Goal: Task Accomplishment & Management: Manage account settings

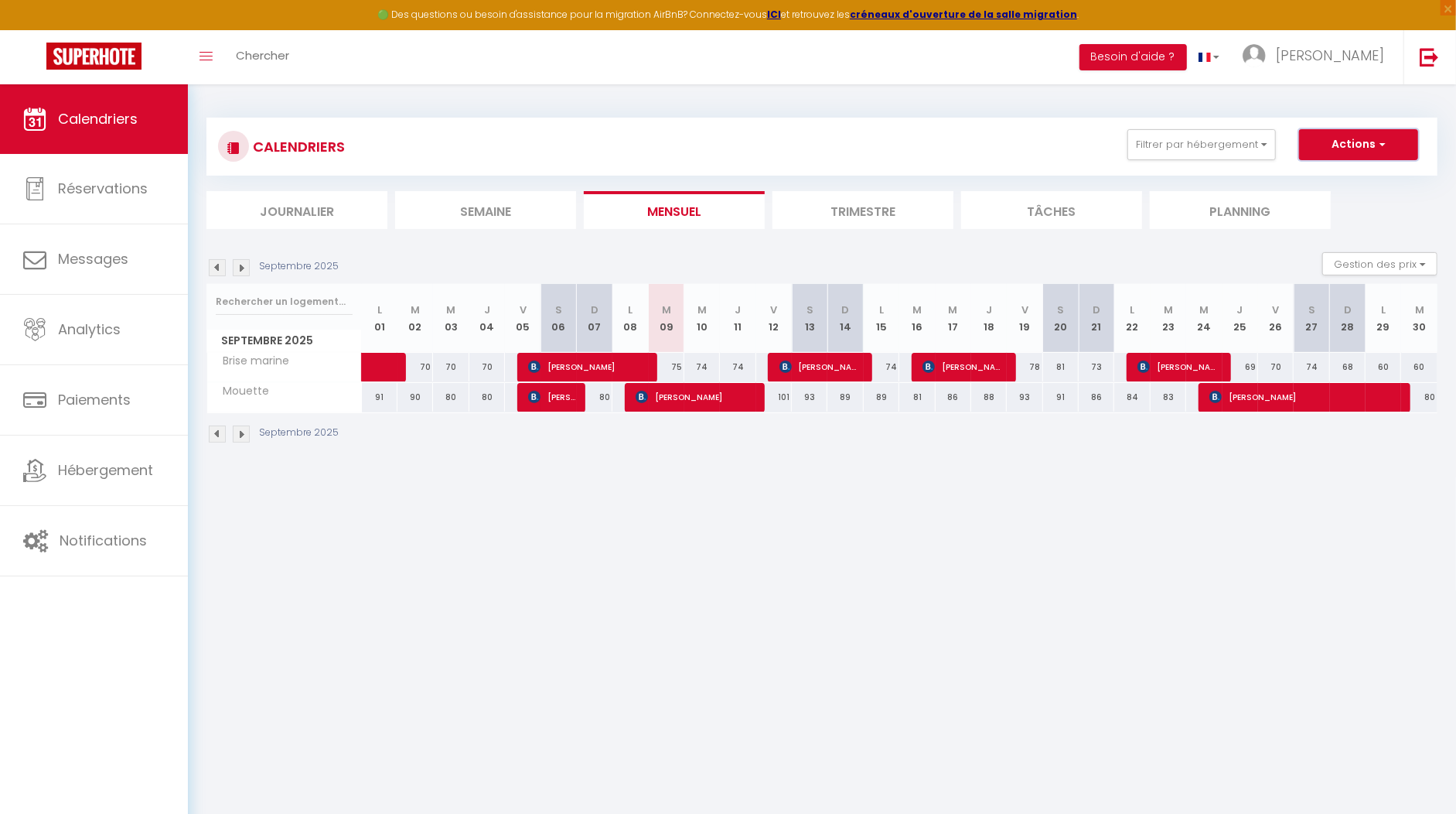
click at [1364, 144] on button "Actions" at bounding box center [1359, 144] width 119 height 31
click at [1212, 131] on button "Filtrer par hébergement" at bounding box center [1201, 144] width 148 height 31
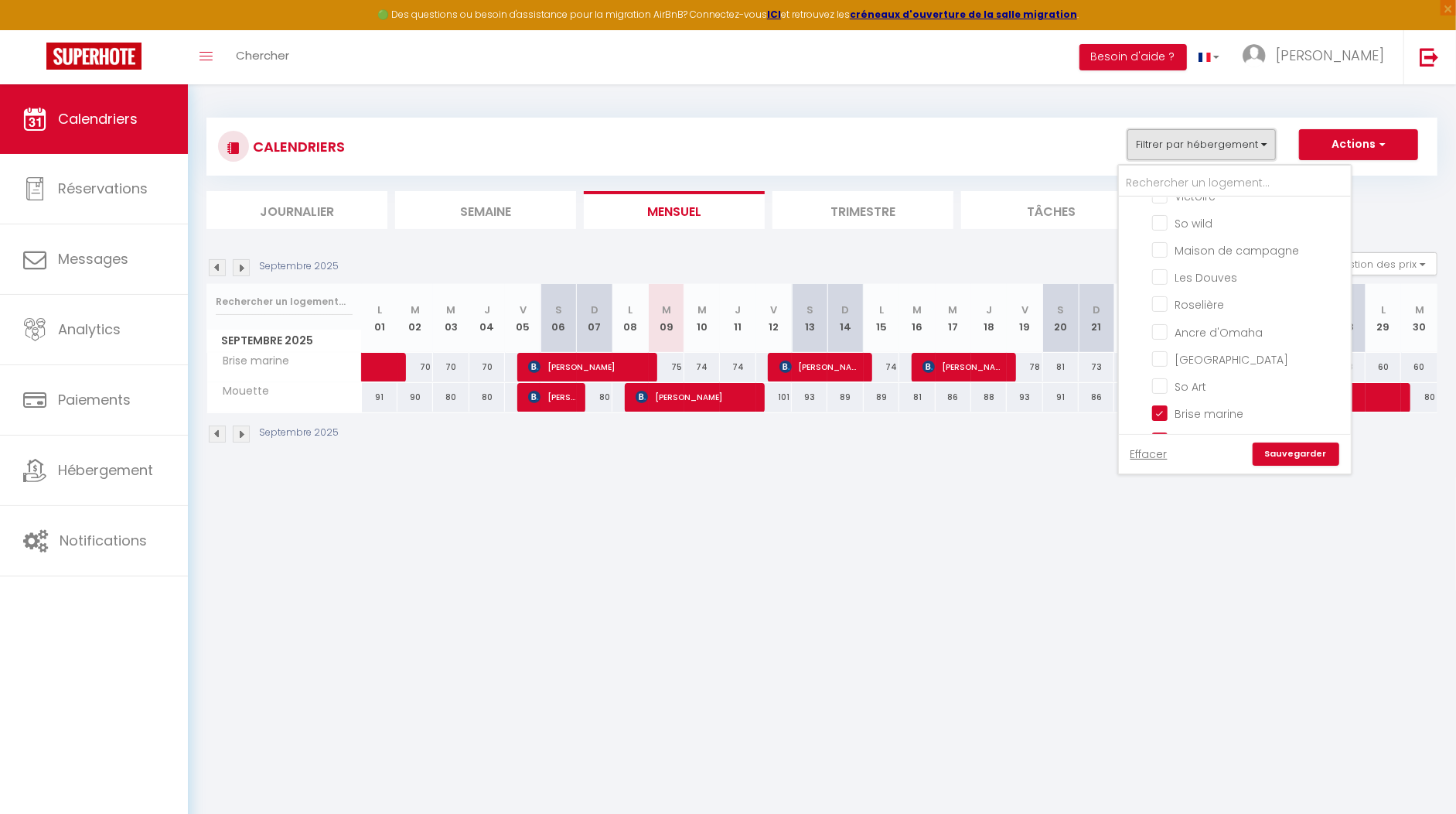
scroll to position [953, 0]
click at [1168, 435] on input "Brise marine" at bounding box center [1248, 443] width 193 height 16
checkbox input "false"
click at [1169, 261] on input "Mouette" at bounding box center [1248, 268] width 193 height 16
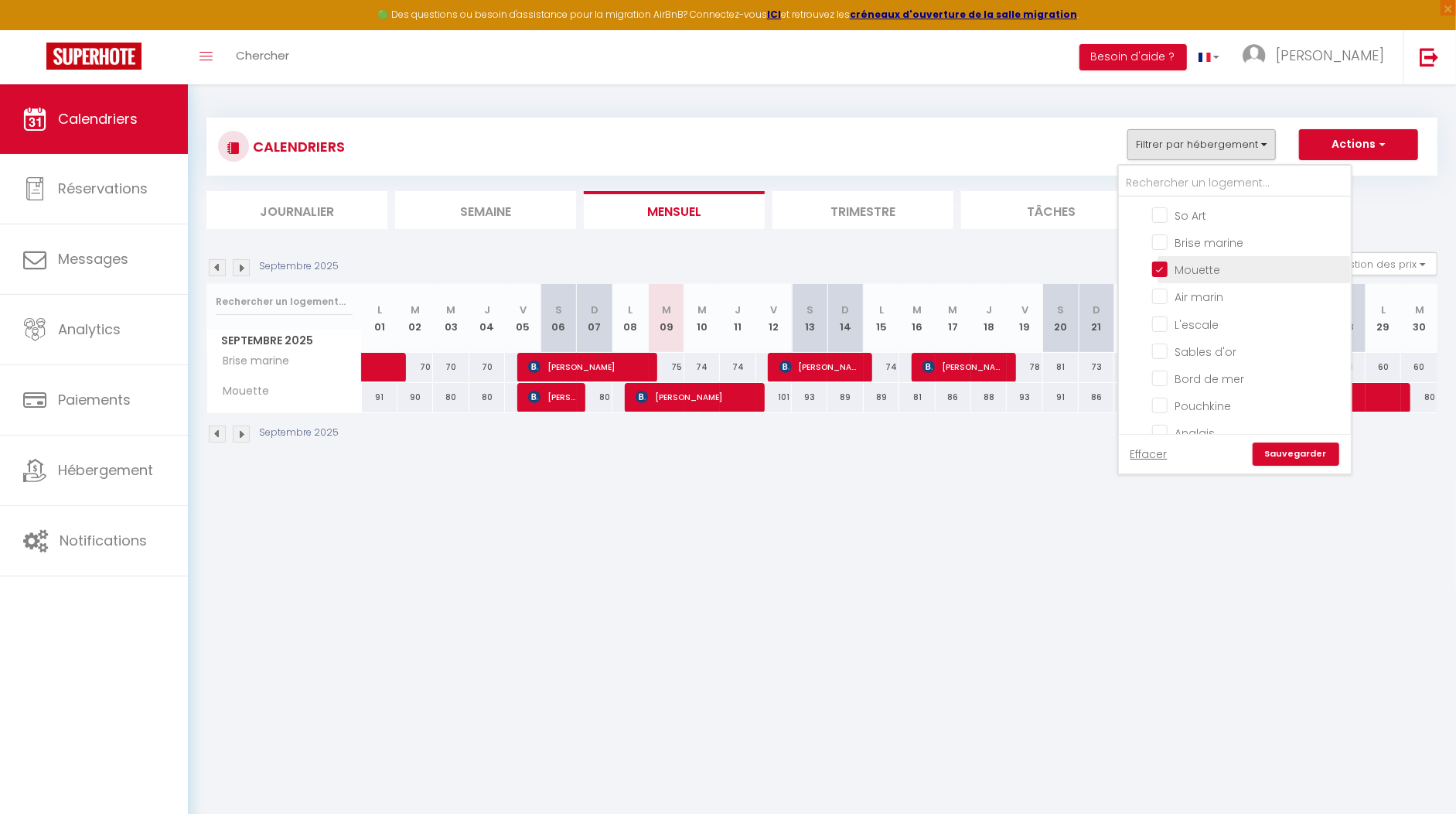
checkbox input "false"
click at [1228, 313] on input "Les Douves" at bounding box center [1248, 320] width 193 height 16
checkbox input "true"
checkbox input "false"
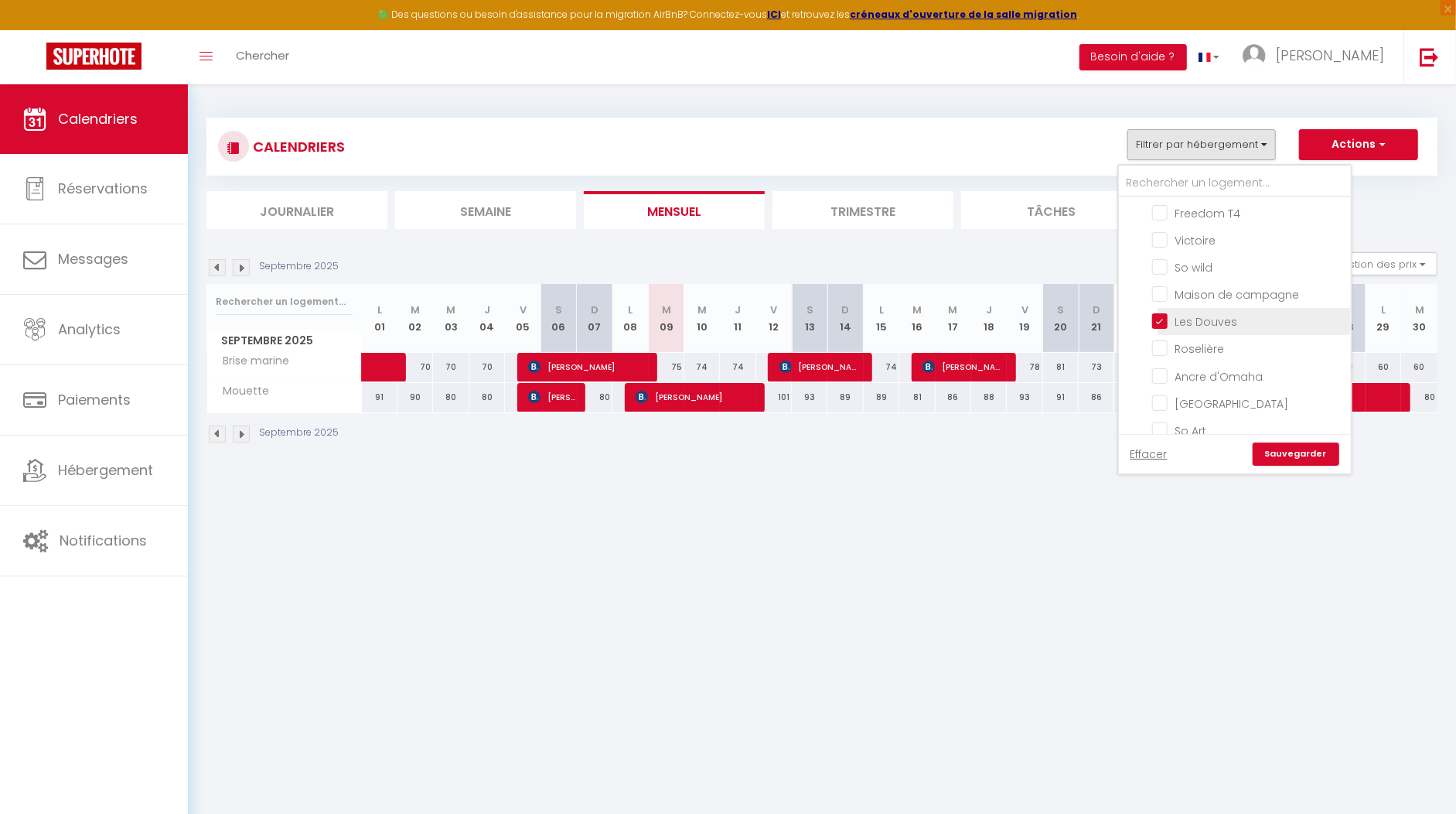
checkbox input "false"
checkbox input "true"
checkbox input "false"
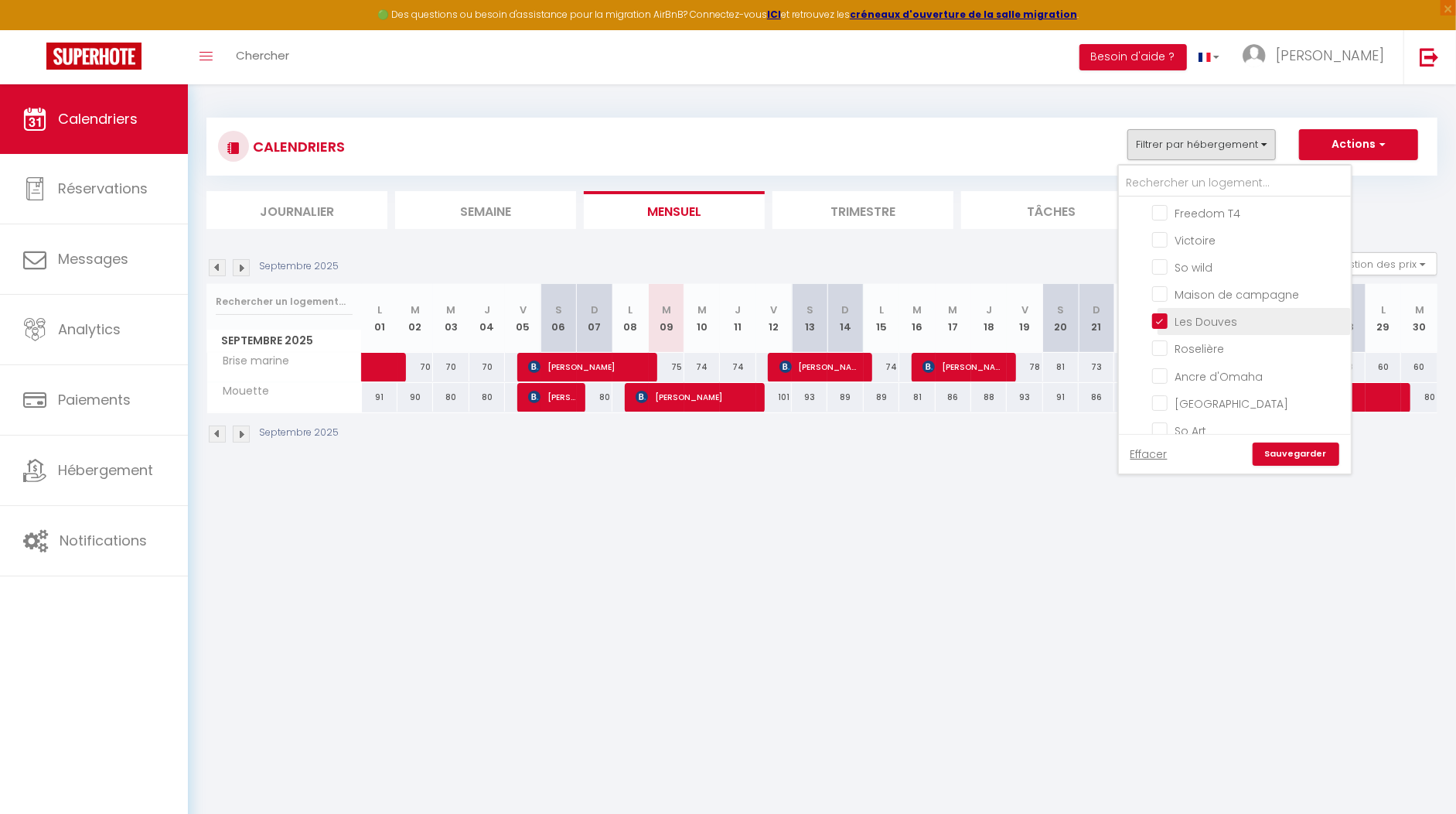
checkbox input "false"
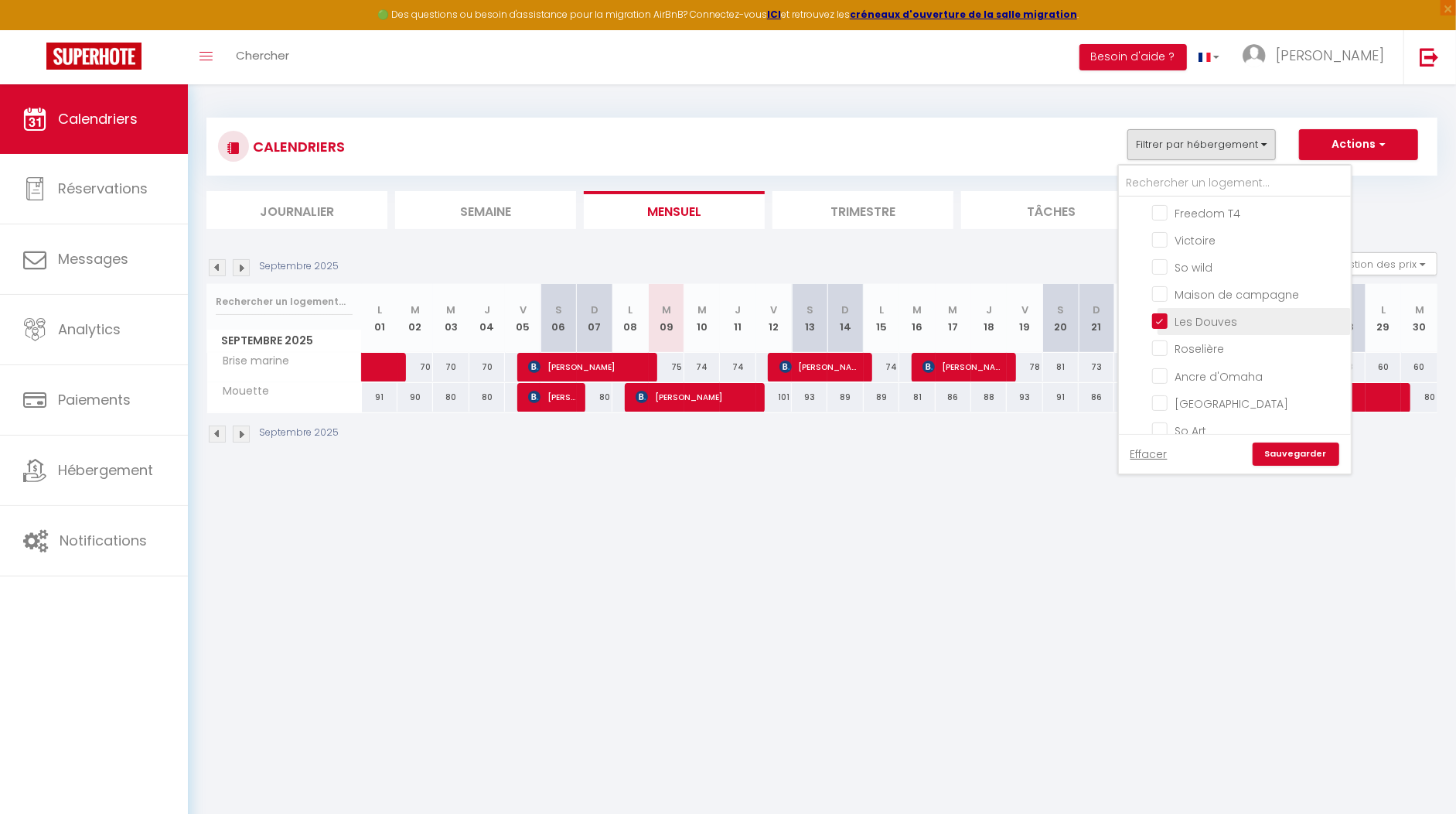
checkbox input "false"
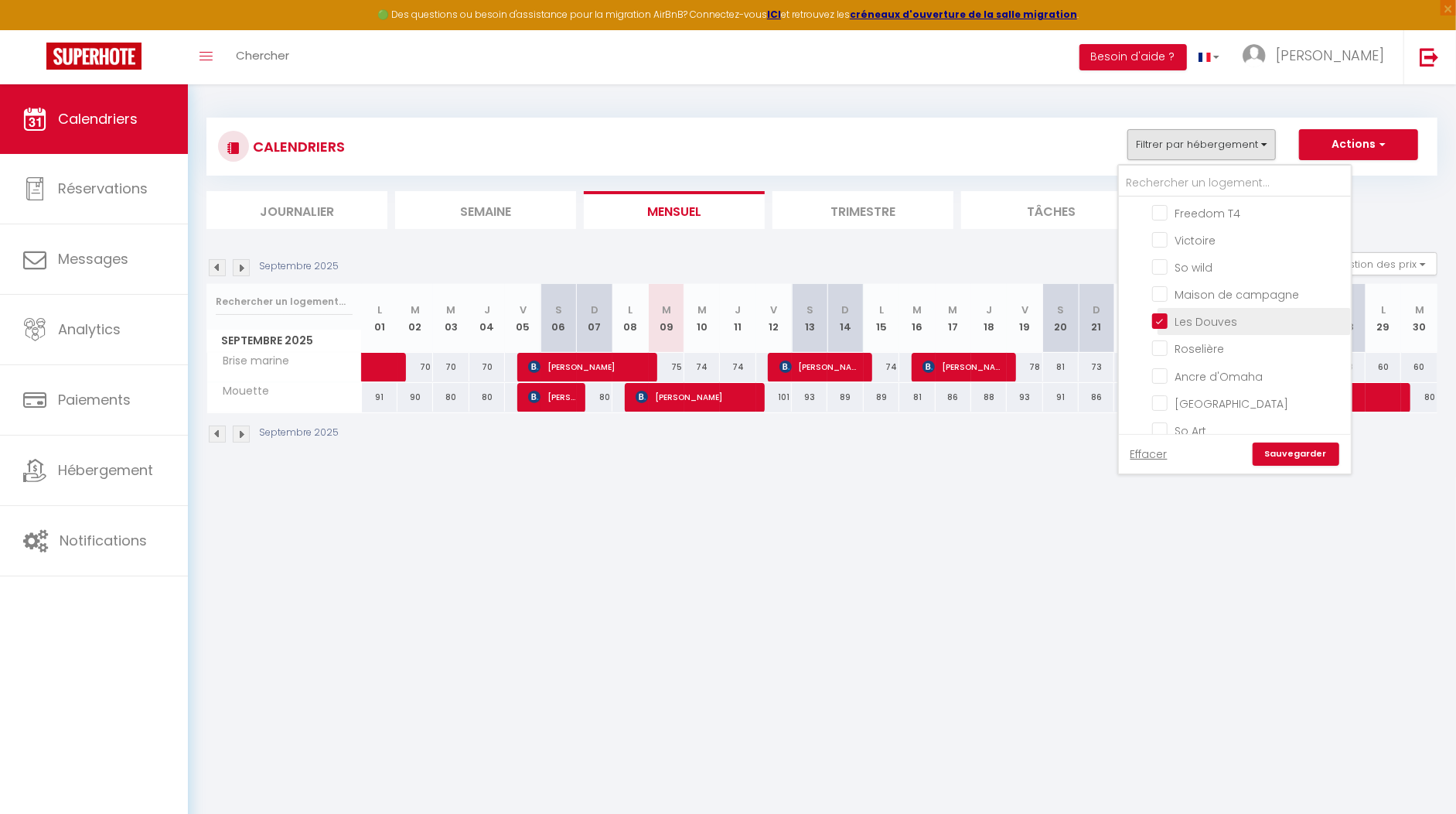
checkbox input "false"
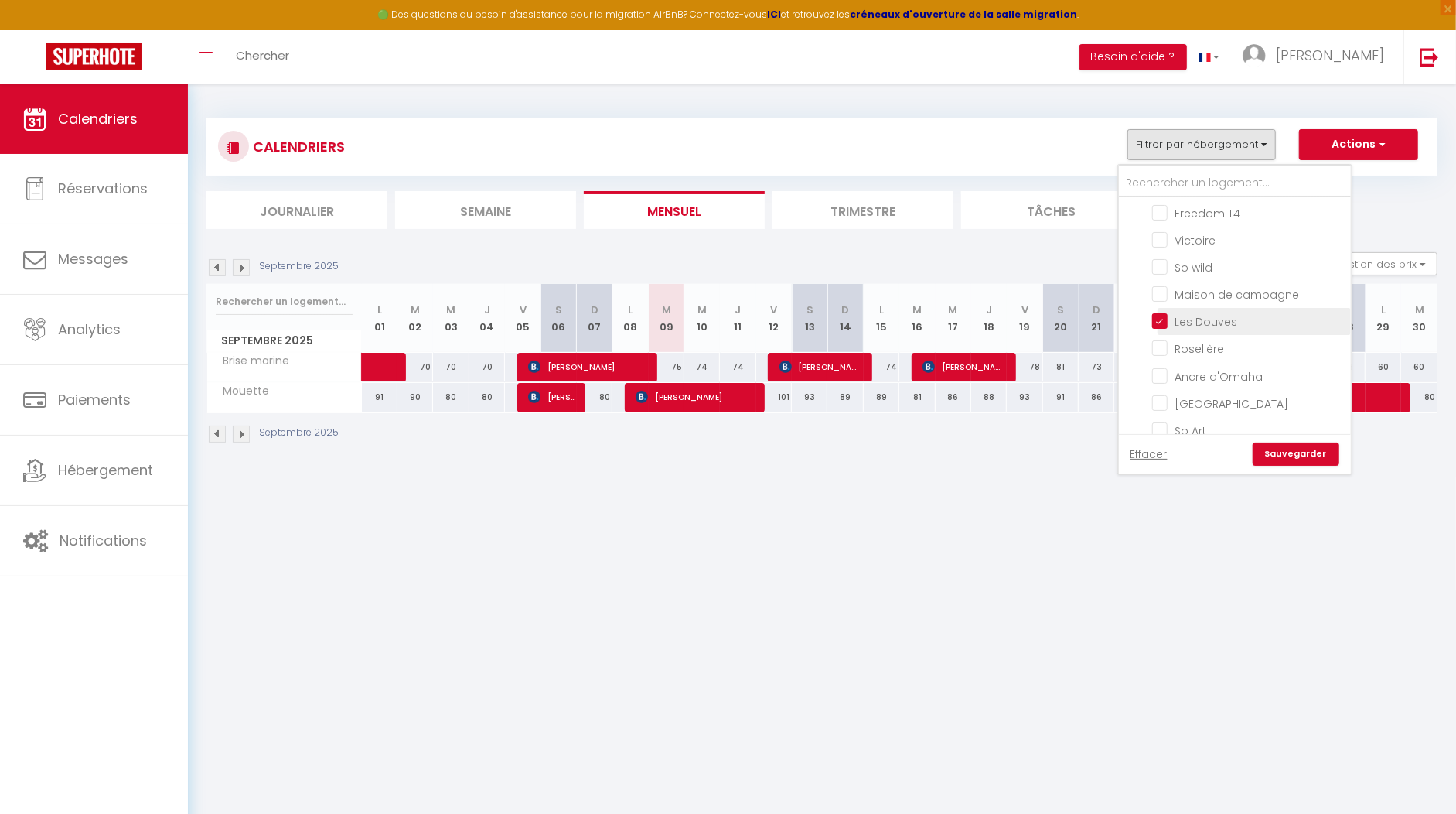
checkbox input "false"
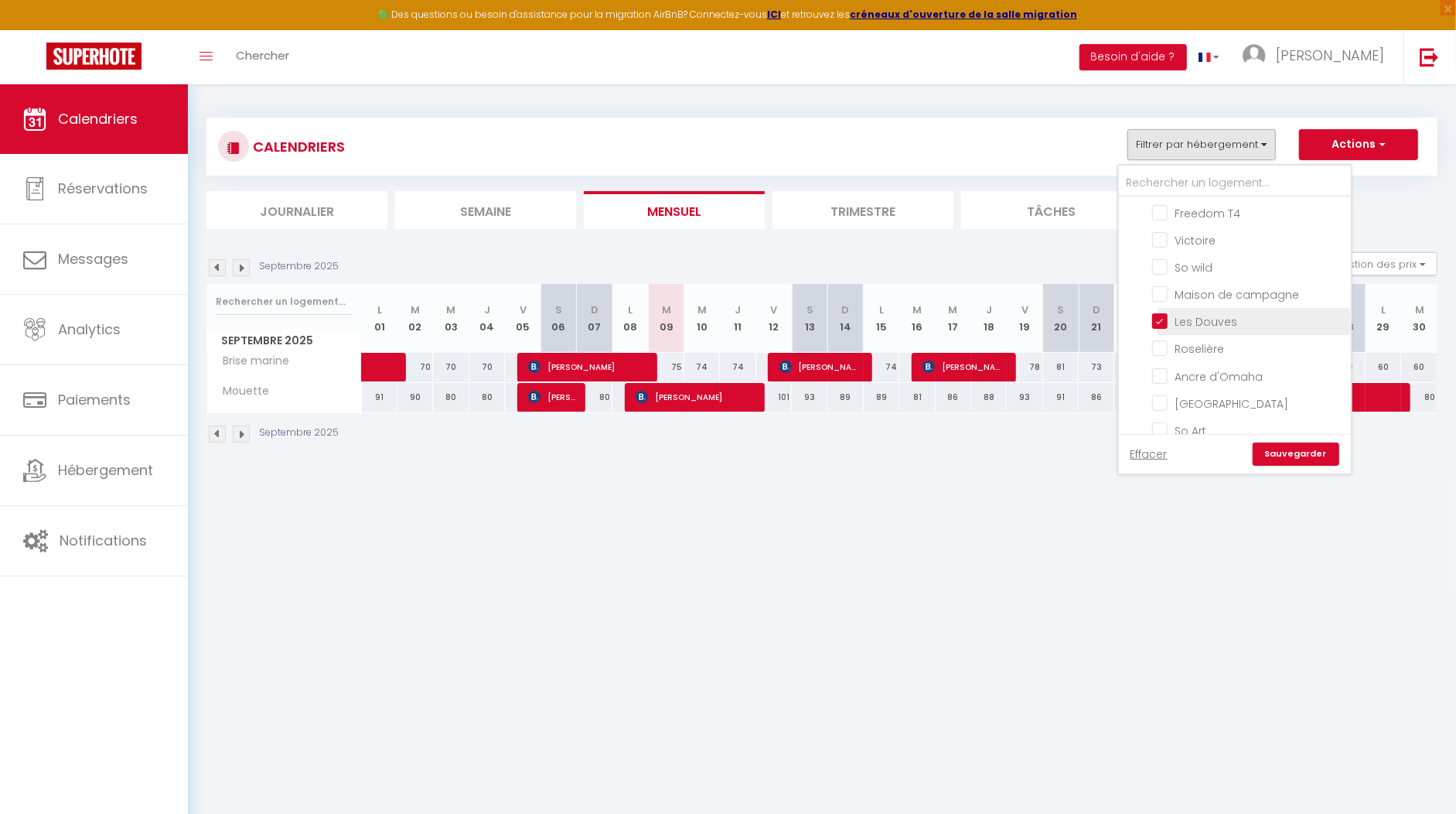
checkbox input "false"
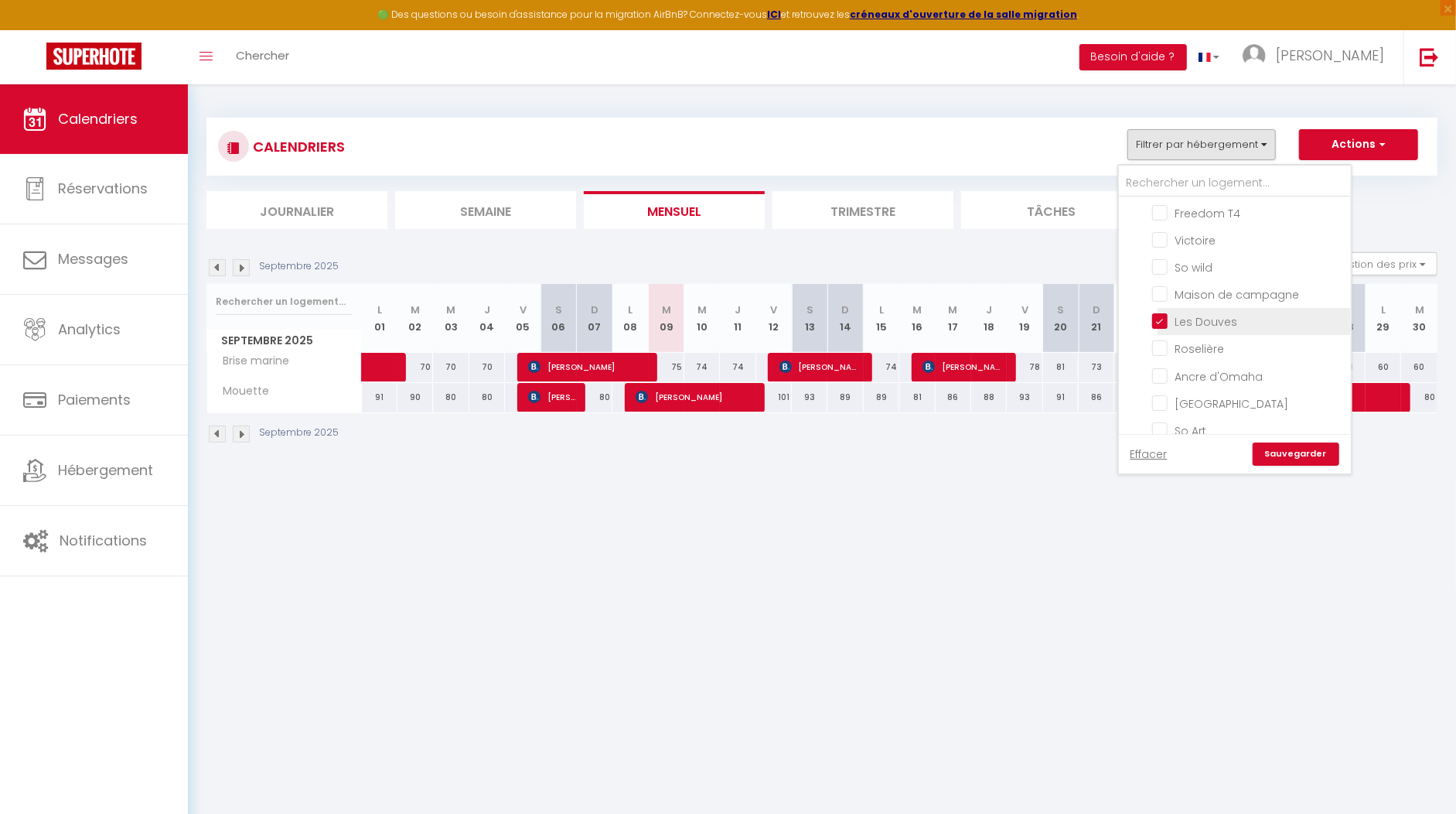
checkbox input "false"
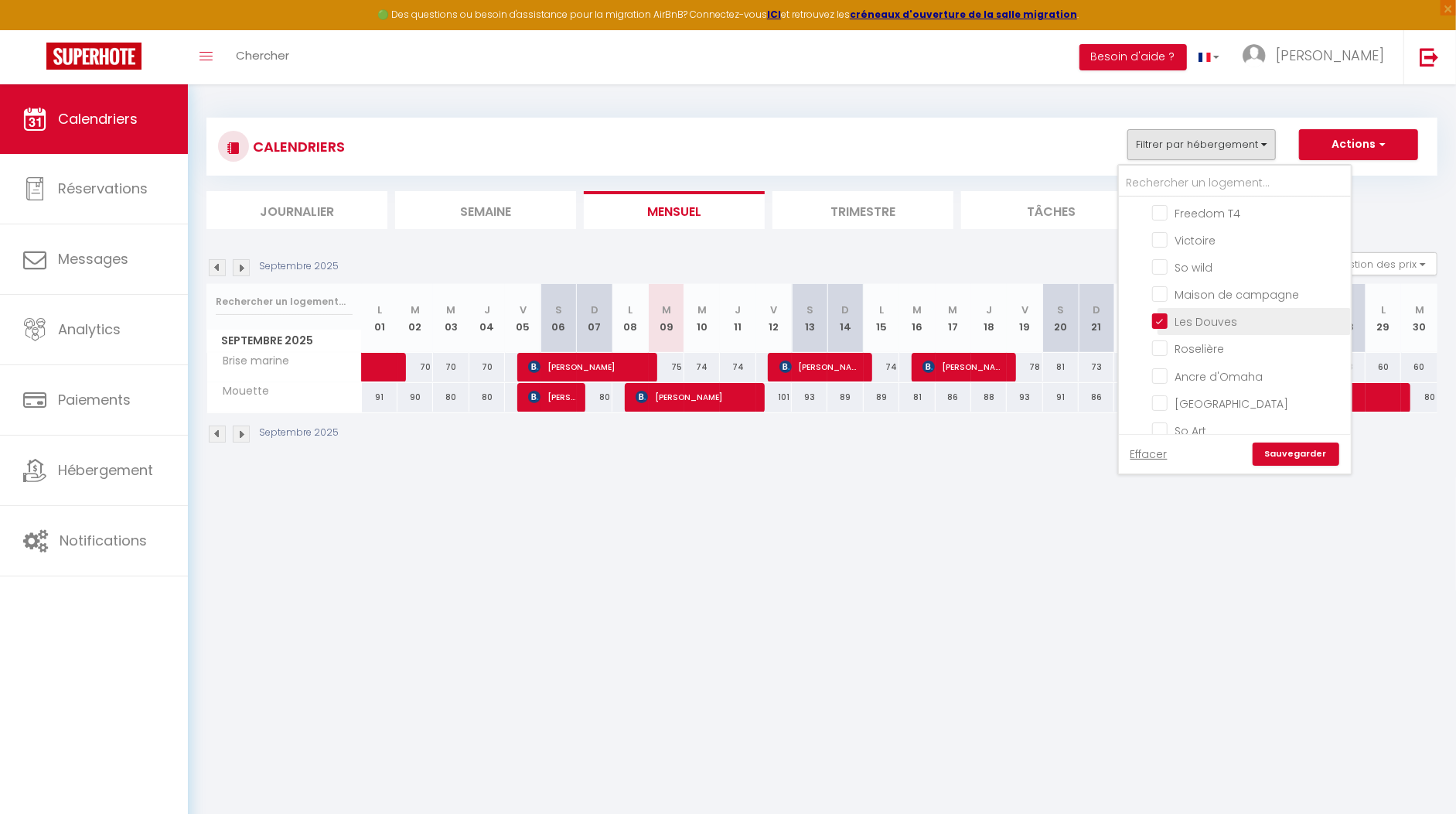
checkbox input "false"
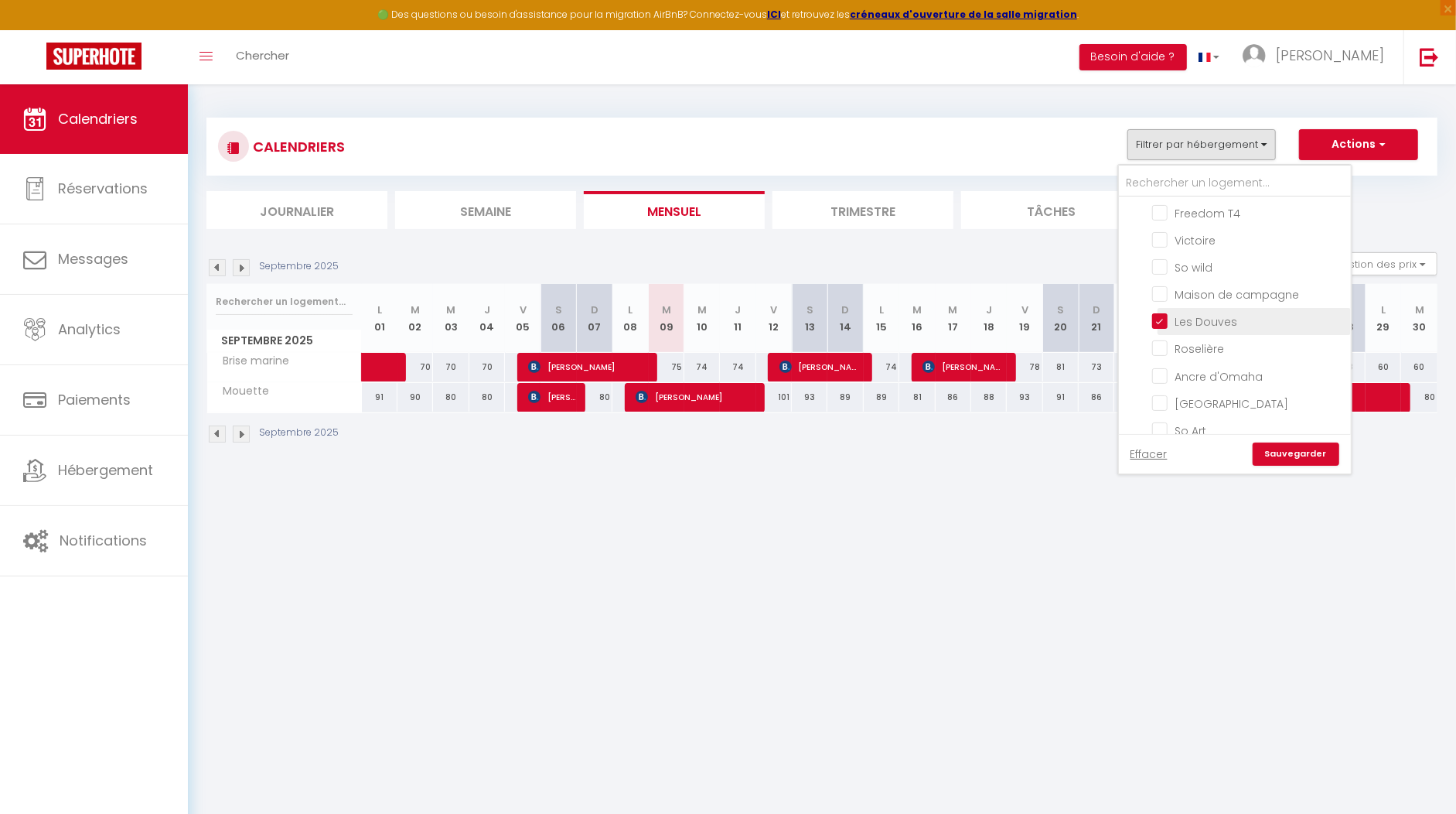
checkbox input "false"
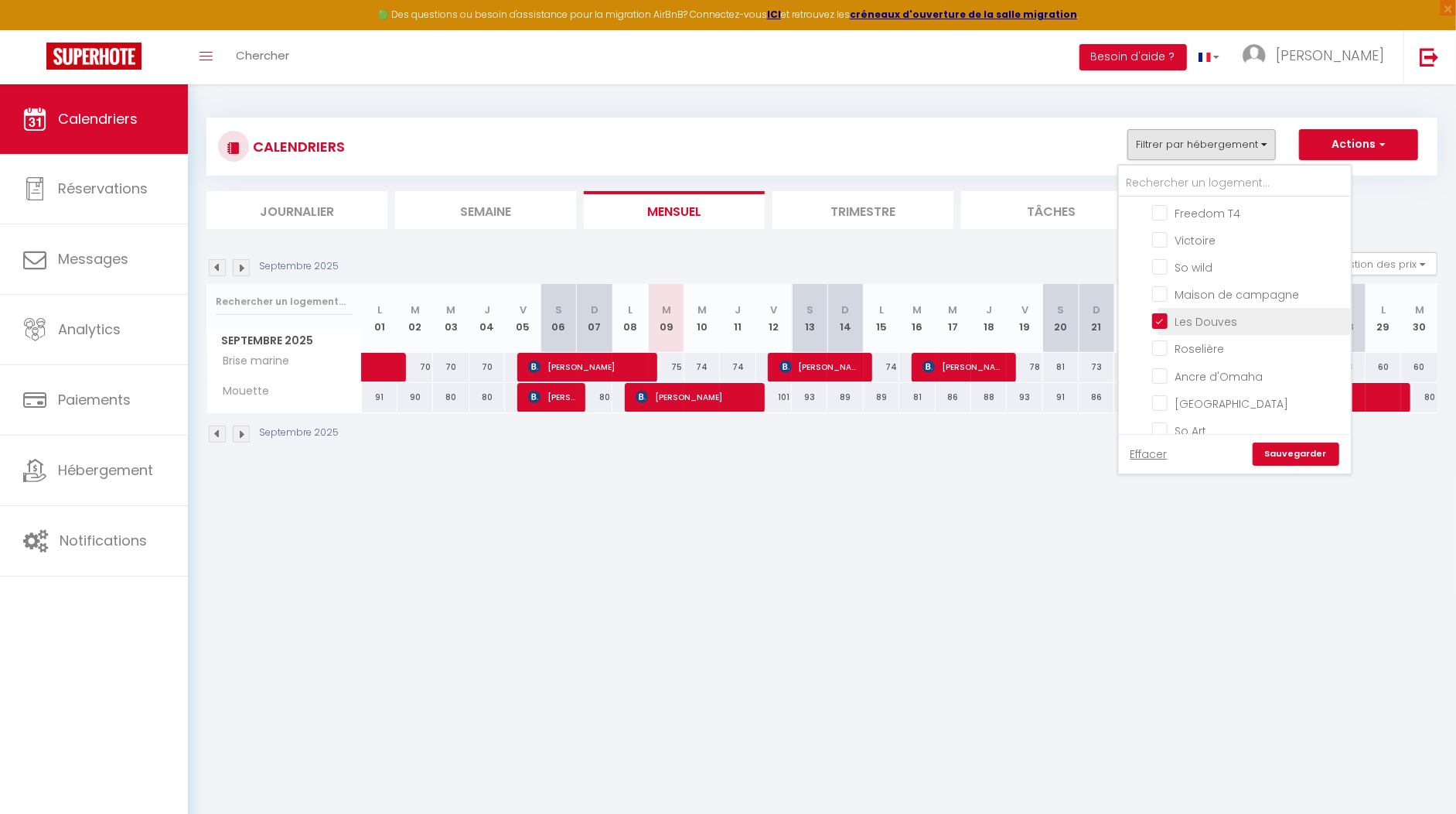
checkbox input "false"
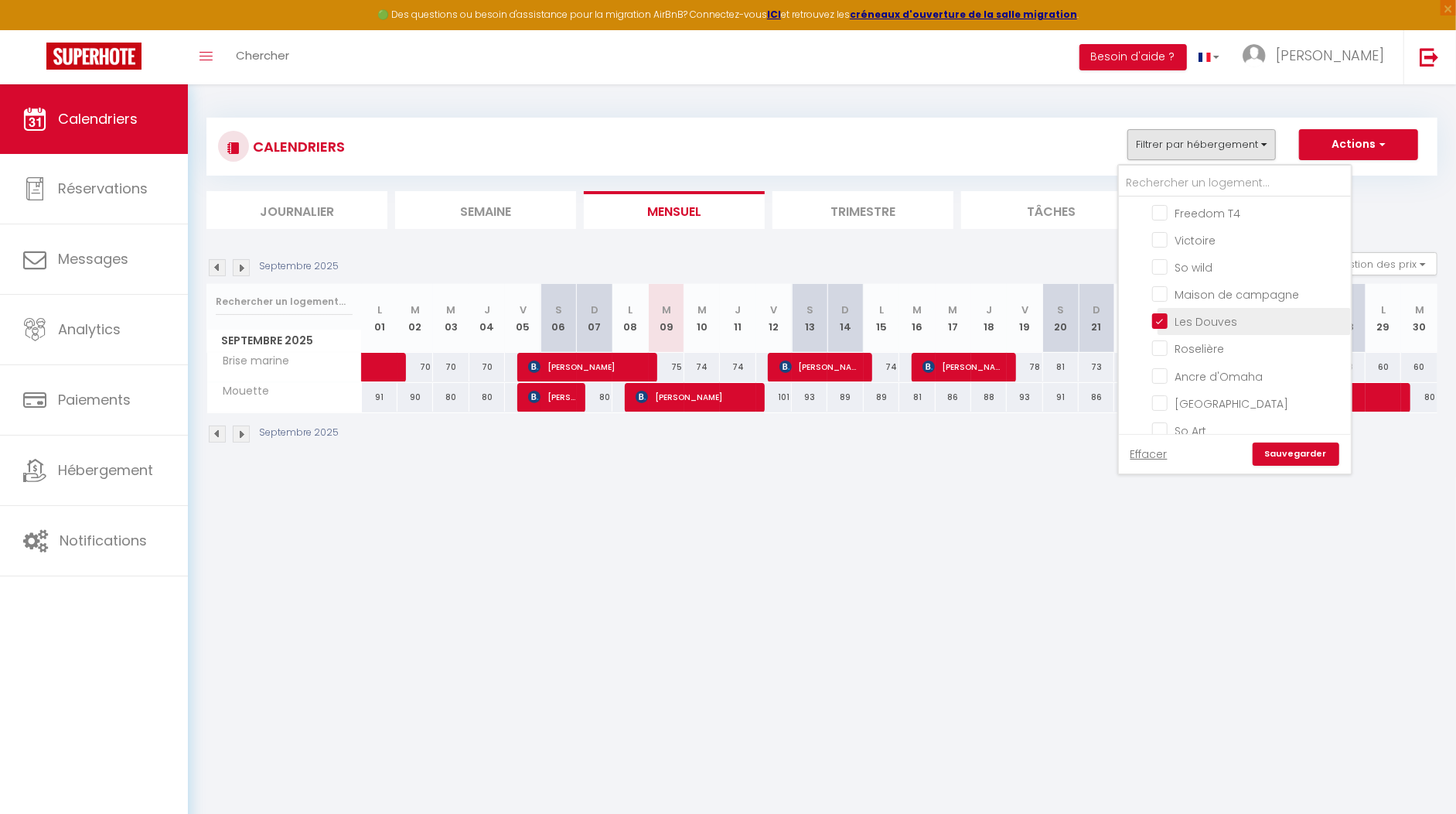
checkbox input "false"
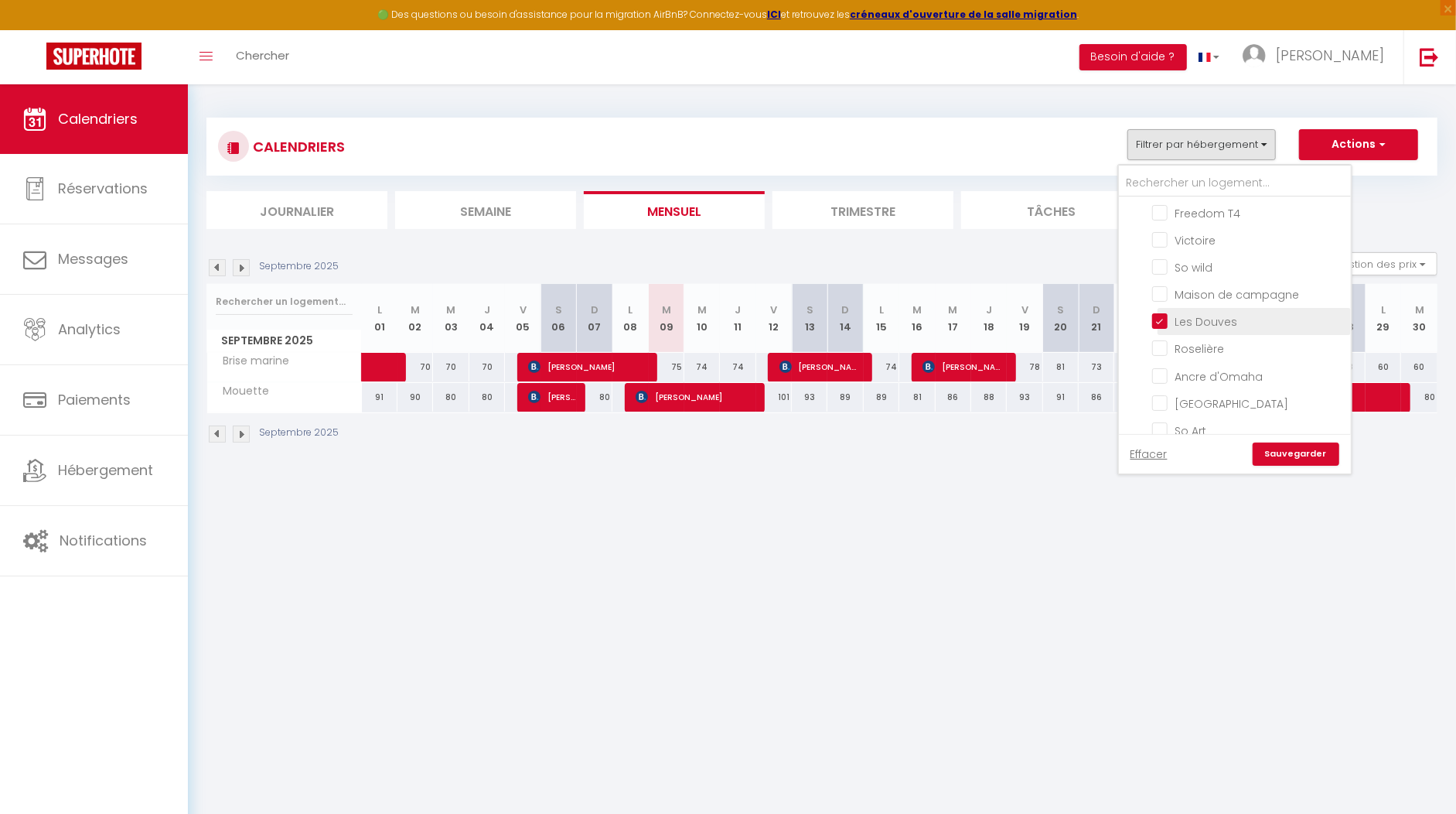
checkbox input "false"
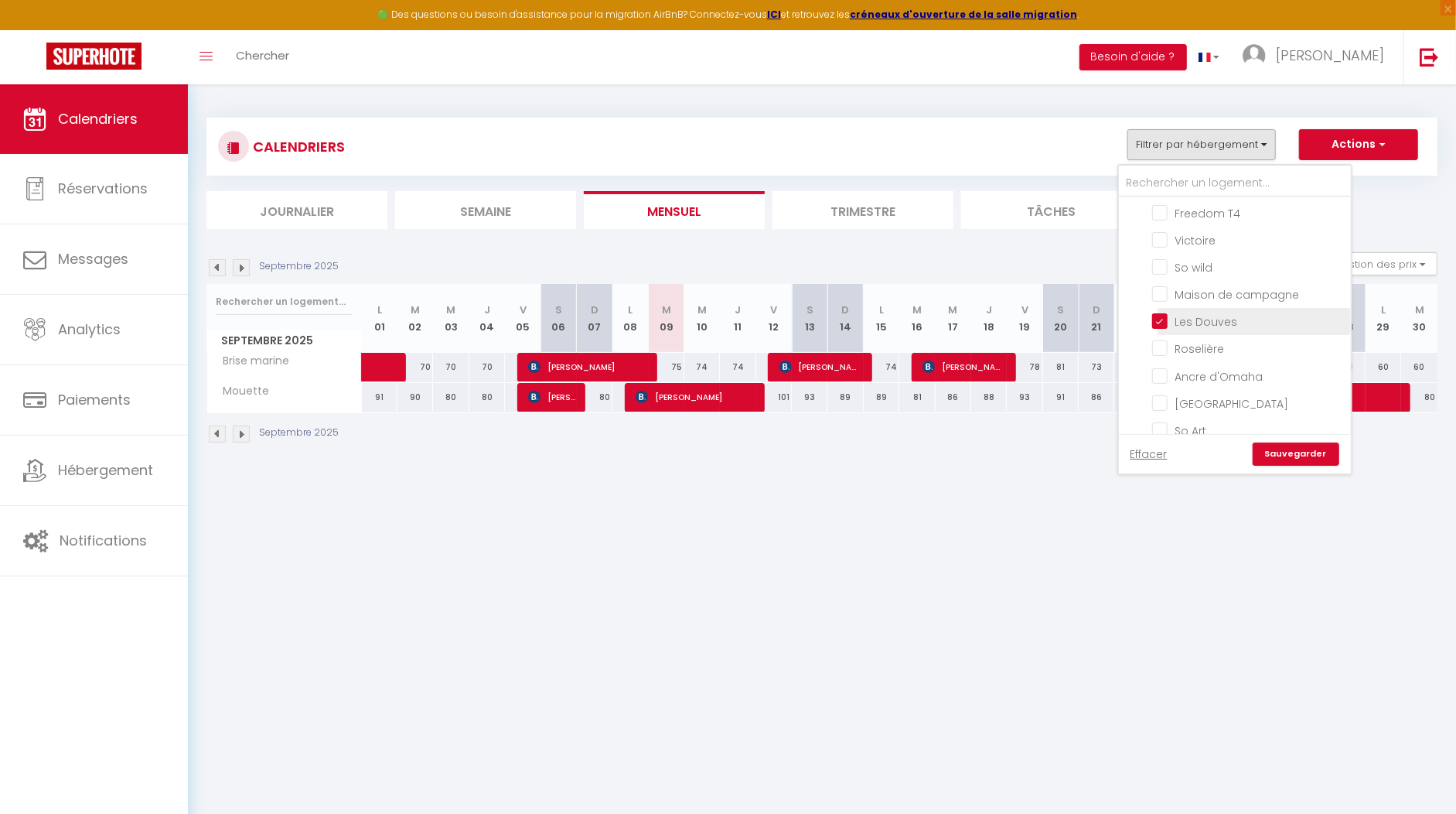
checkbox input "false"
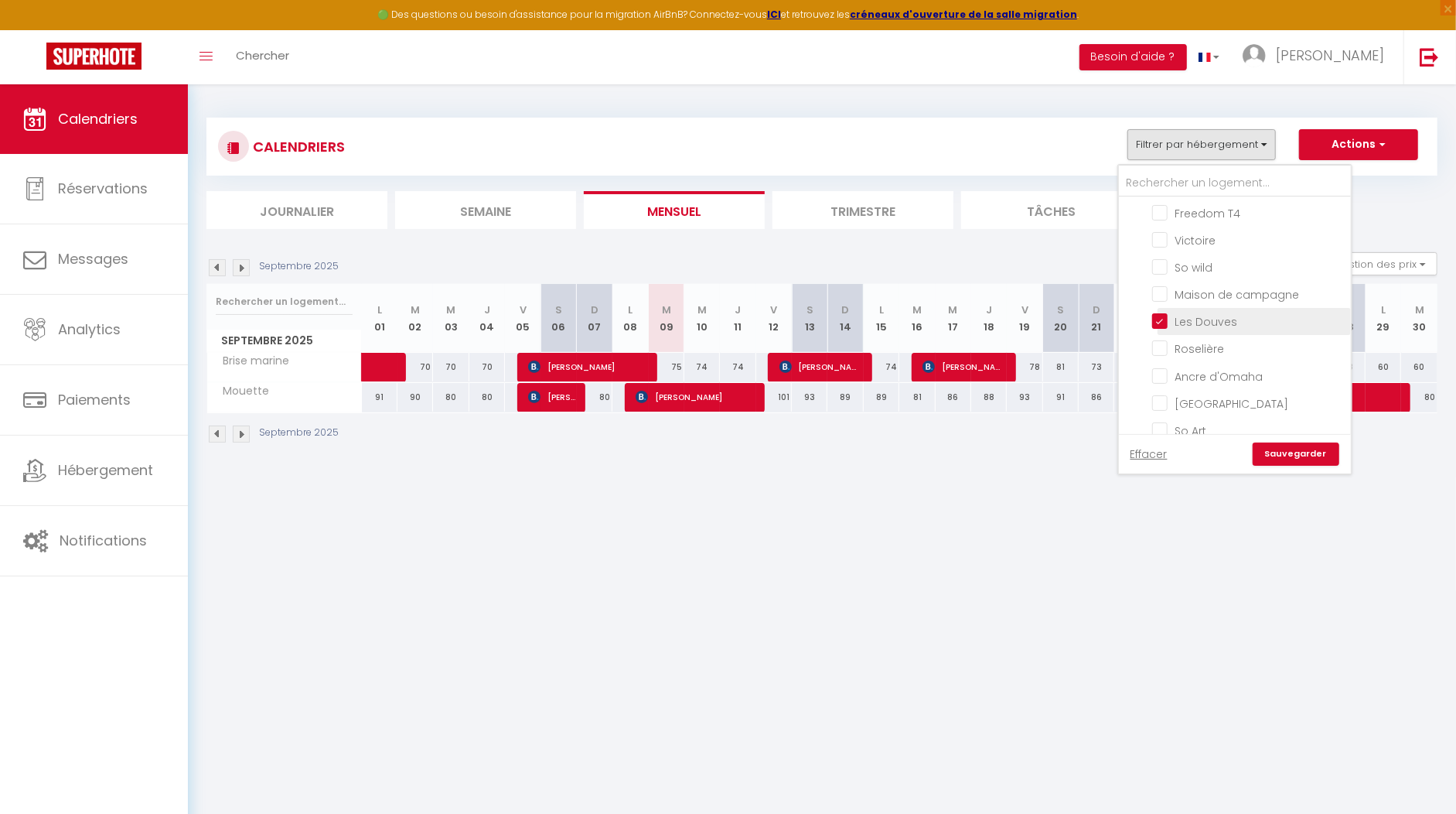
checkbox input "false"
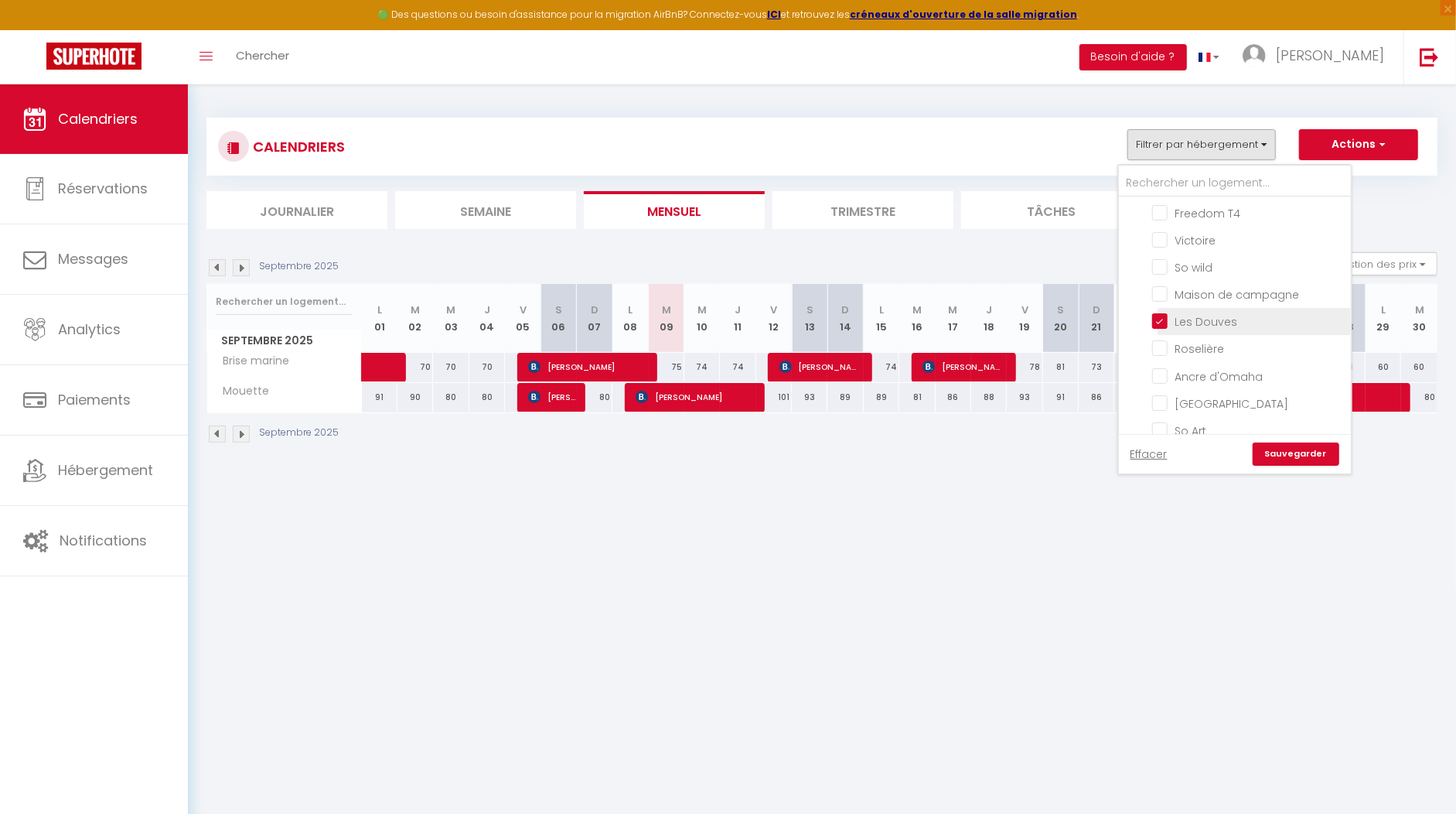
checkbox input "false"
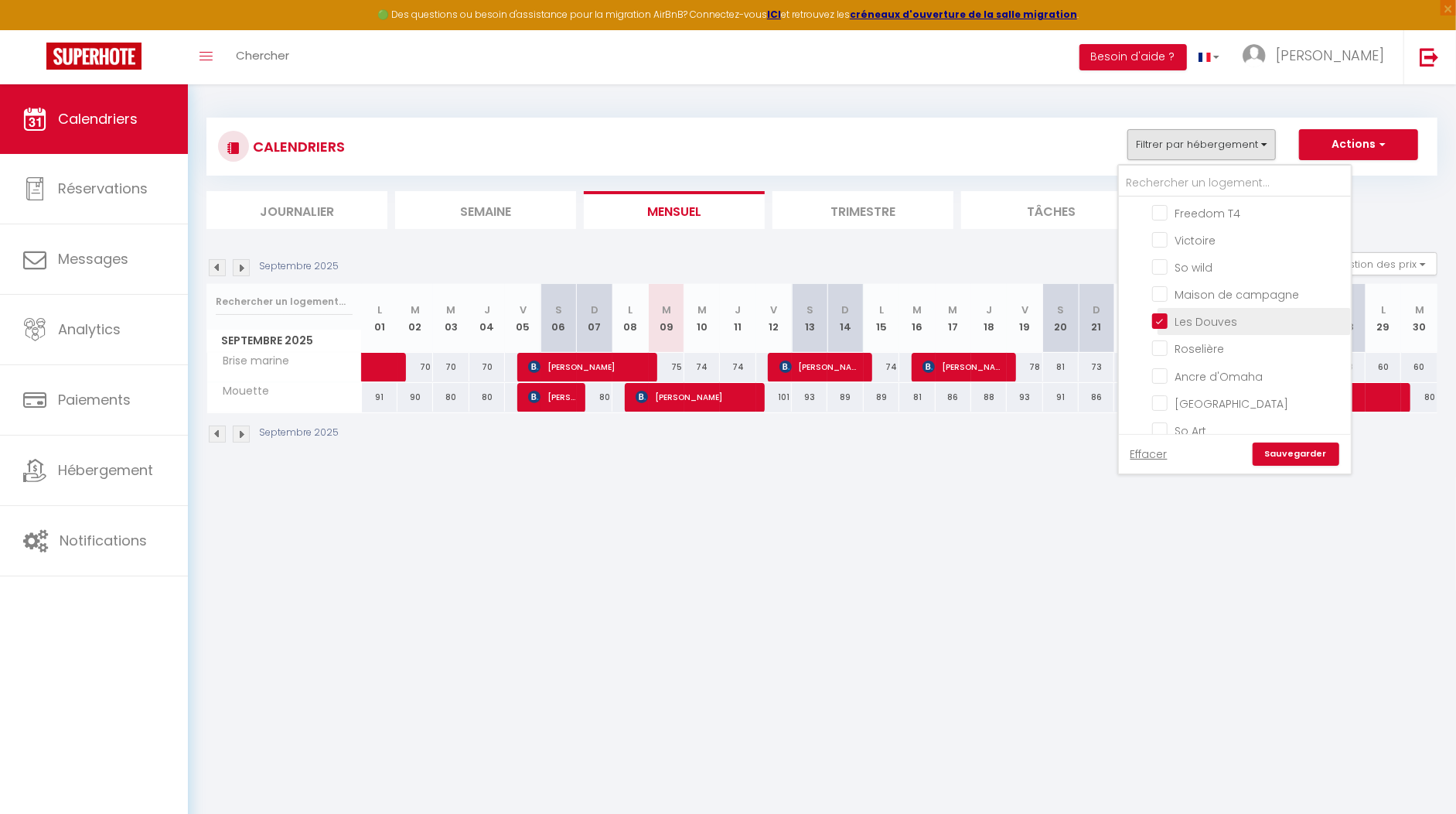
checkbox input "false"
click at [1304, 459] on link "Sauvegarder" at bounding box center [1296, 454] width 87 height 23
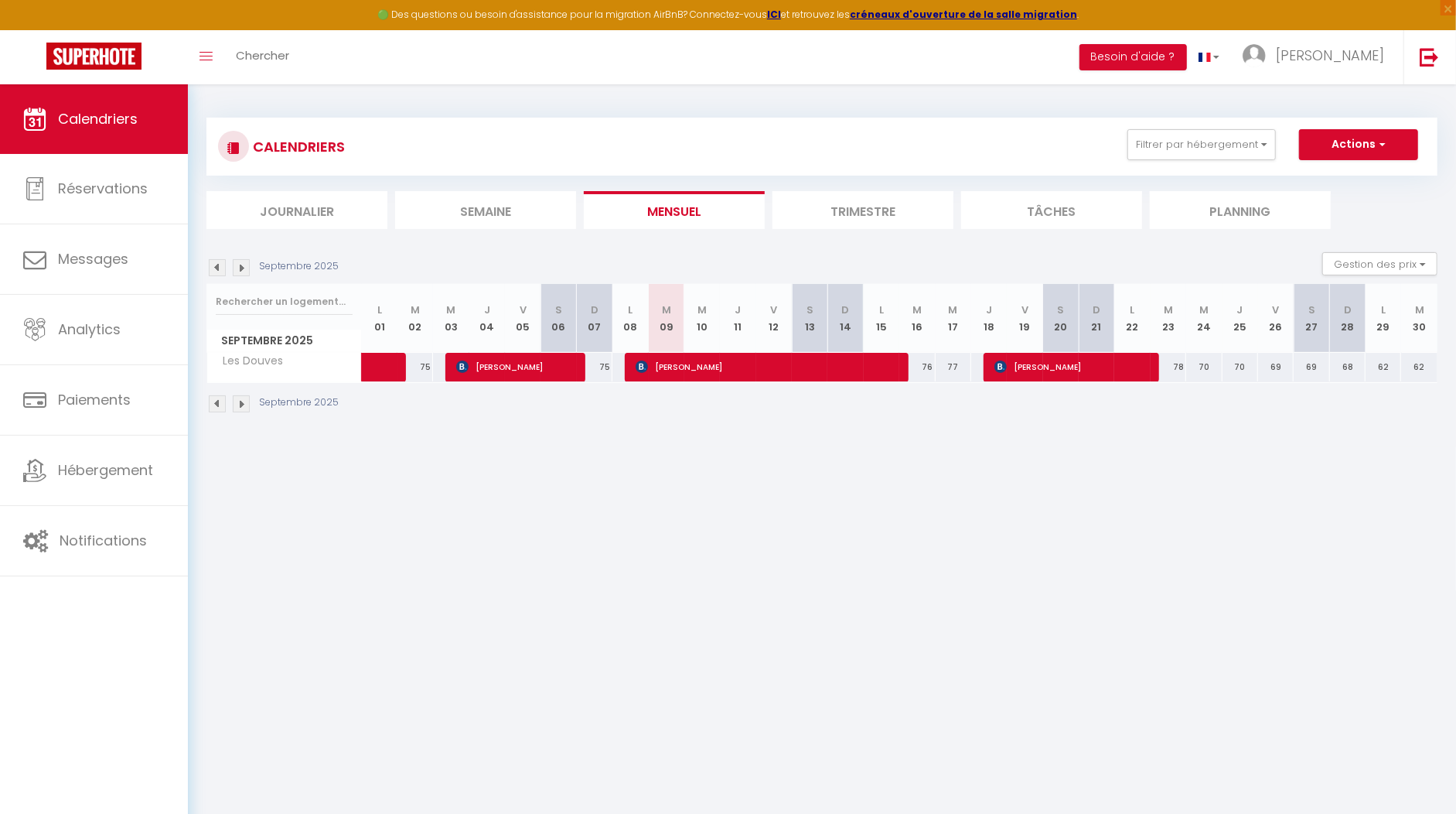
click at [216, 267] on img at bounding box center [217, 268] width 17 height 17
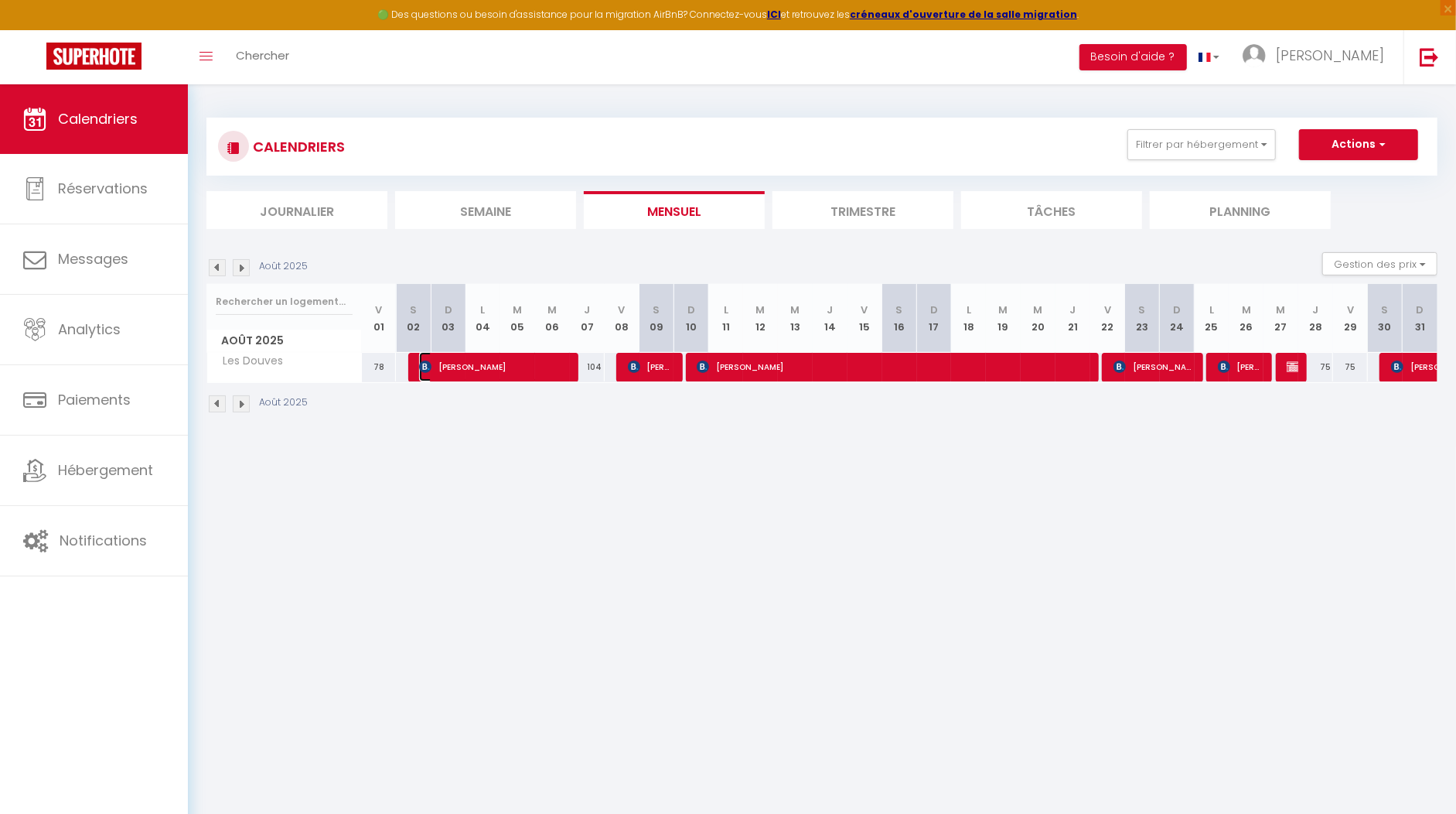
click at [472, 373] on span "[PERSON_NAME]" at bounding box center [494, 367] width 150 height 29
select select "OK"
select select "KO"
select select "0"
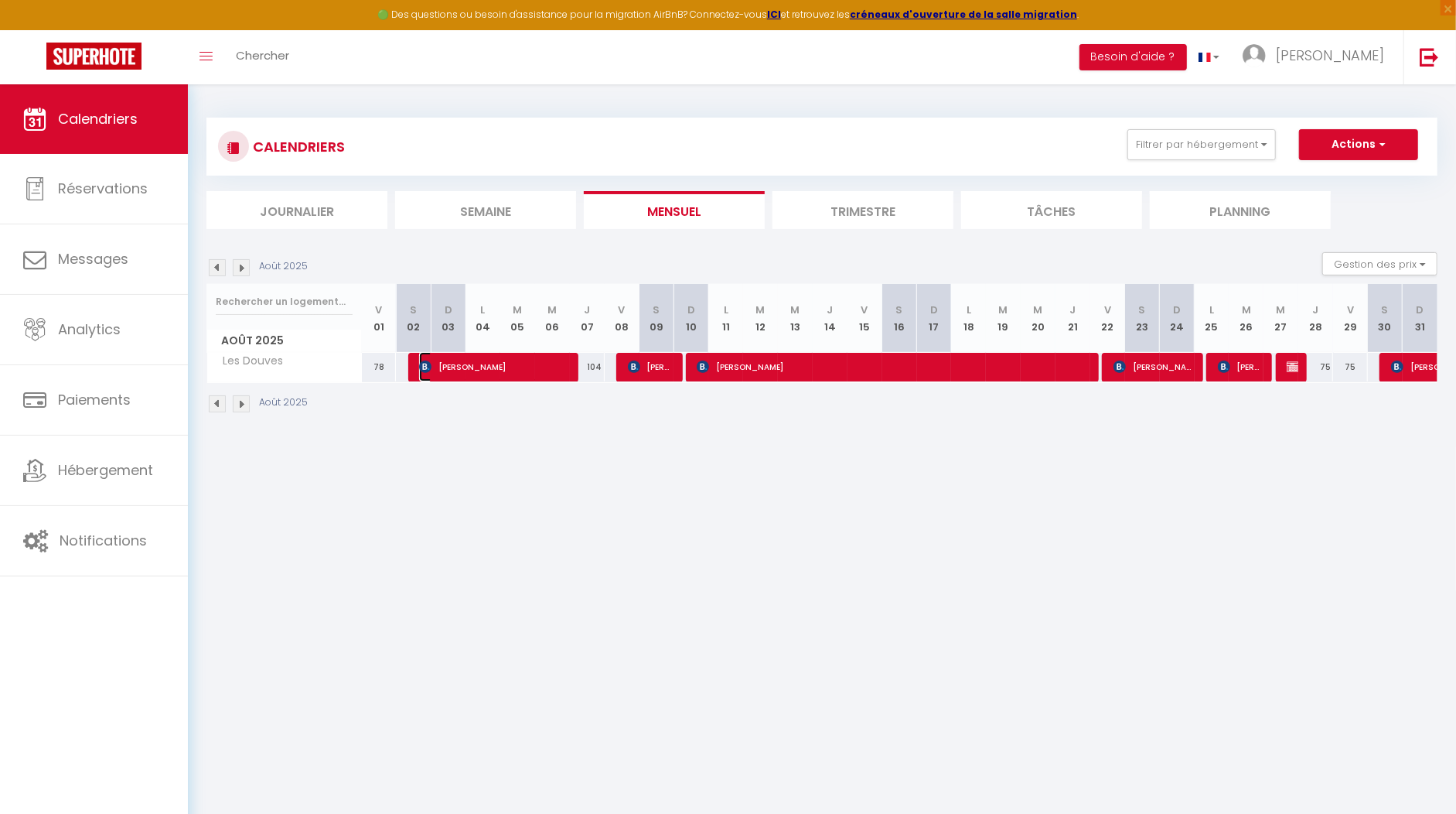
select select "1"
select select
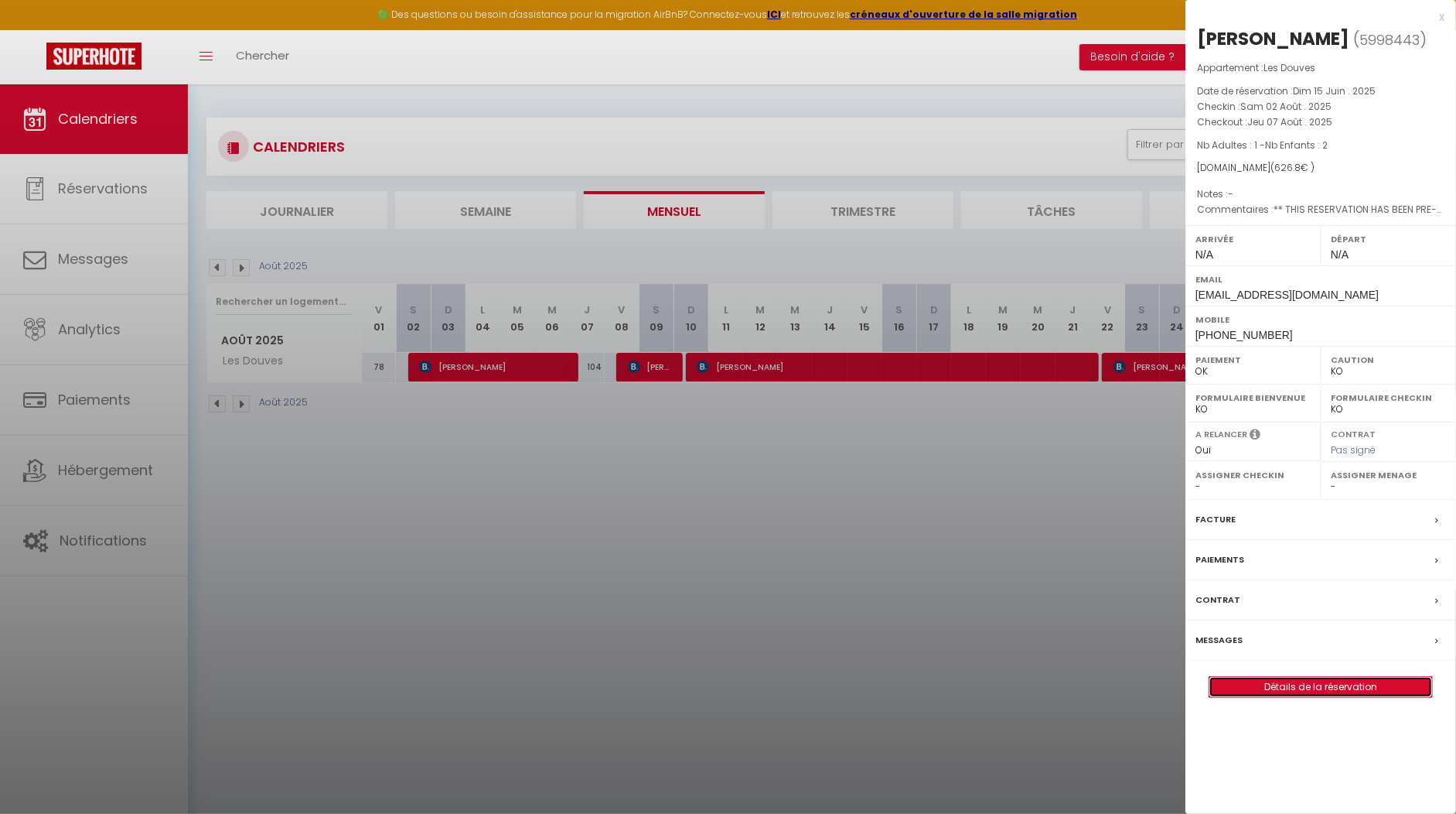
click at [1315, 684] on link "Détails de la réservation" at bounding box center [1320, 687] width 223 height 20
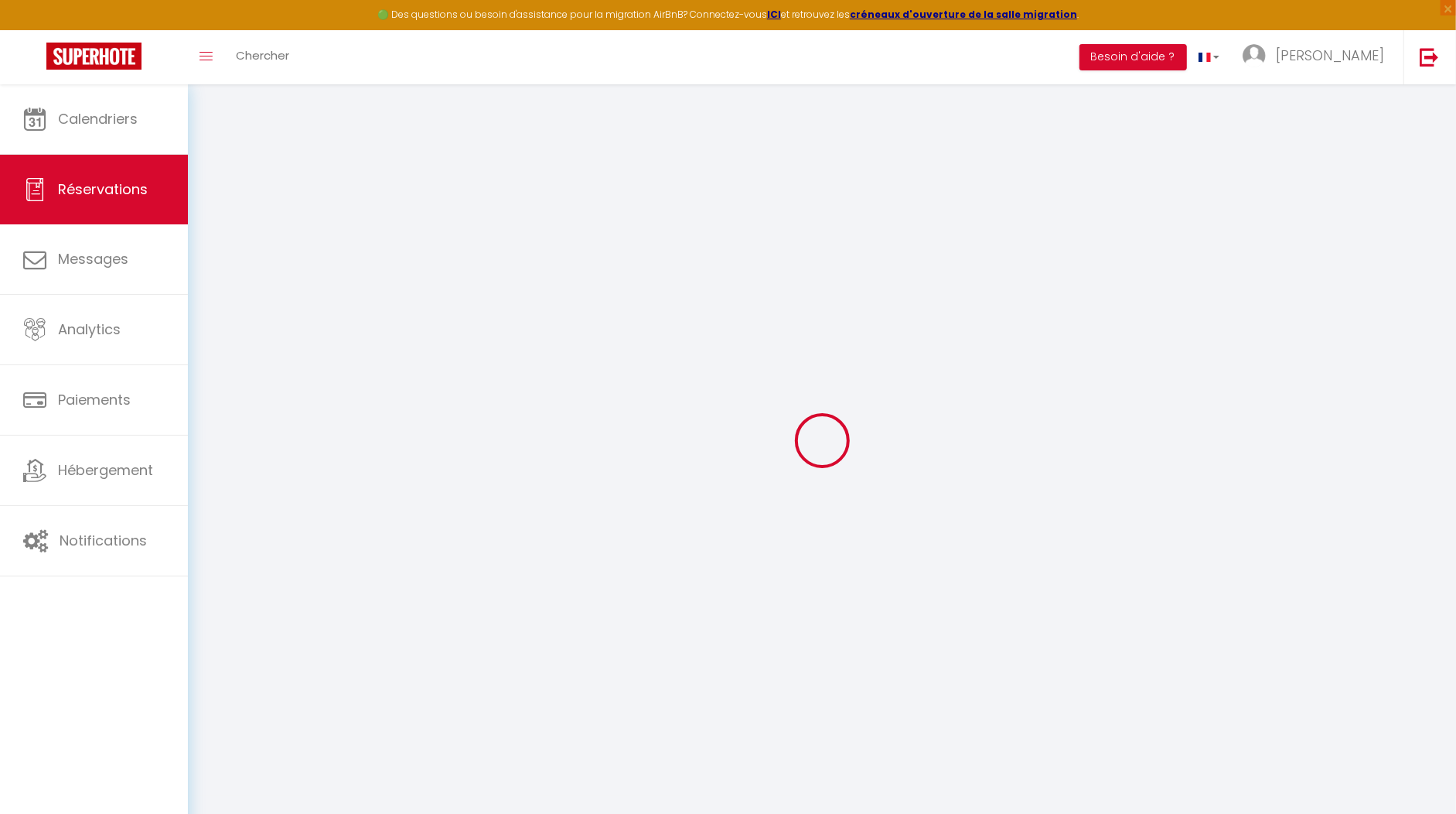
type input "[PERSON_NAME]"
type input "[EMAIL_ADDRESS][DOMAIN_NAME]"
type input "[PHONE_NUMBER]"
type input "5242"
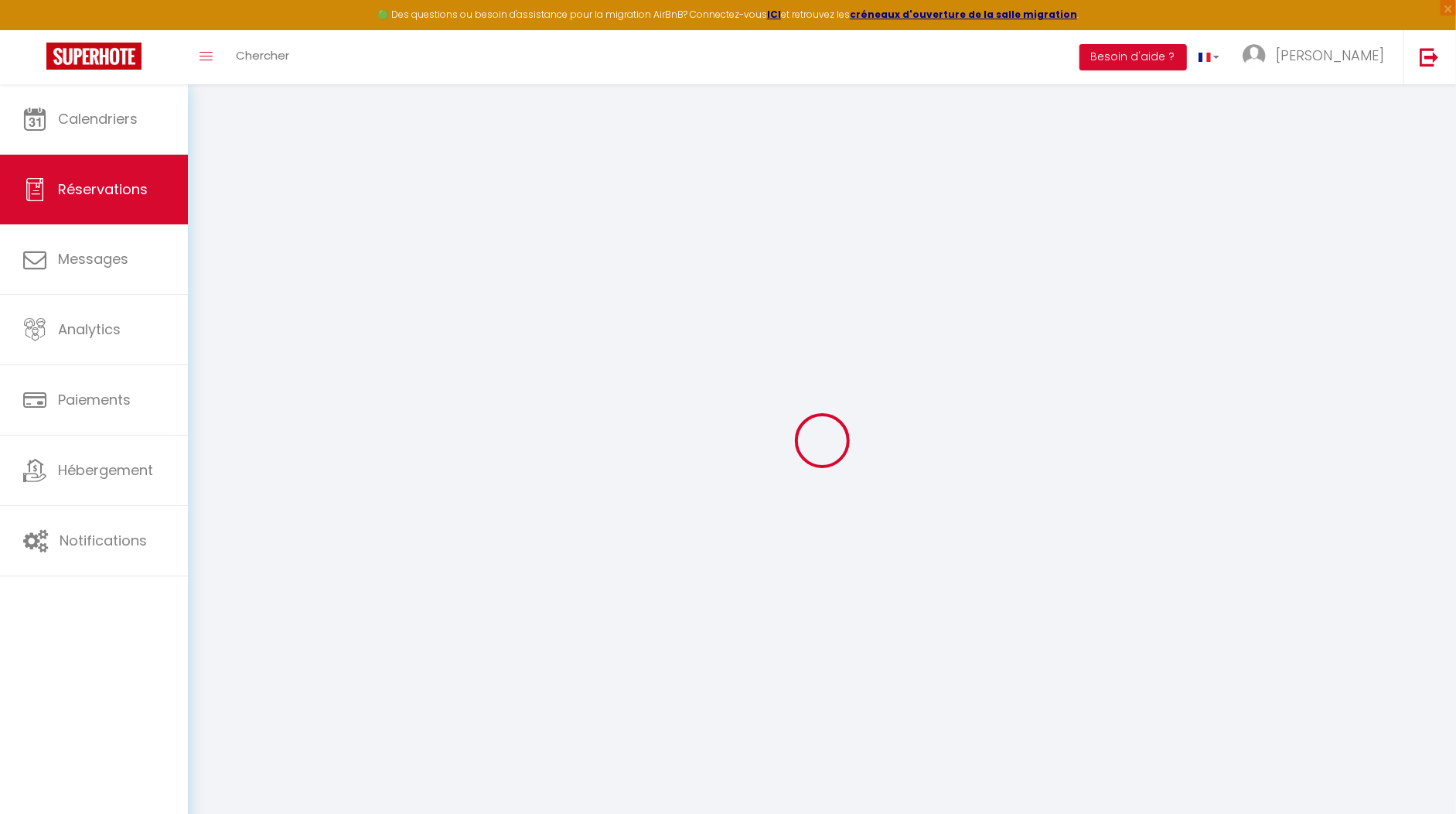
type input "[STREET_ADDRESS]"
type input "Birr"
select select "CH"
type input "90.8"
type input "8.78"
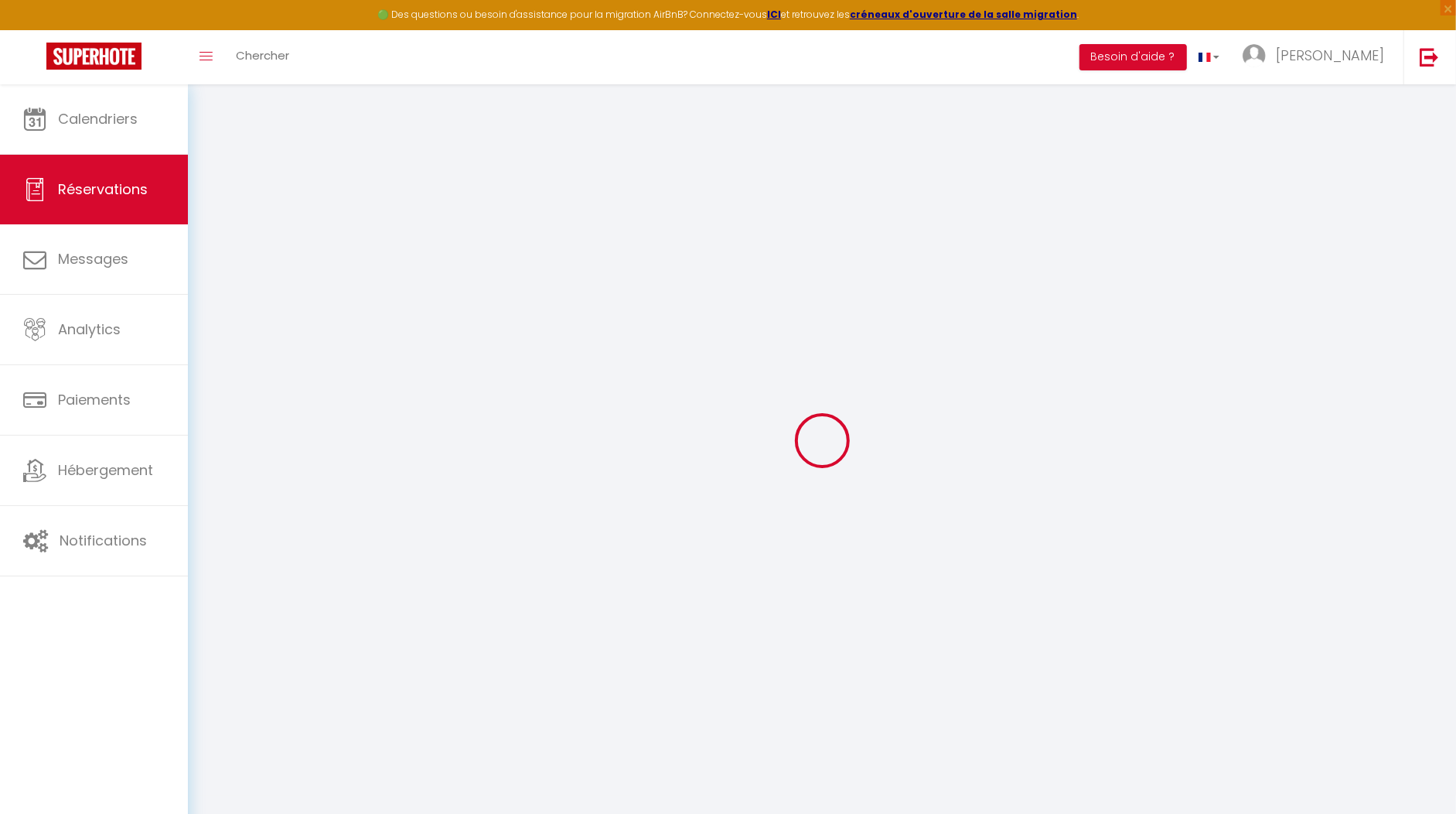
select select "56669"
select select "1"
select select
type input "1"
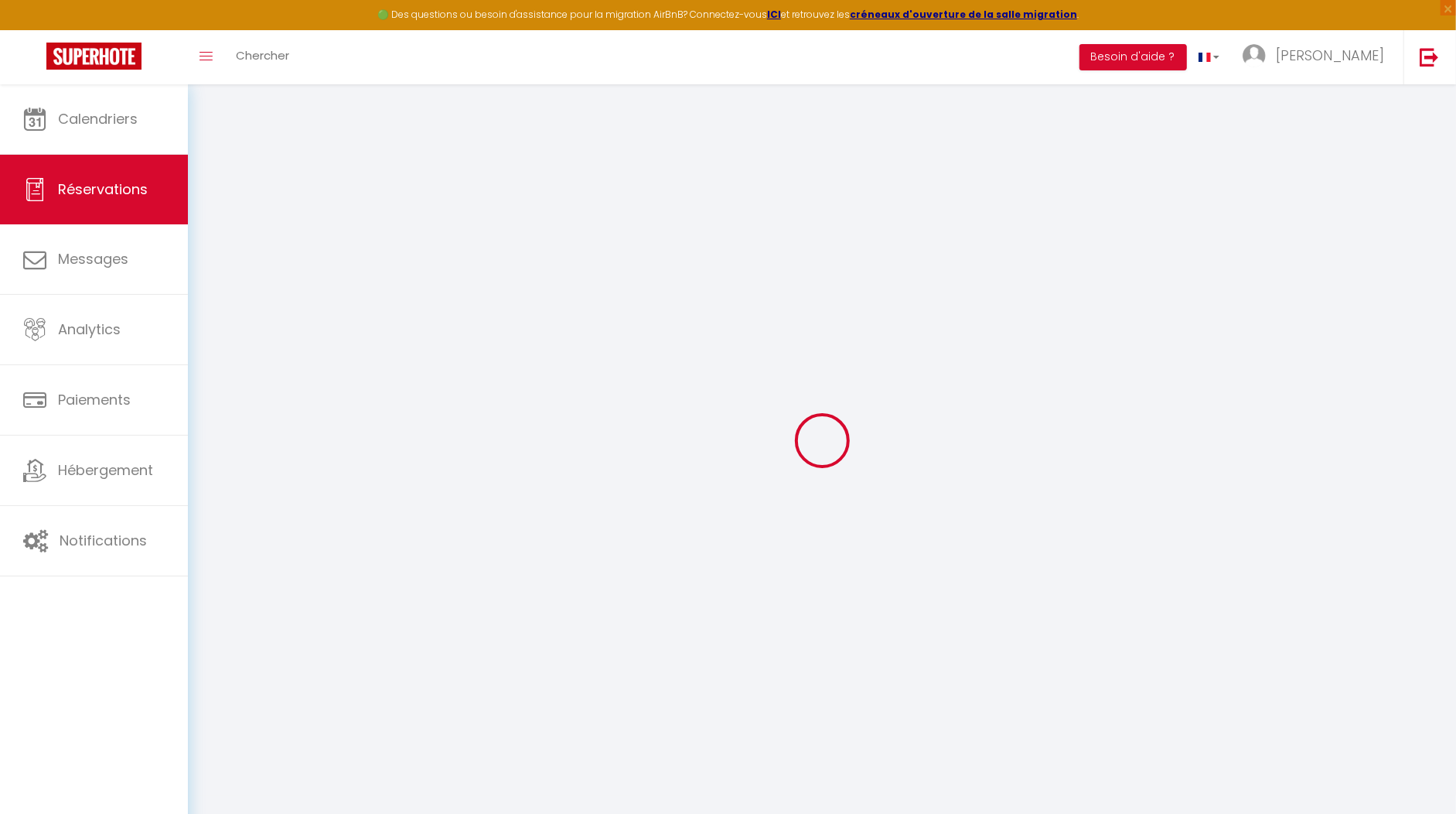
type input "2"
select select "12"
select select
type input "555.3"
checkbox input "false"
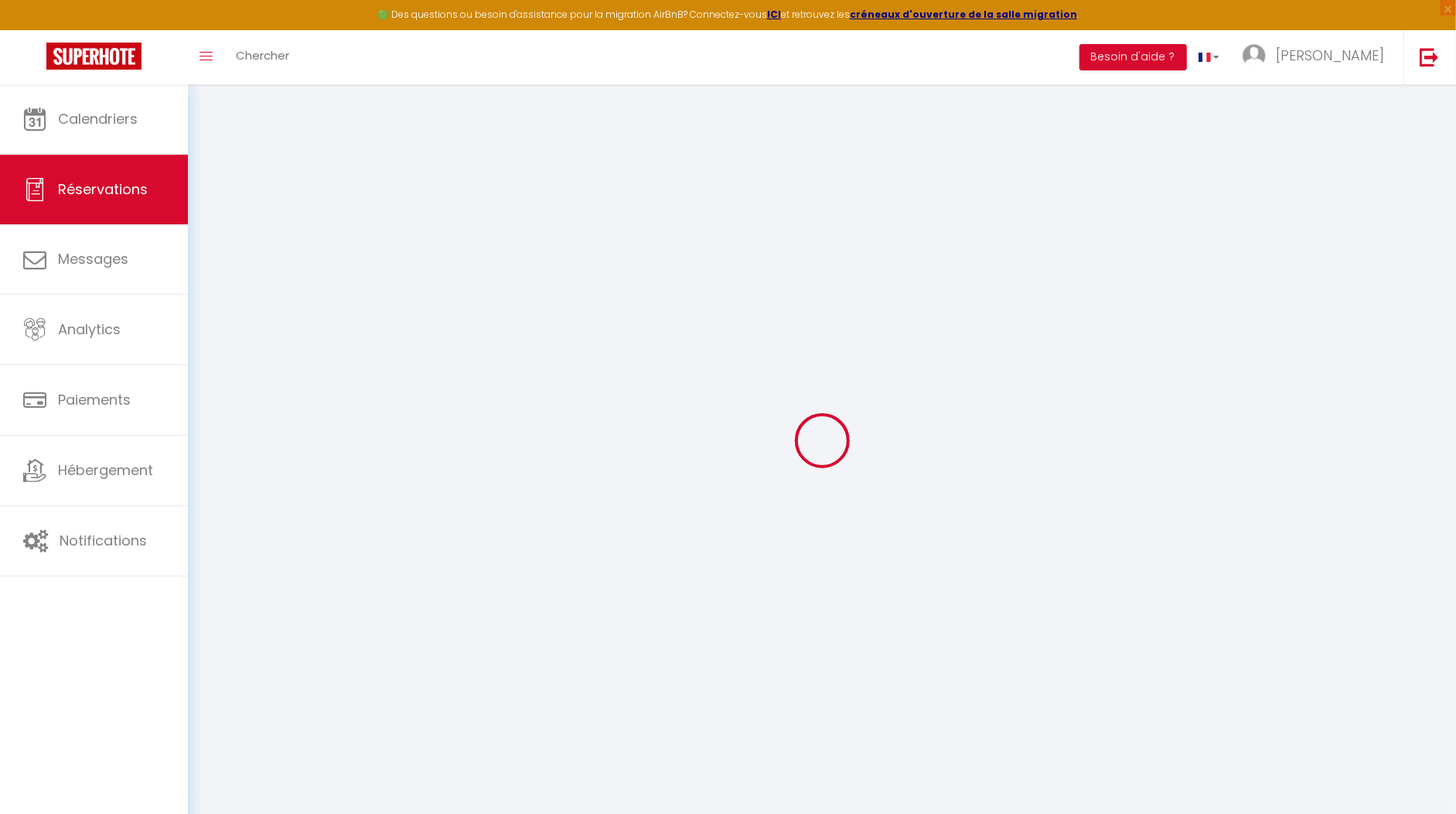
type input "0"
select select "2"
type input "50"
type input "0"
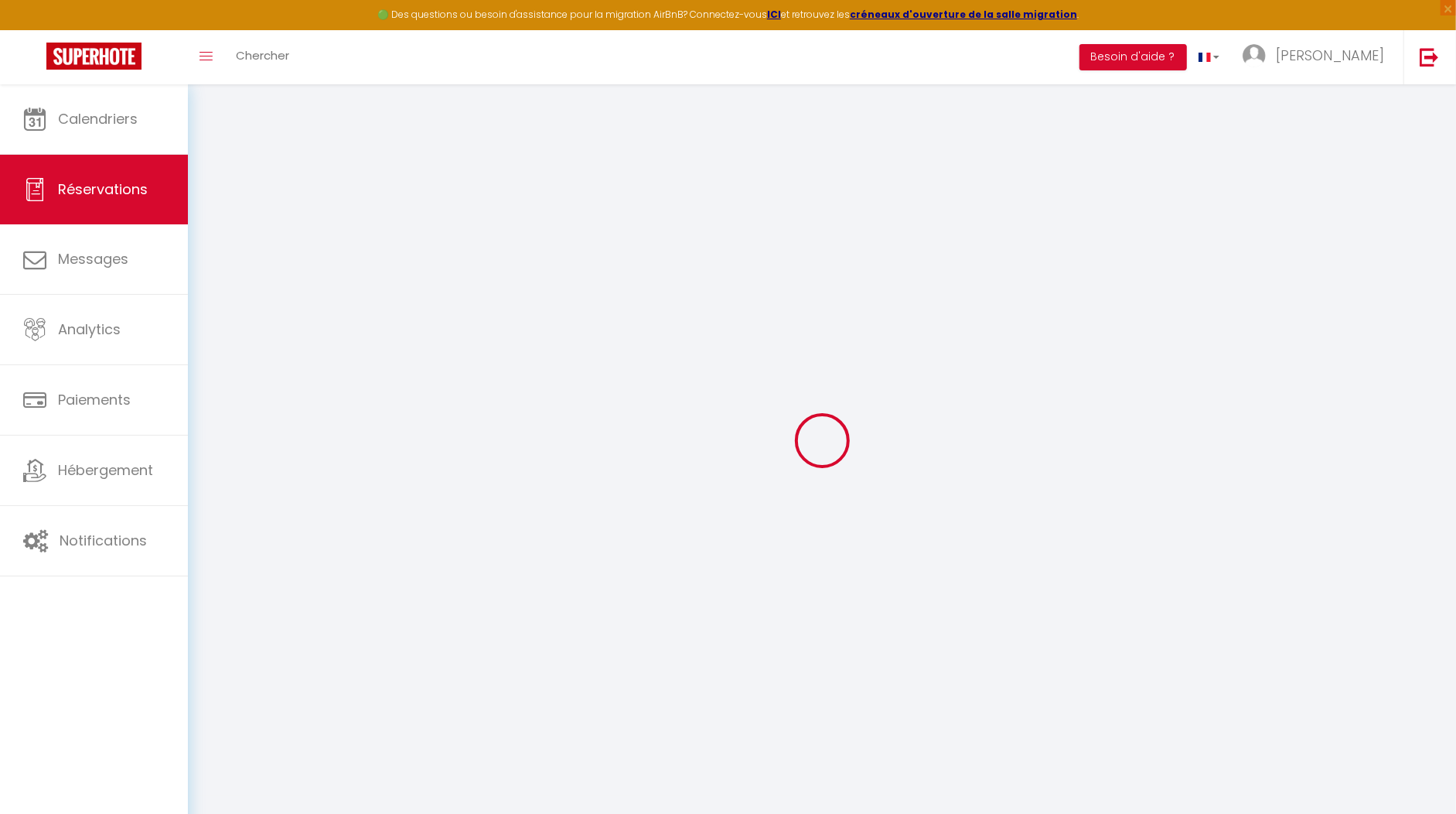
select select
select select "14"
checkbox input "false"
select select
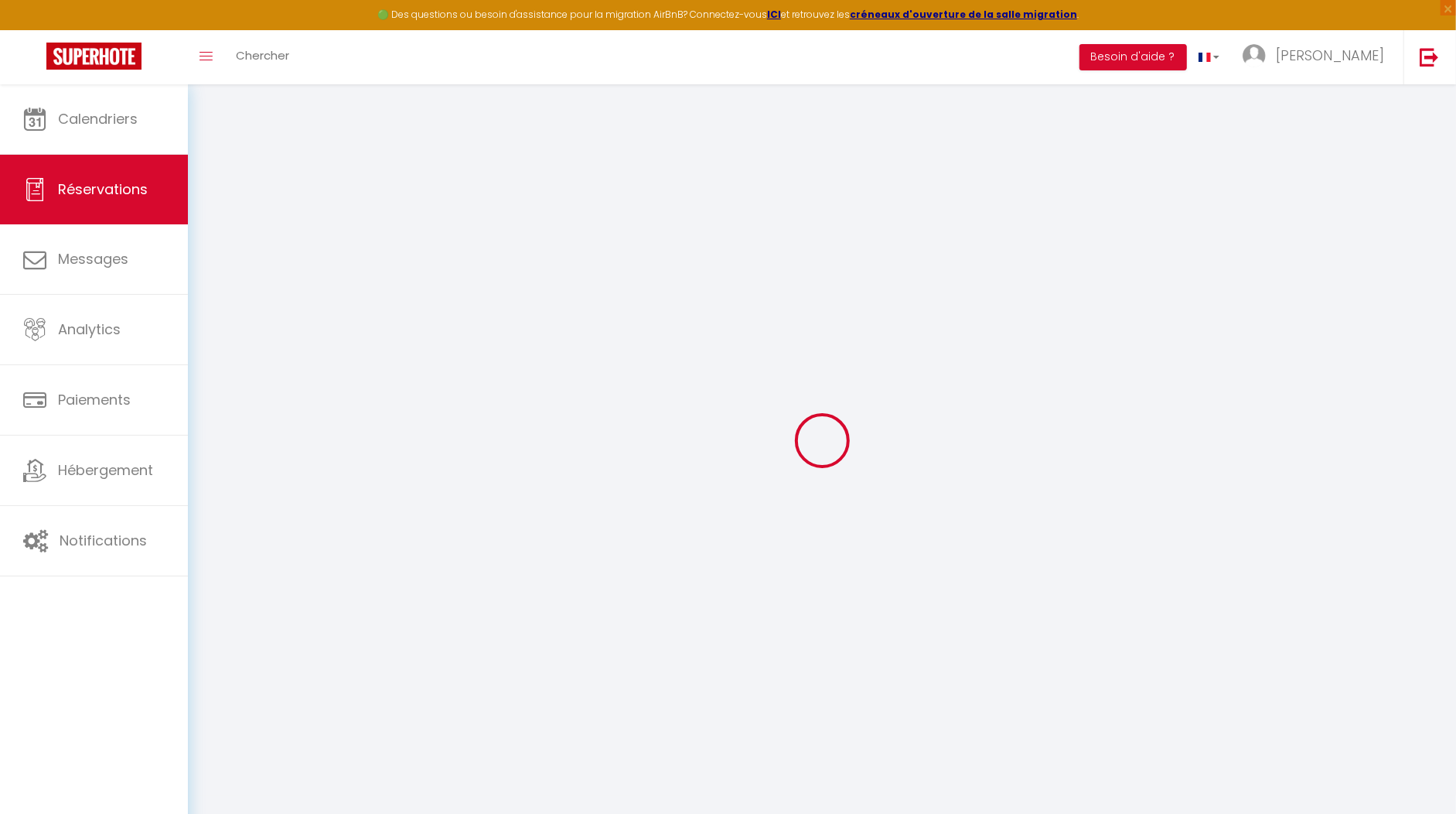
select select
checkbox input "false"
select select
checkbox input "false"
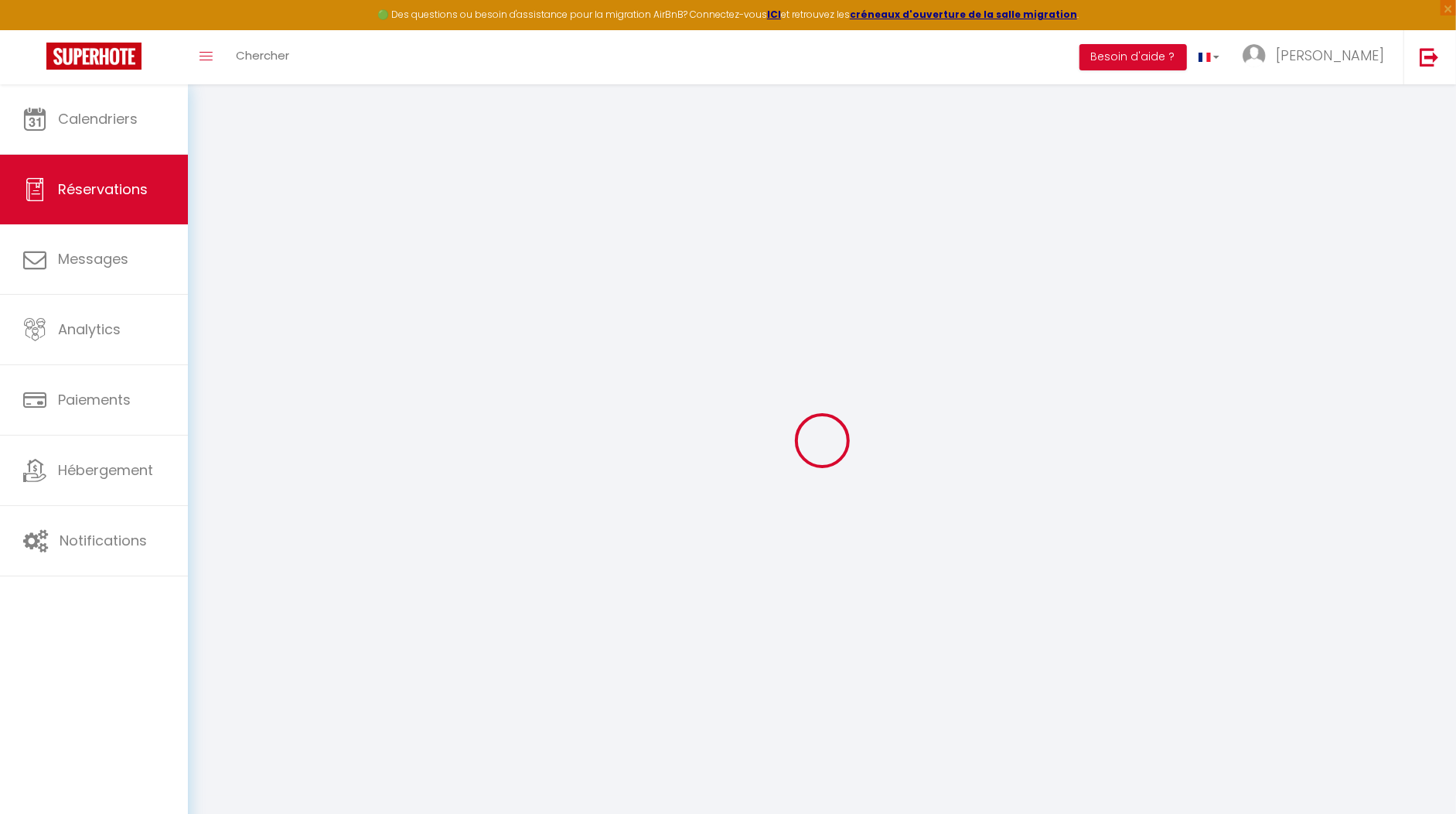
select select
checkbox input "false"
type textarea "** THIS RESERVATION HAS BEEN PRE-PAID ** BOOKING NOTE : Payment charge is EUR 8…"
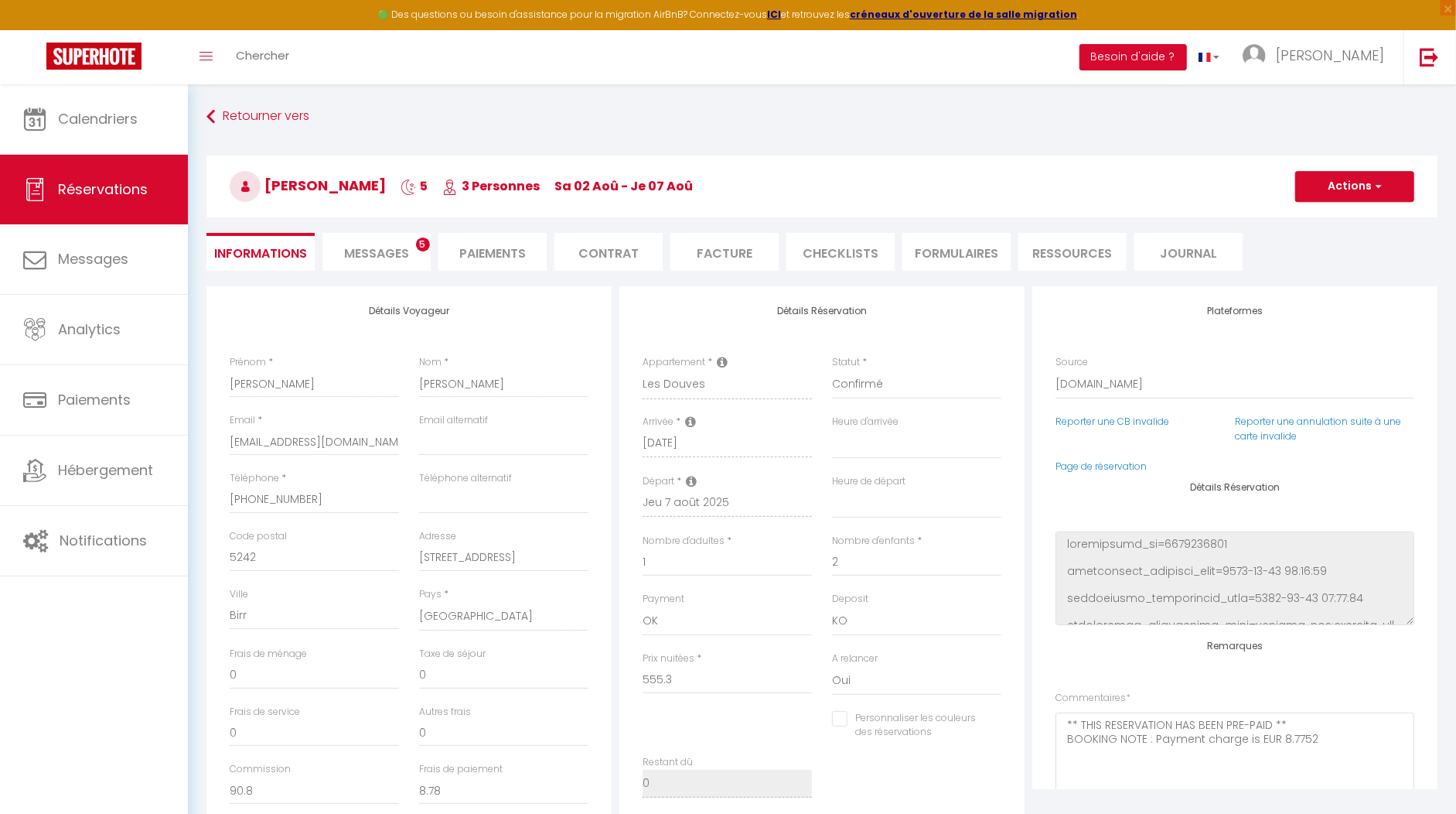
type input "50"
type input "21.5"
select select
checkbox input "false"
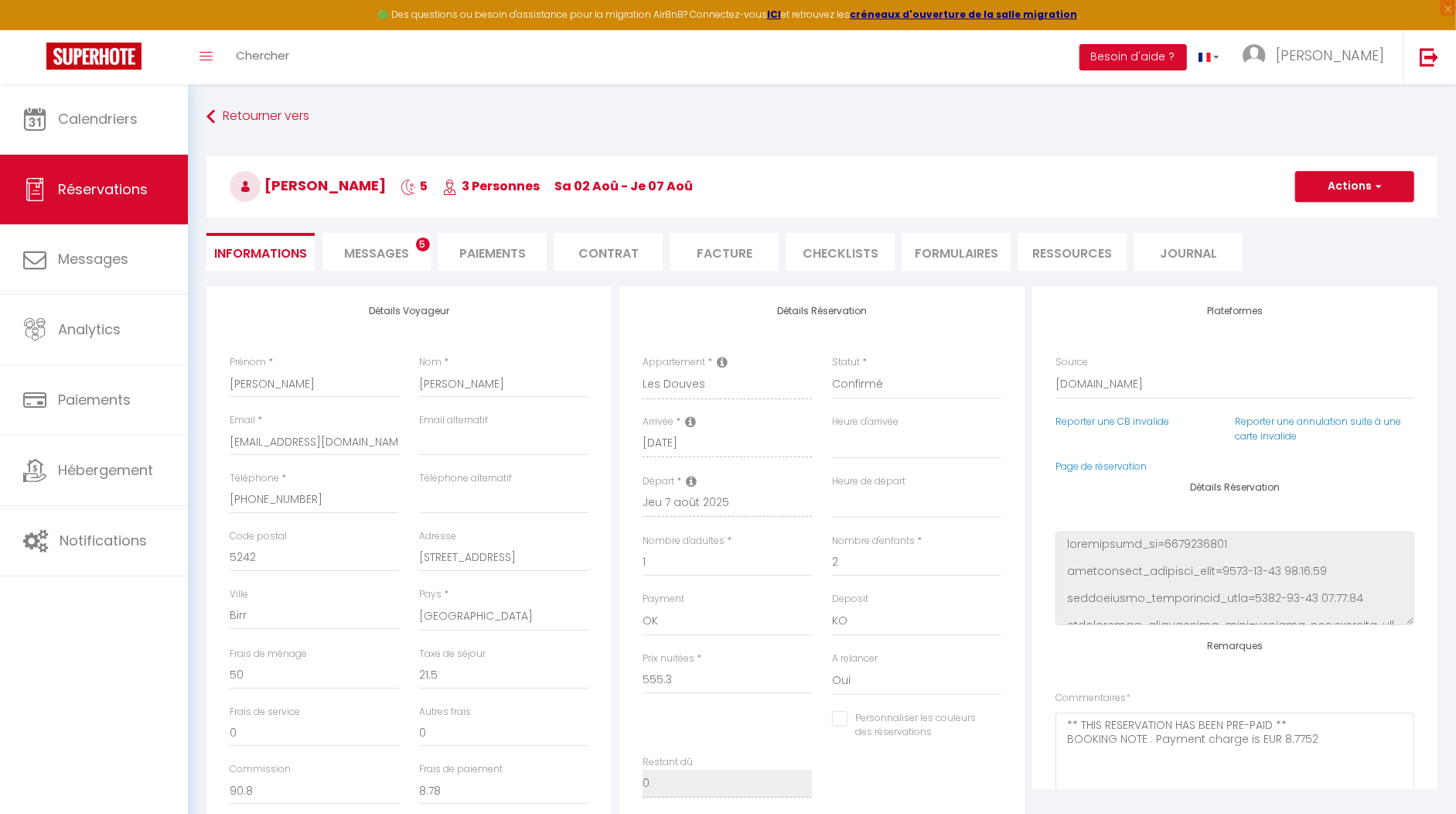
select select
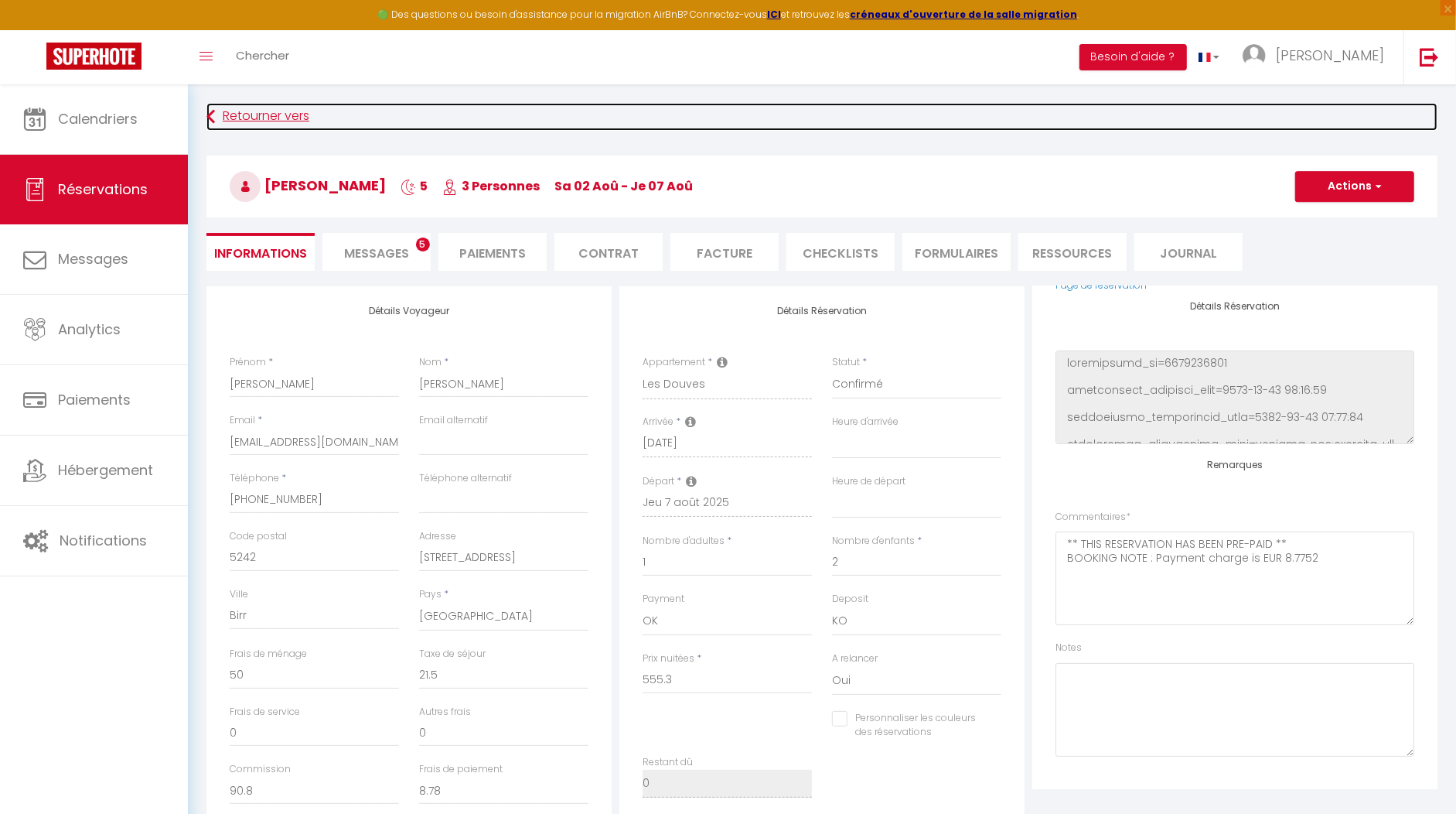
click at [228, 120] on link "Retourner vers" at bounding box center [821, 117] width 1231 height 28
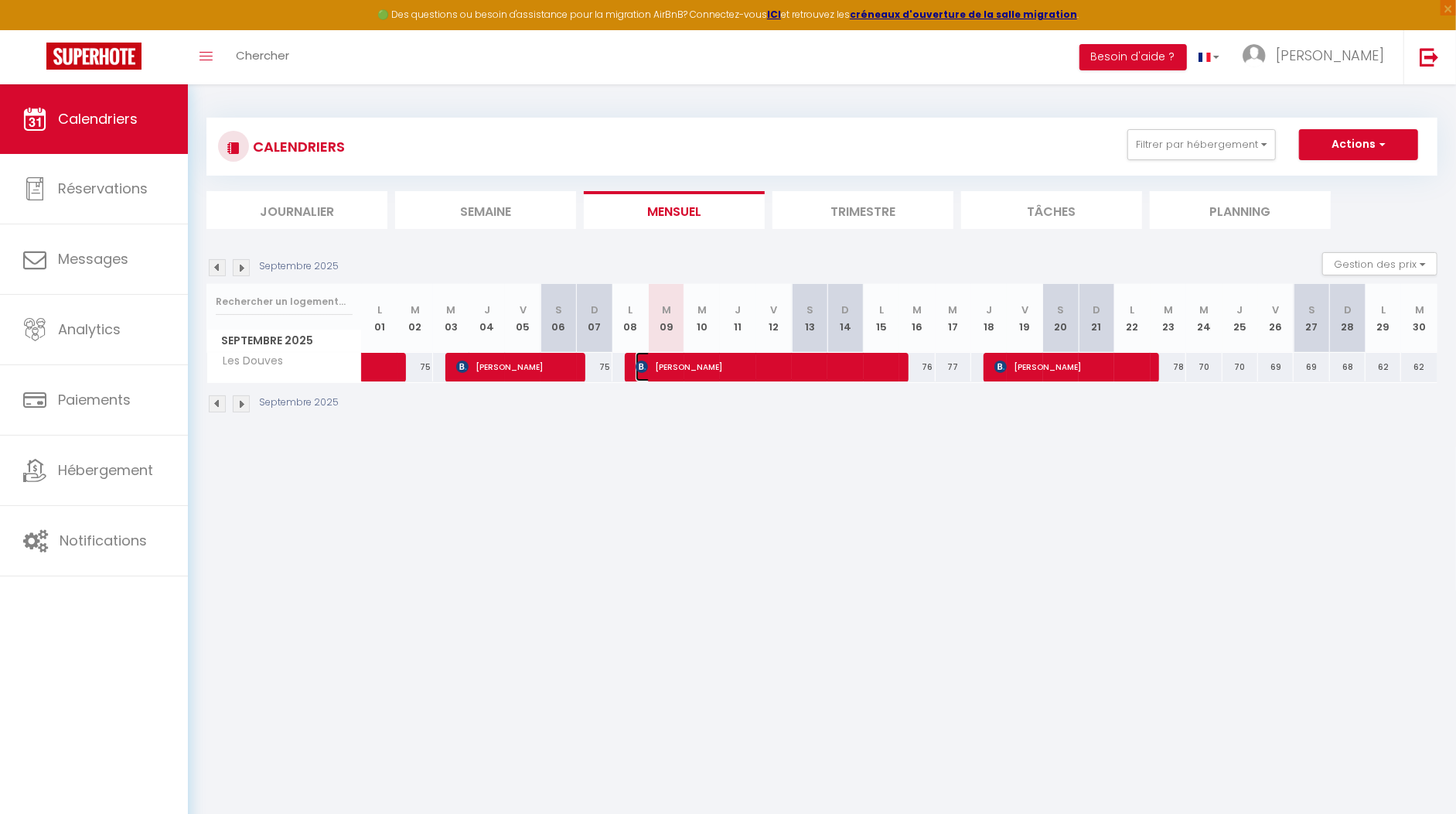
click at [711, 363] on span "[PERSON_NAME]" at bounding box center [766, 367] width 261 height 29
select select "OK"
select select "KO"
select select "0"
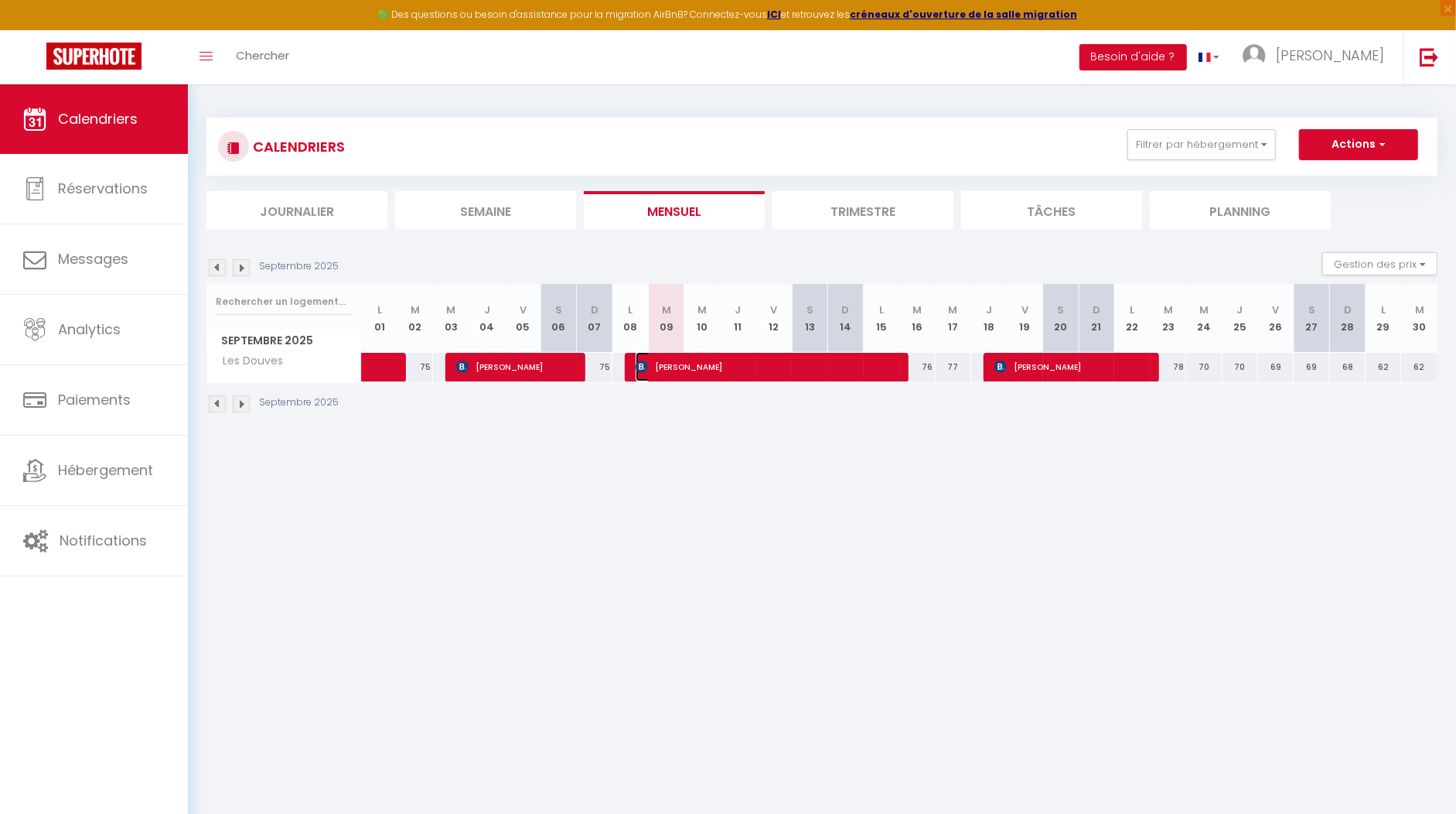
select select "1"
select select
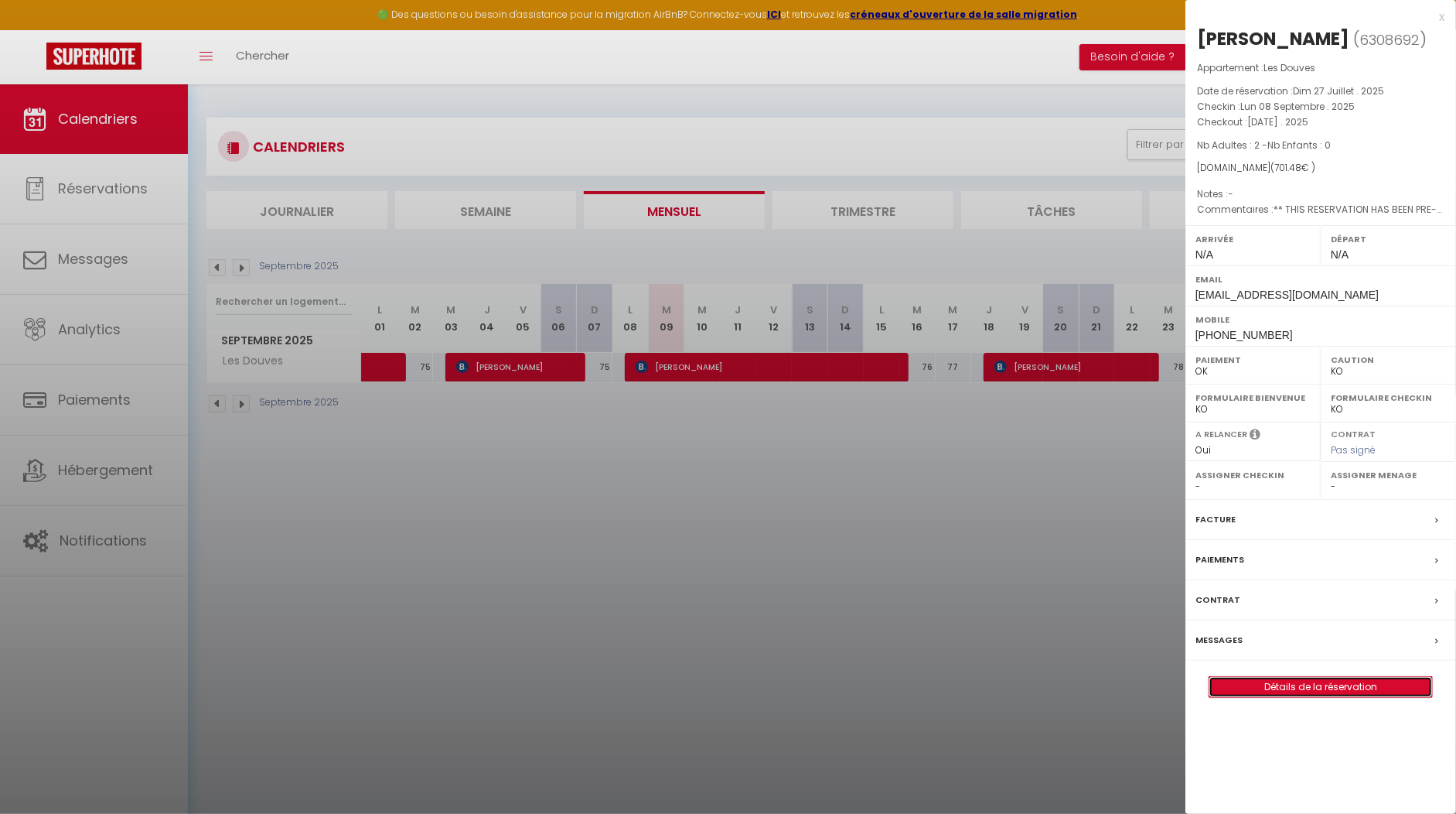
click at [1347, 697] on link "Détails de la réservation" at bounding box center [1320, 687] width 223 height 20
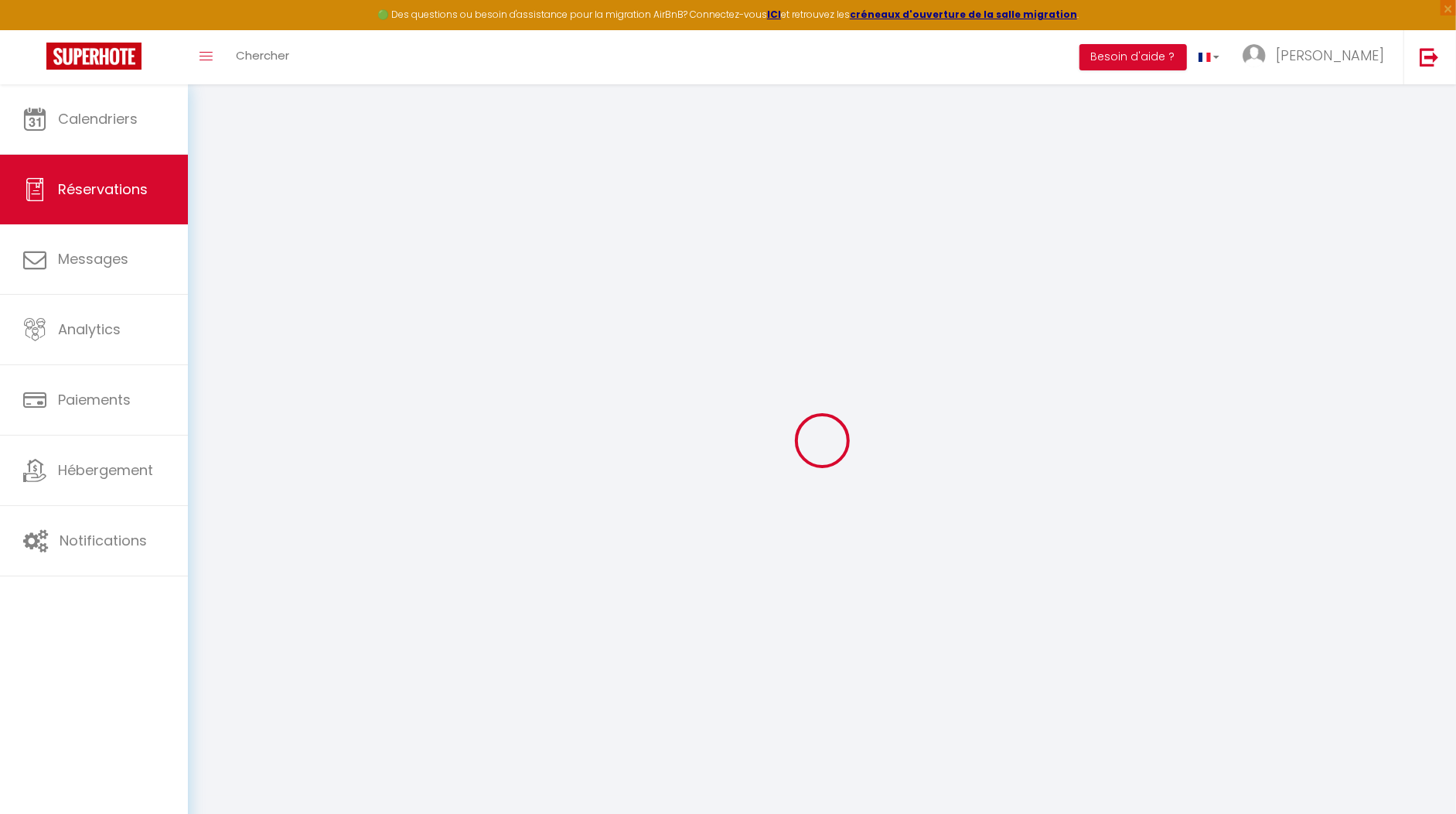
select select
checkbox input "false"
type textarea "** THIS RESERVATION HAS BEEN PRE-PAID ** BOOKING NOTE : Payment charge is EUR 9…"
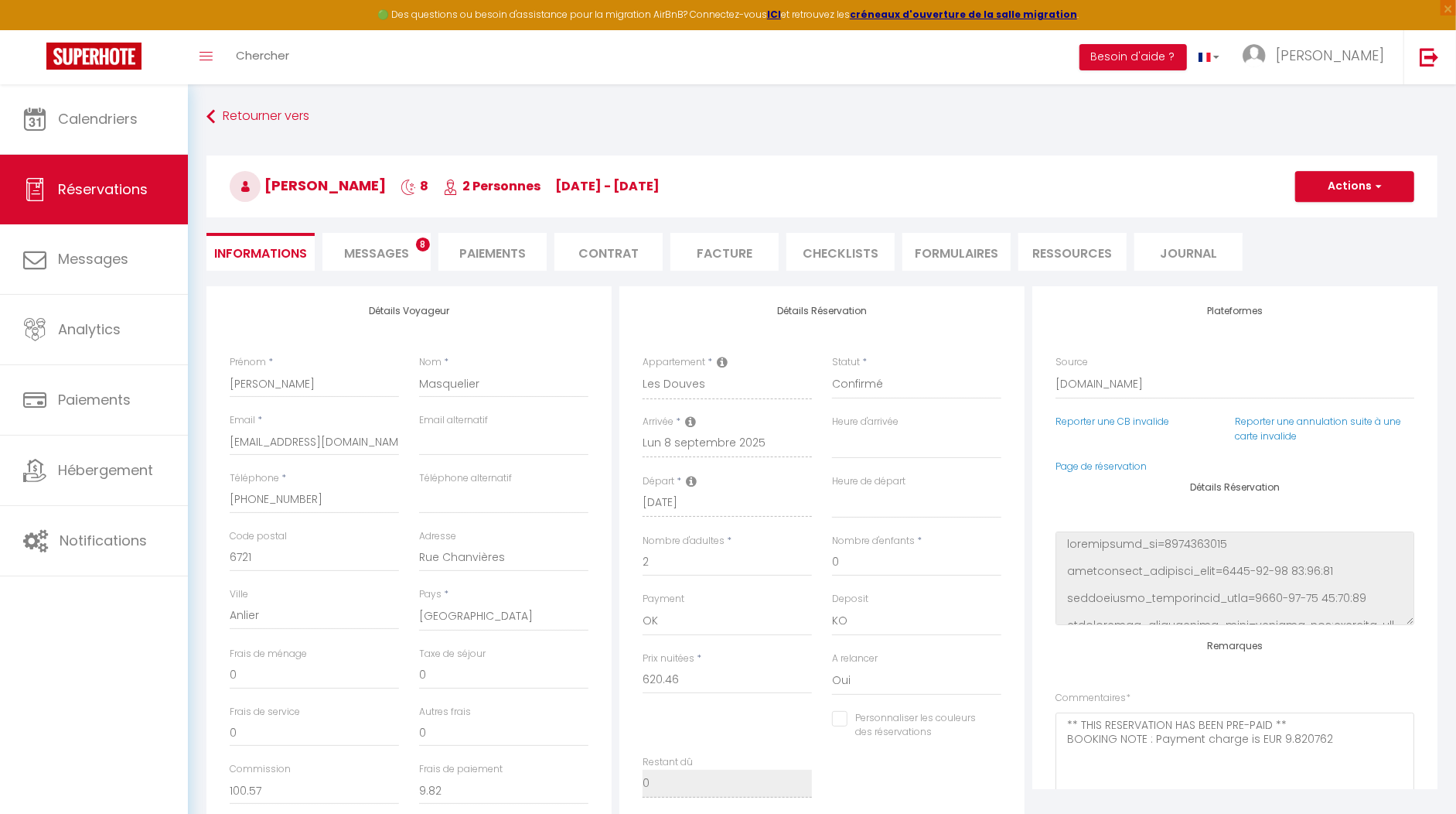
type input "50"
type input "31.02"
select select
checkbox input "false"
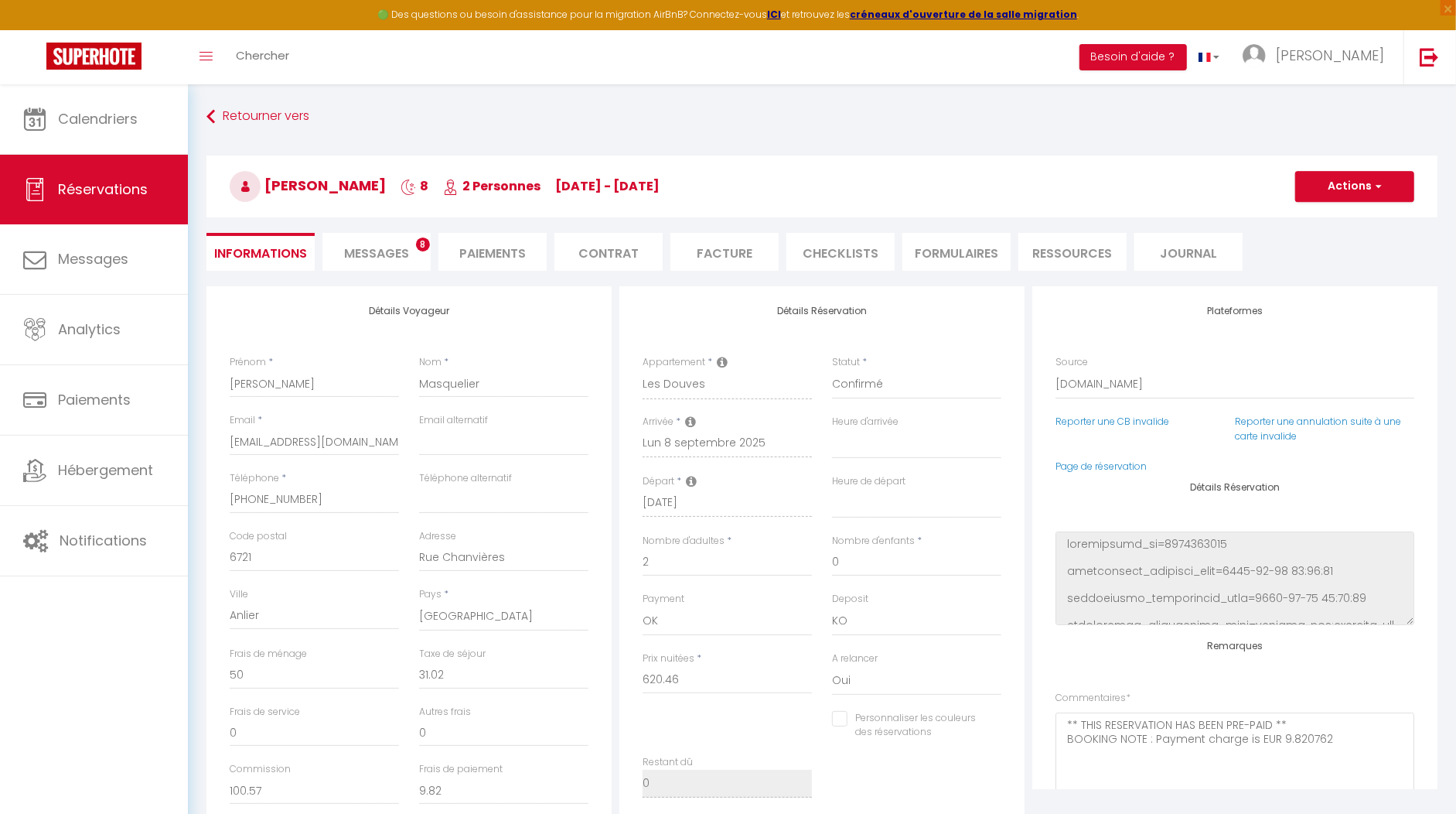
select select
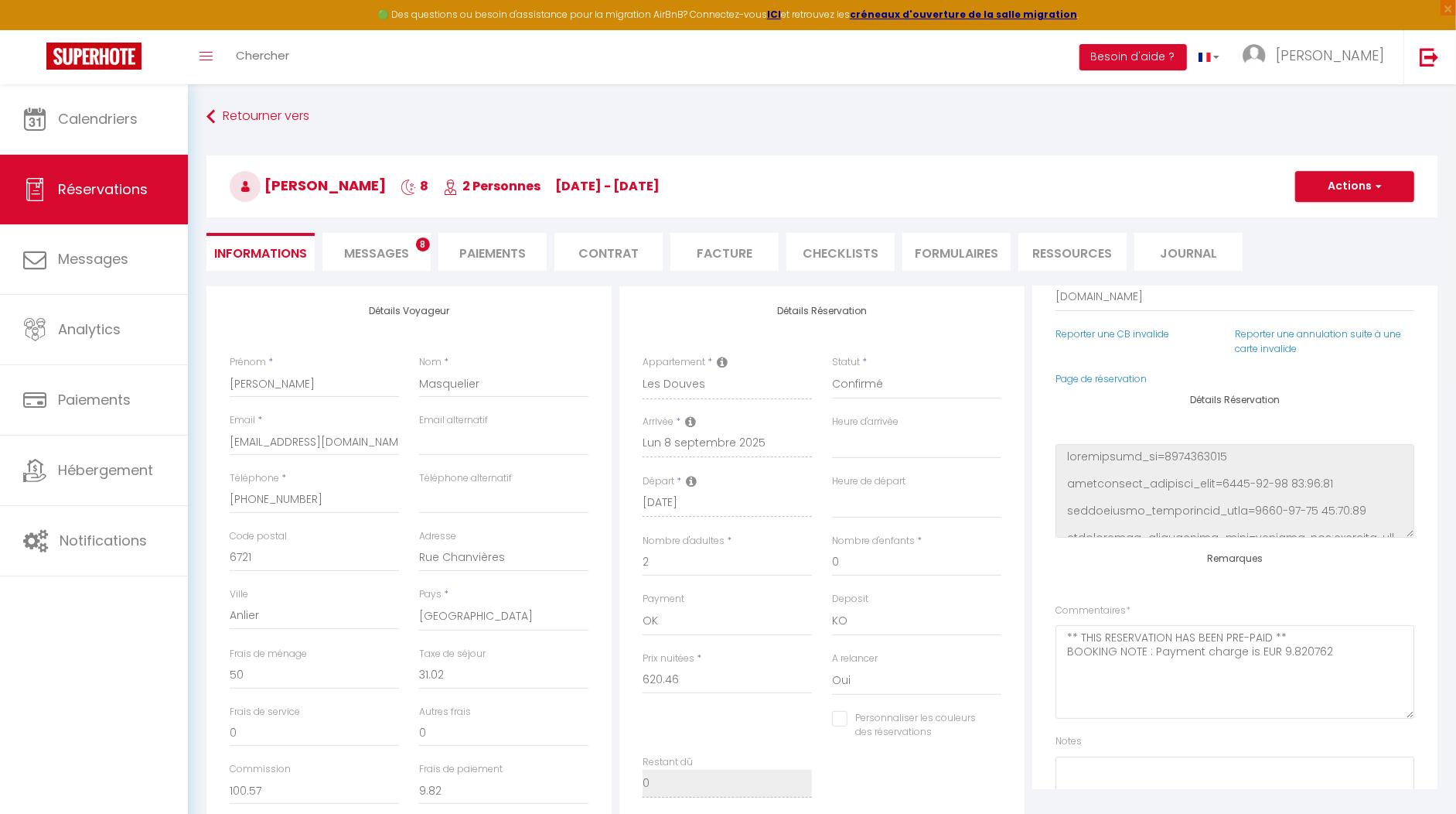
scroll to position [181, 0]
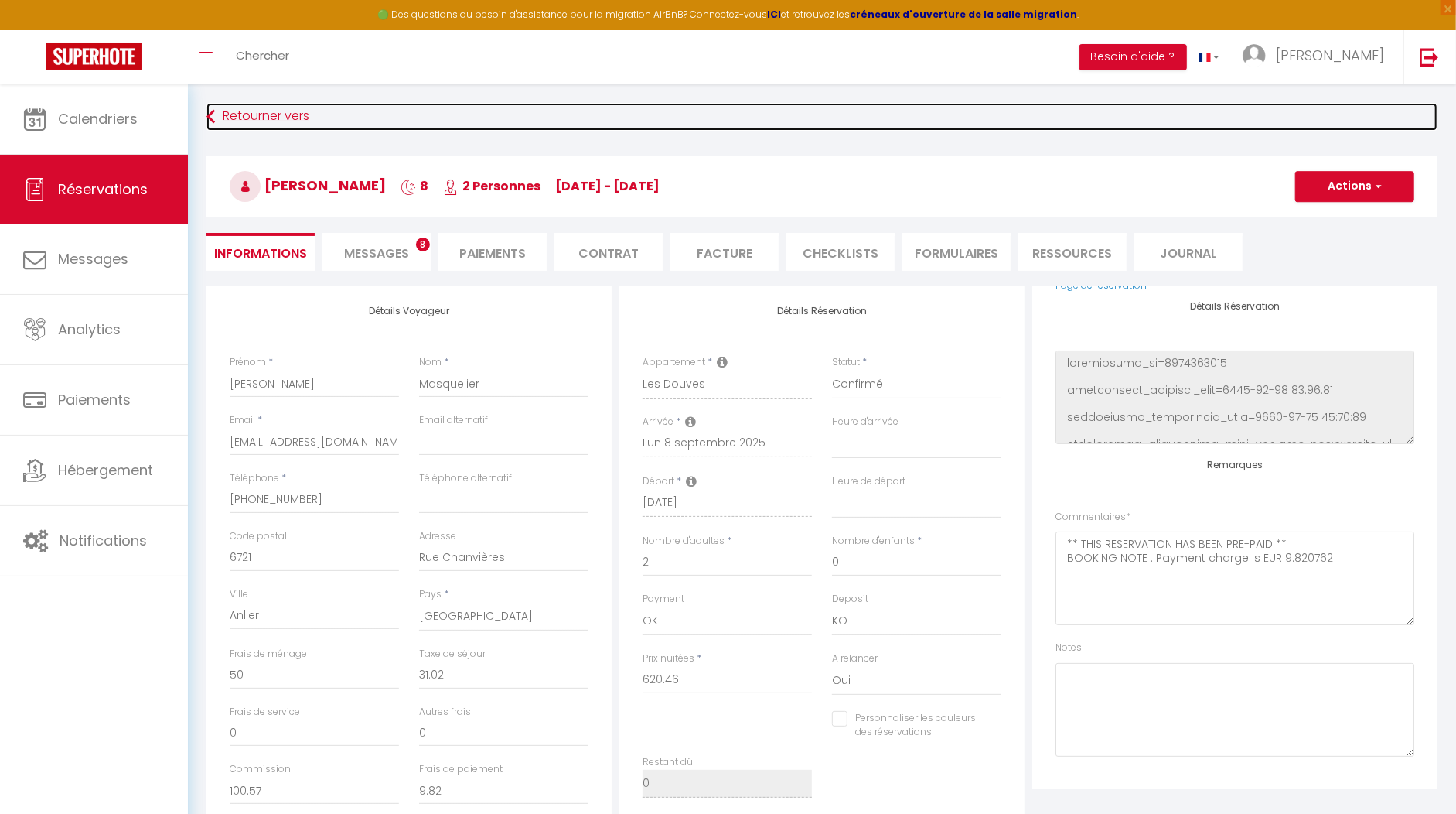
click at [300, 125] on link "Retourner vers" at bounding box center [821, 117] width 1231 height 28
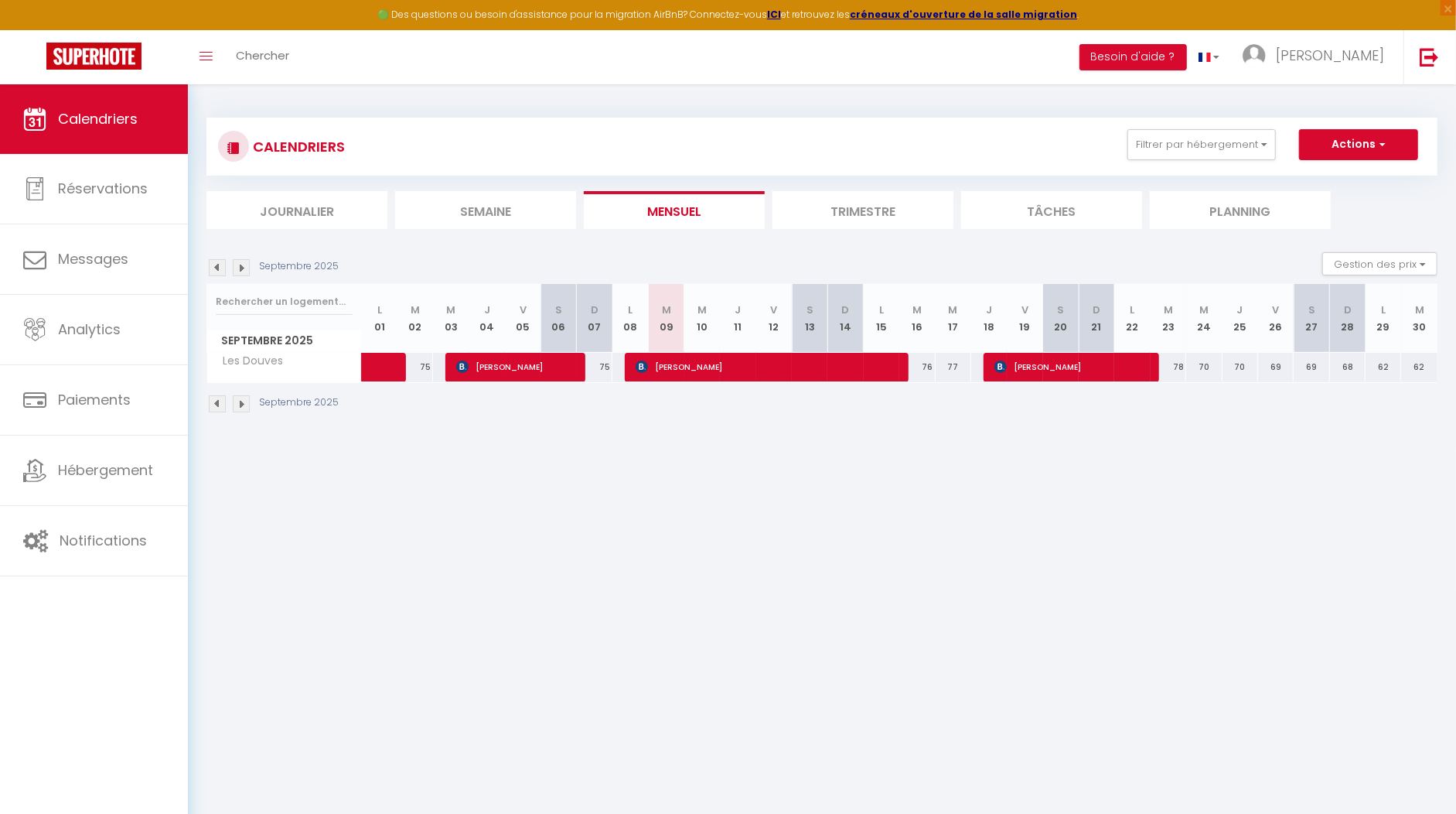
click at [216, 268] on img at bounding box center [217, 268] width 17 height 17
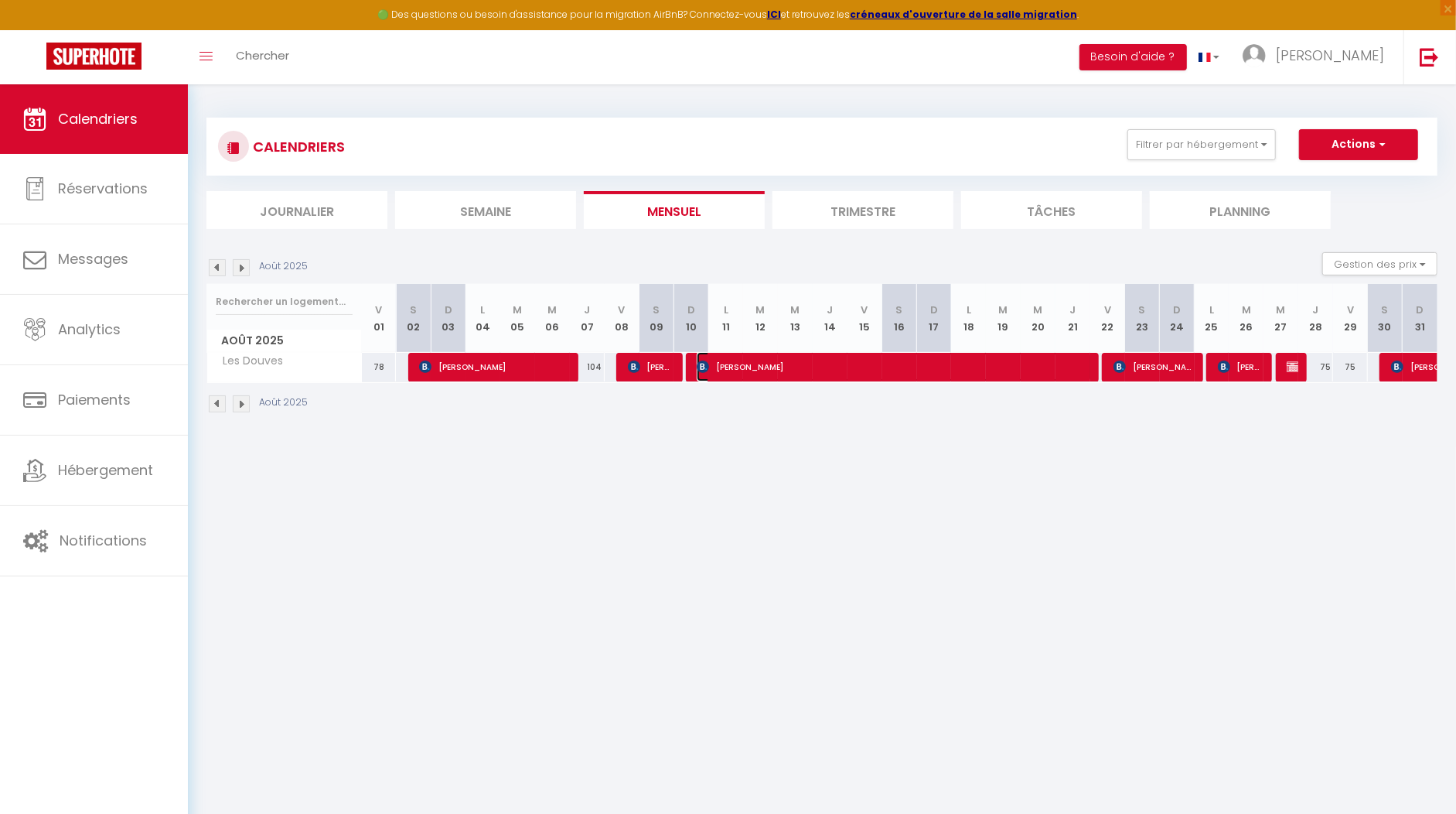
click at [767, 365] on span "[PERSON_NAME]" at bounding box center [894, 367] width 394 height 29
select select "OK"
select select "KO"
select select "0"
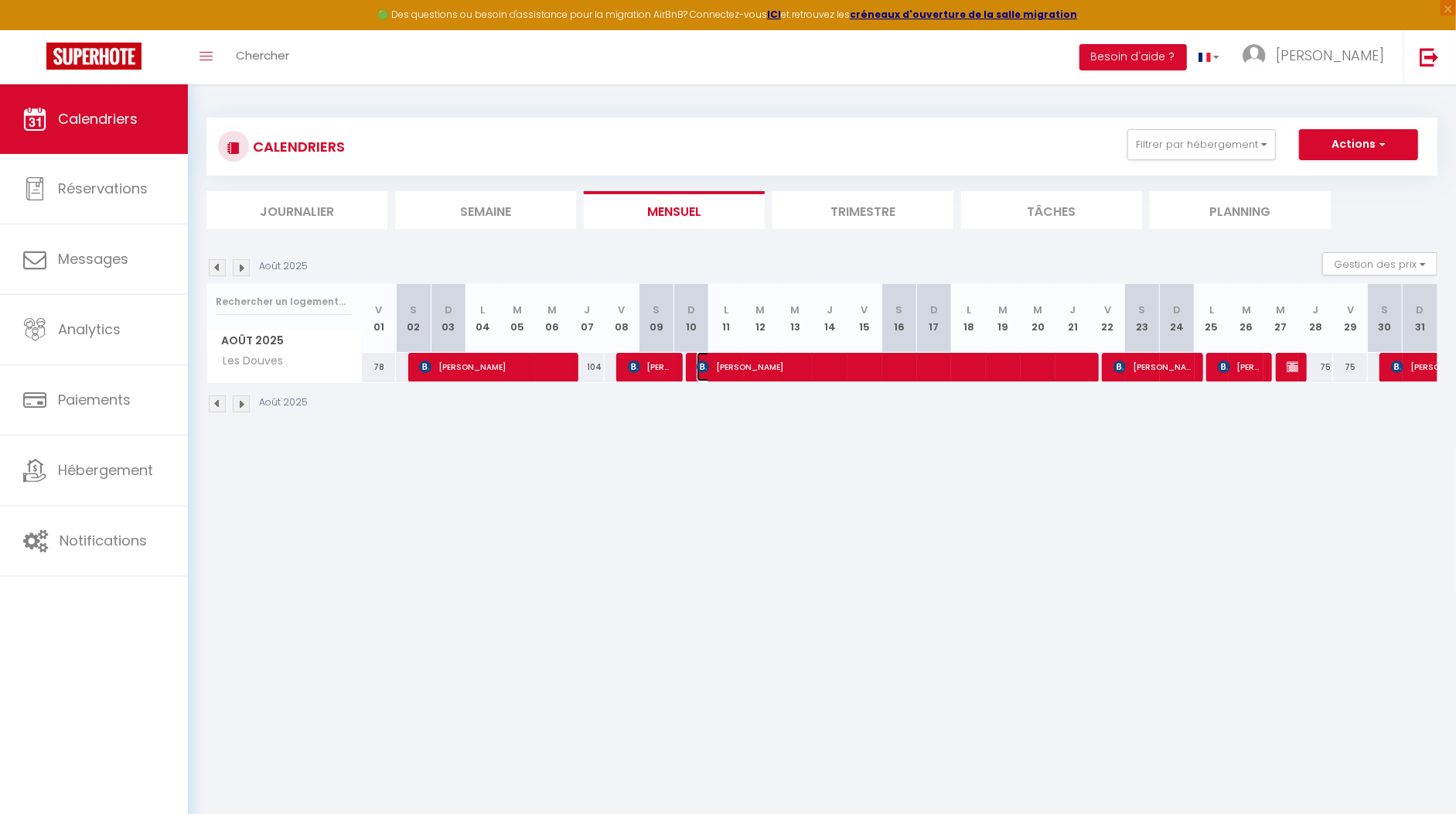
select select "1"
select select
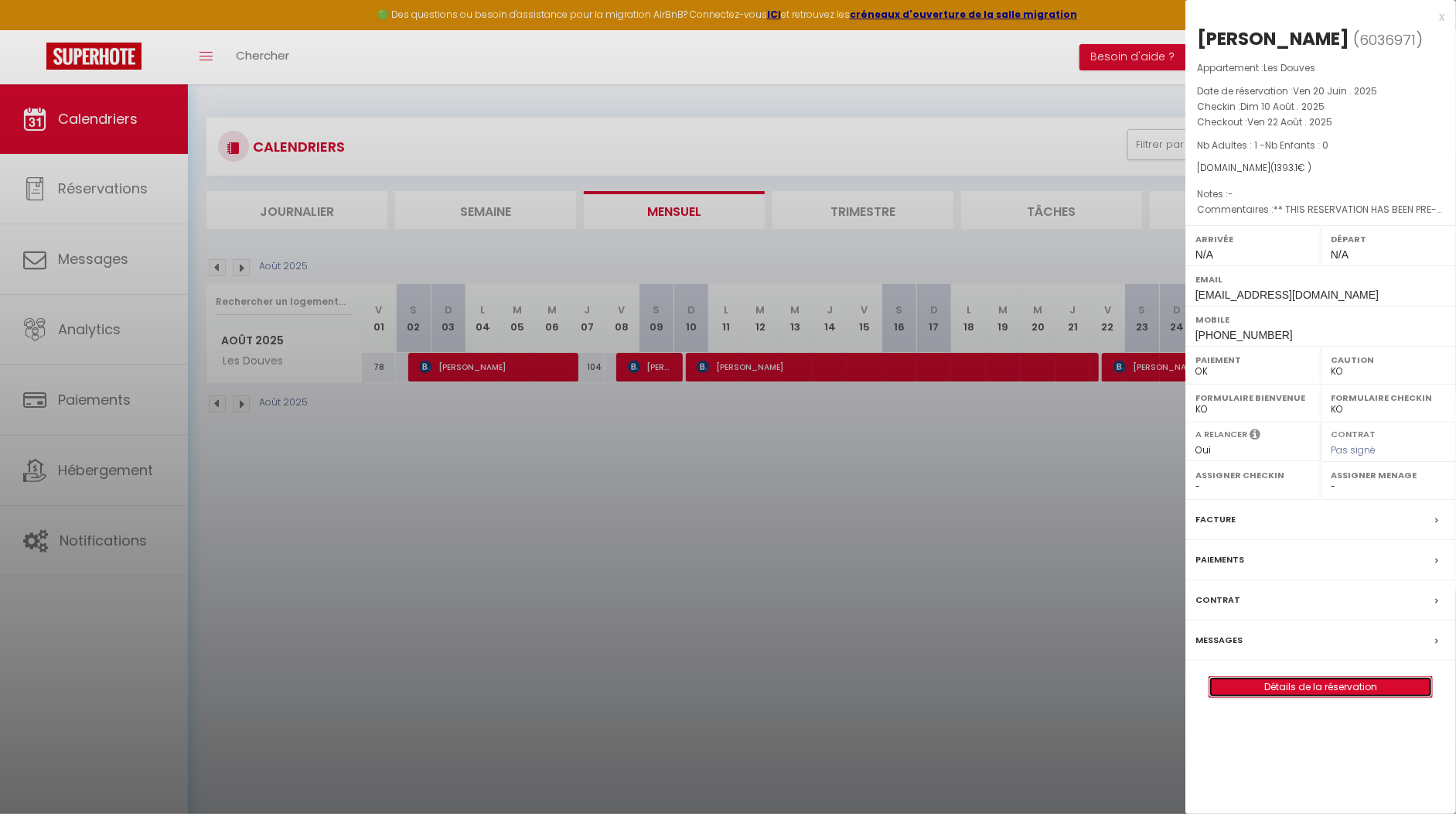
click at [1280, 677] on link "Détails de la réservation" at bounding box center [1320, 687] width 223 height 20
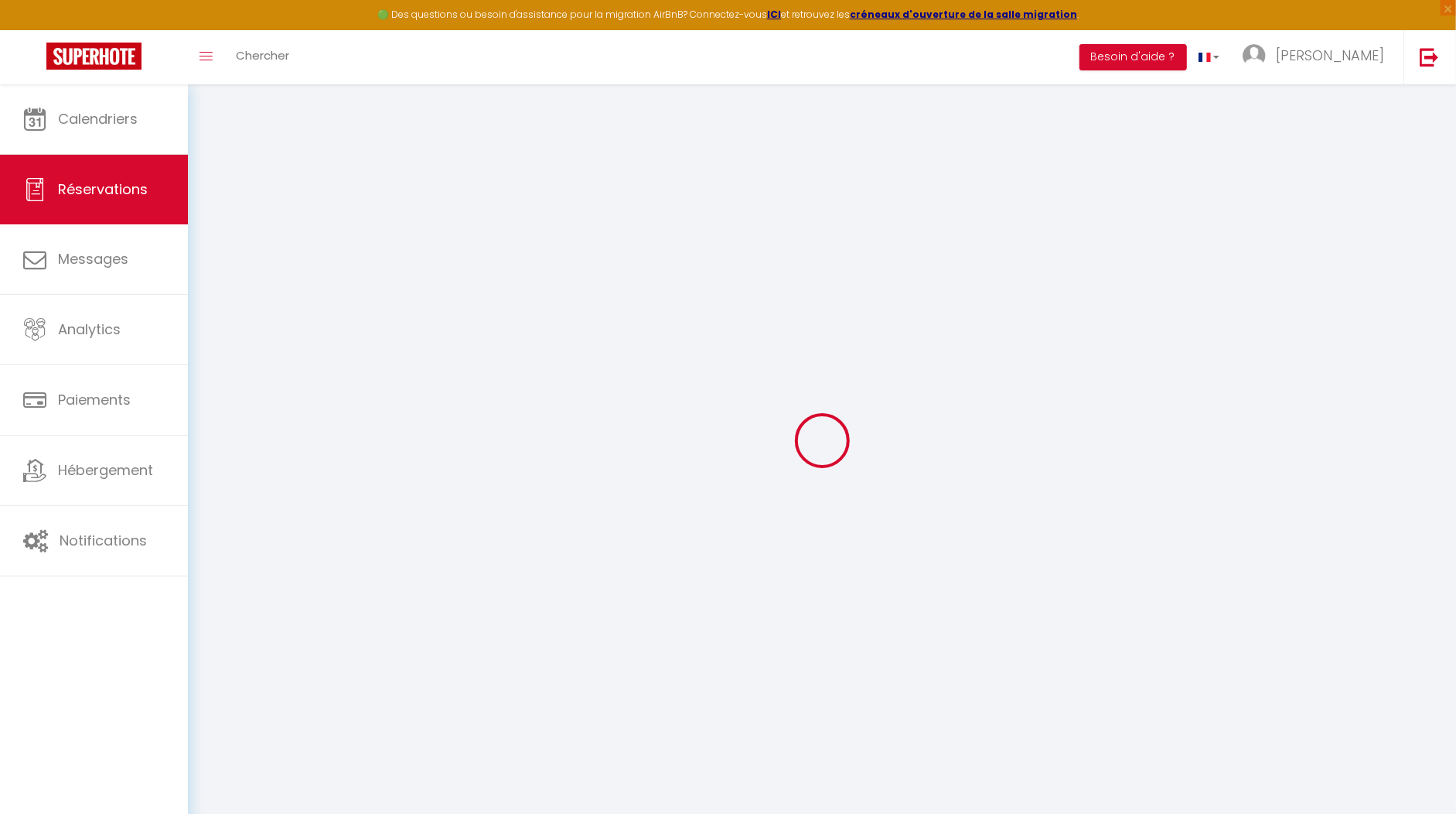
type input "[PERSON_NAME]"
type input "Bourlier"
type input "[EMAIL_ADDRESS][DOMAIN_NAME]"
type input "[PHONE_NUMBER]"
type input "94100"
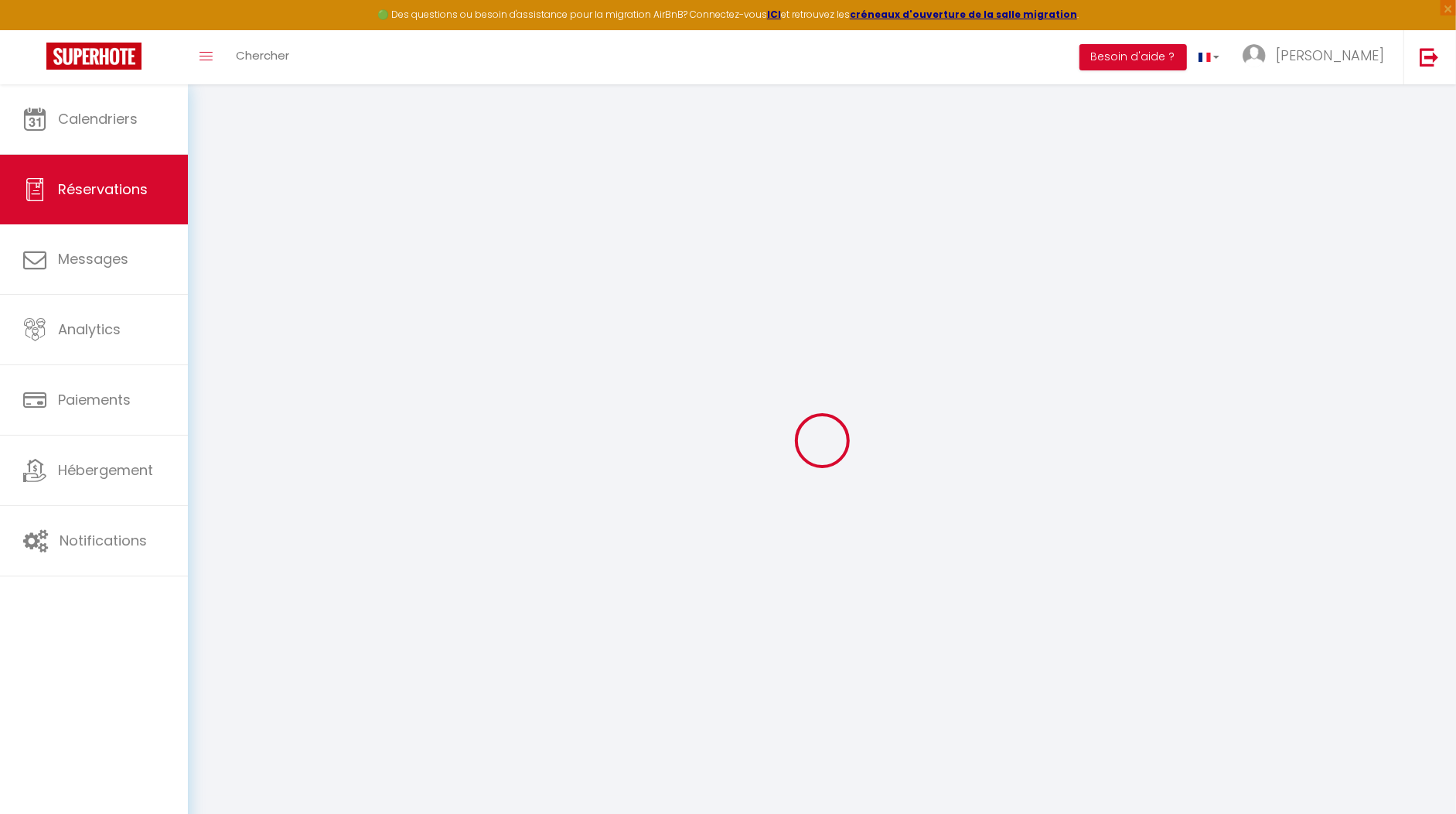
type input "[STREET_ADDRESS]"
type input "Saint-Maur des Fossés"
select select "FR"
type input "201.22"
type input "19.5"
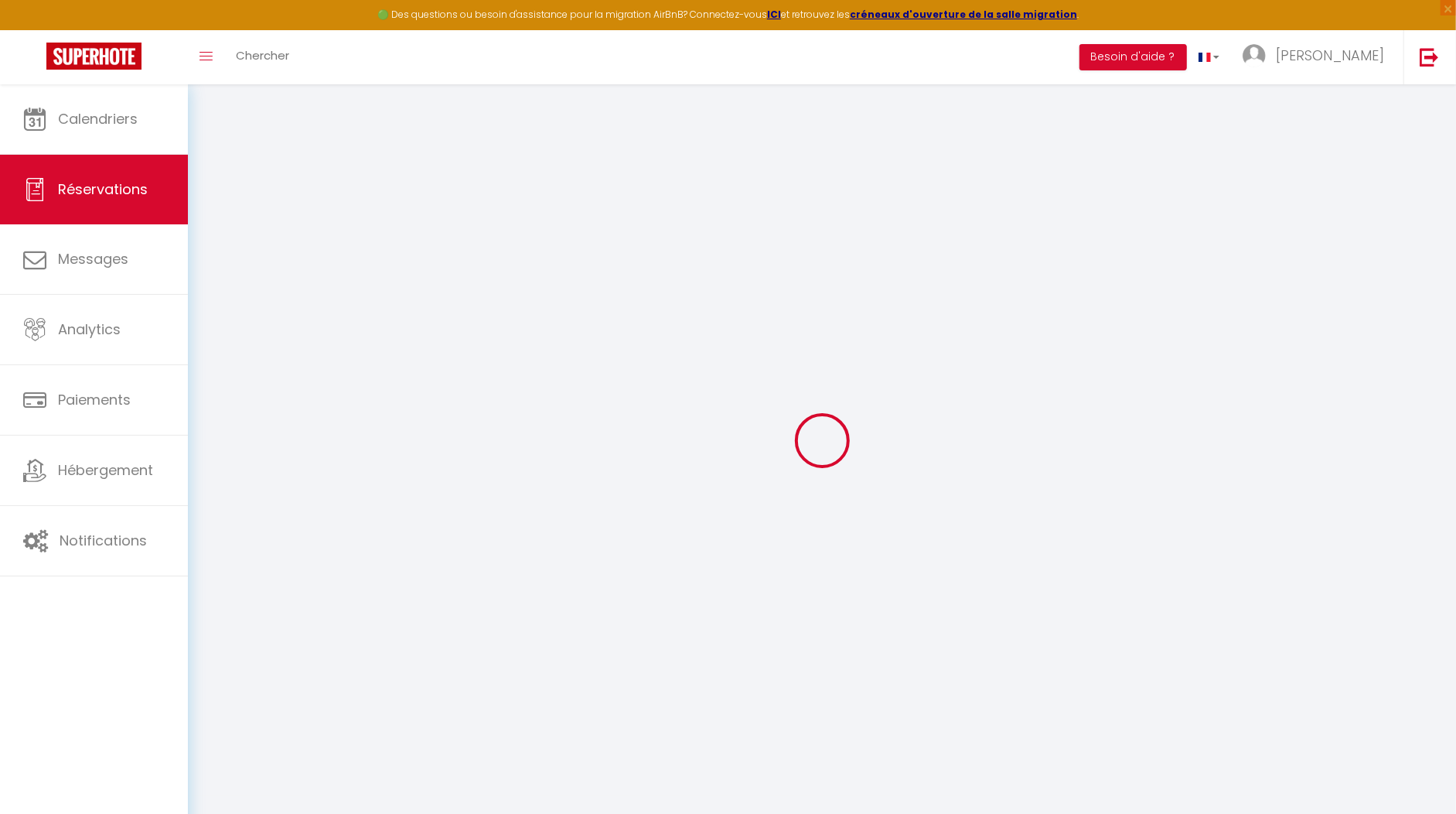
select select "56669"
select select "1"
select select
type input "1"
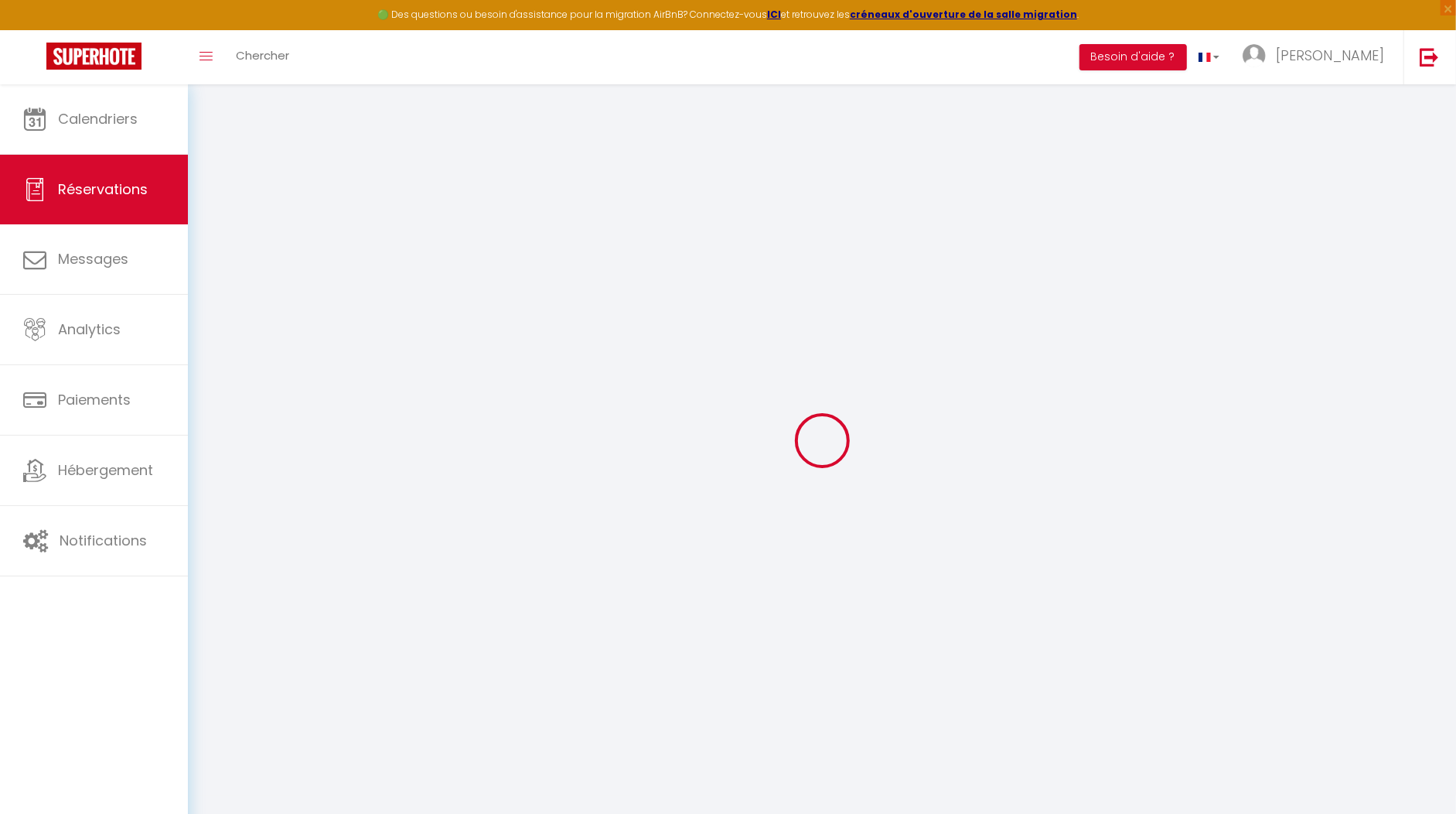
select select "12"
select select
type input "1291.5"
checkbox input "false"
type input "0"
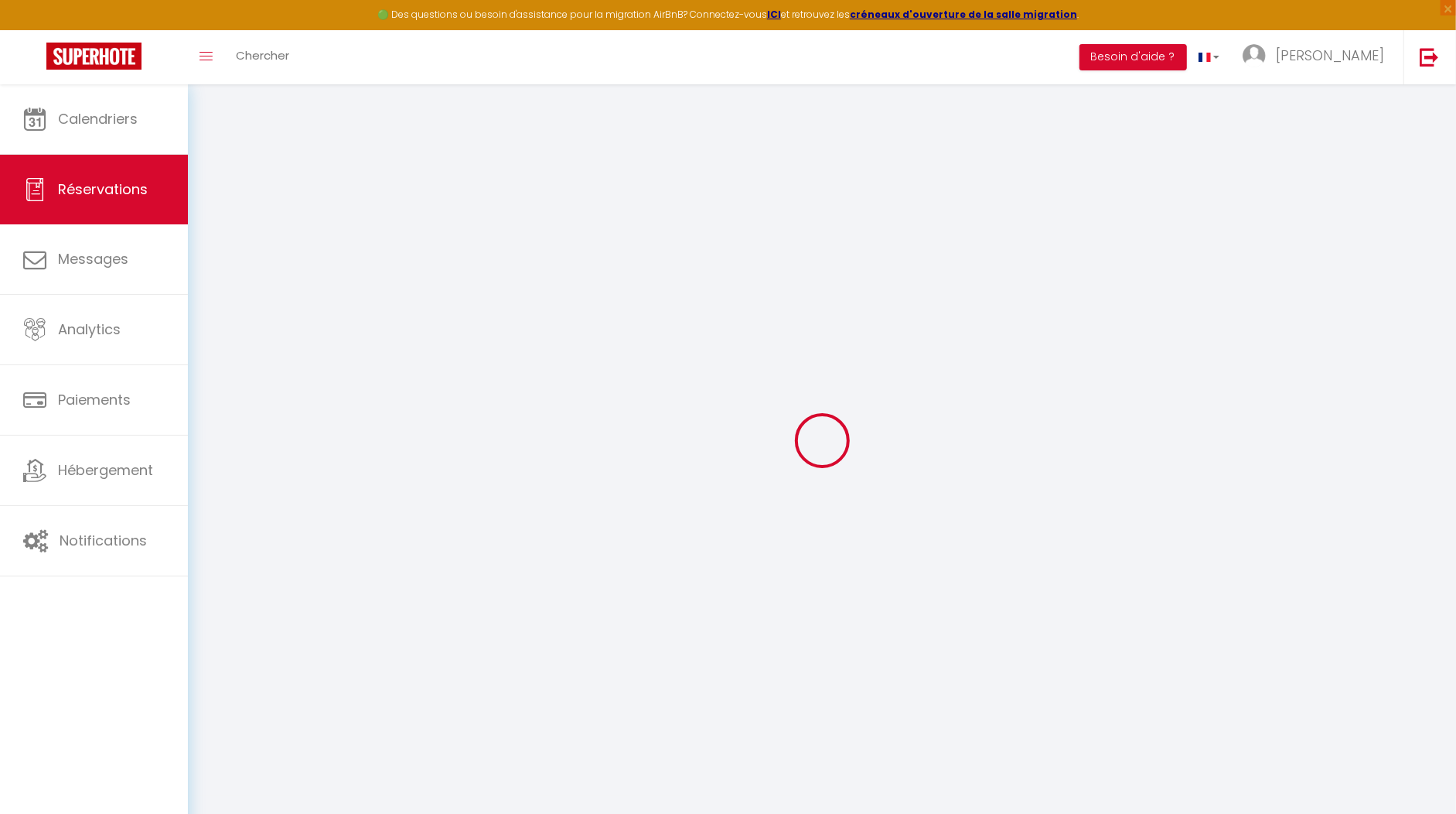
select select "2"
type input "50"
type input "0"
select select
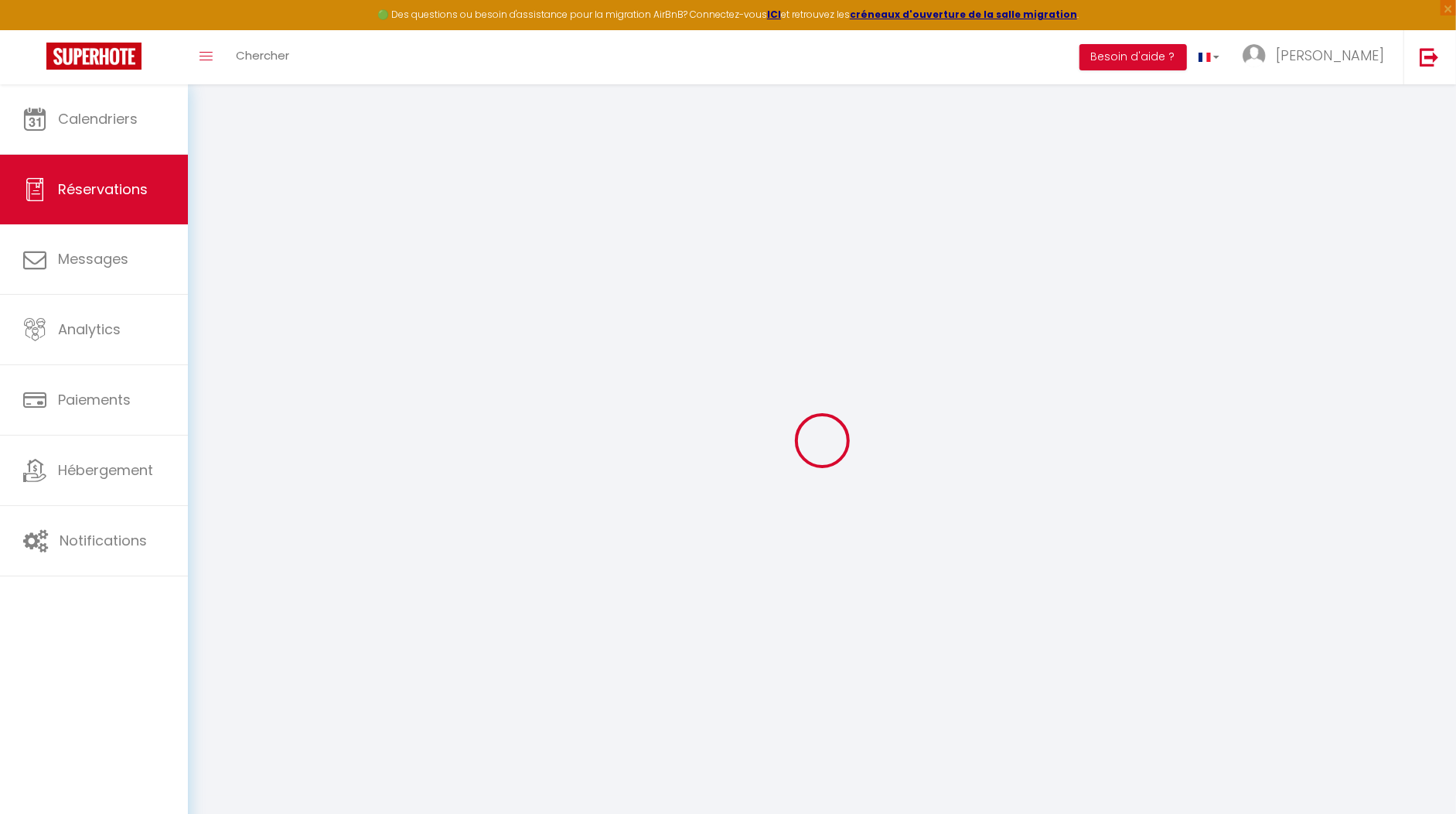
select select
select select "14"
checkbox input "false"
select select
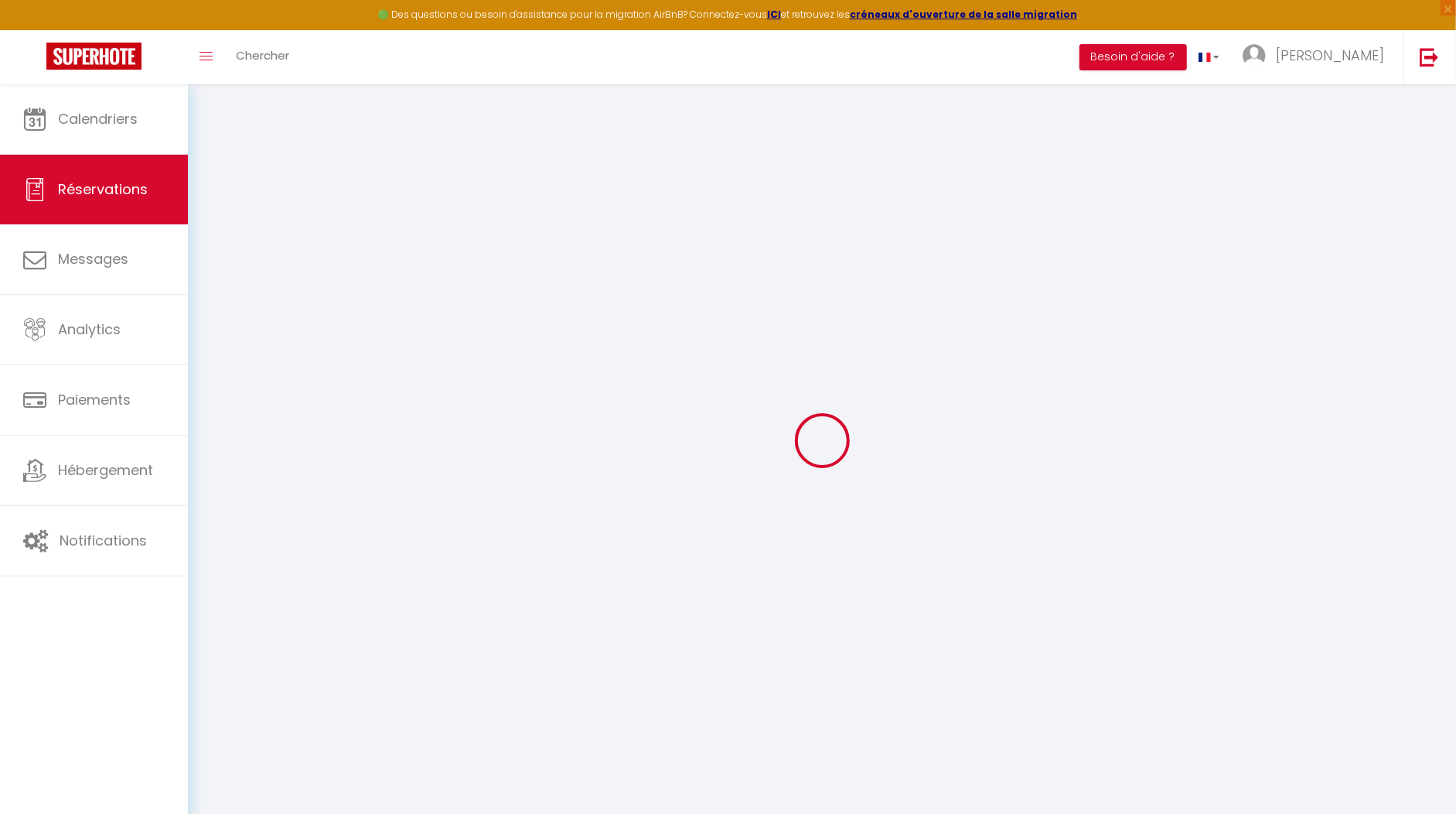
checkbox input "false"
select select
checkbox input "false"
type textarea "** THIS RESERVATION HAS BEEN PRE-PAID ** BOOKING NOTE : Payment charge is EUR 1…"
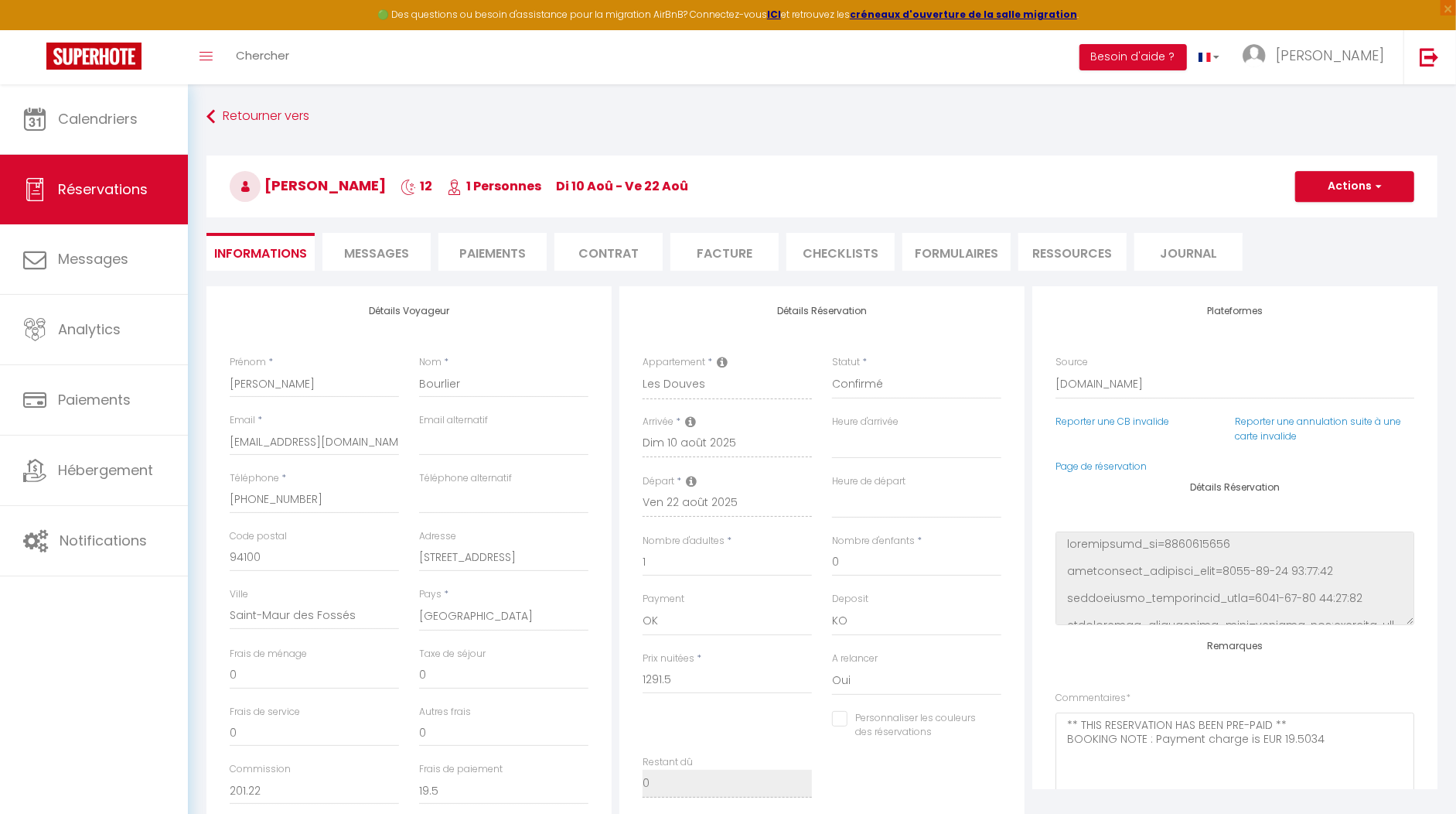
type input "50"
type input "51.6"
select select
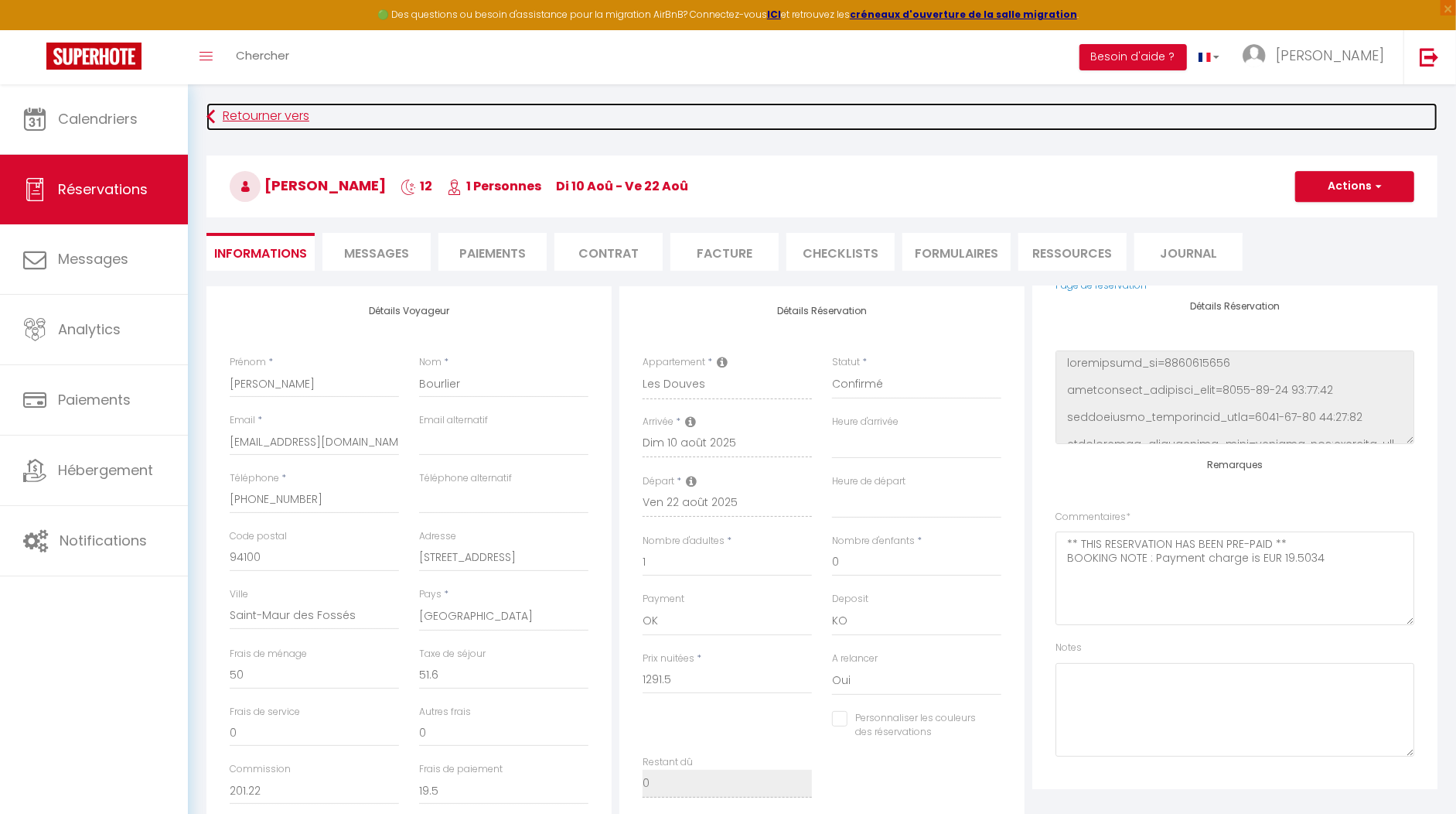
click at [249, 123] on link "Retourner vers" at bounding box center [821, 117] width 1231 height 28
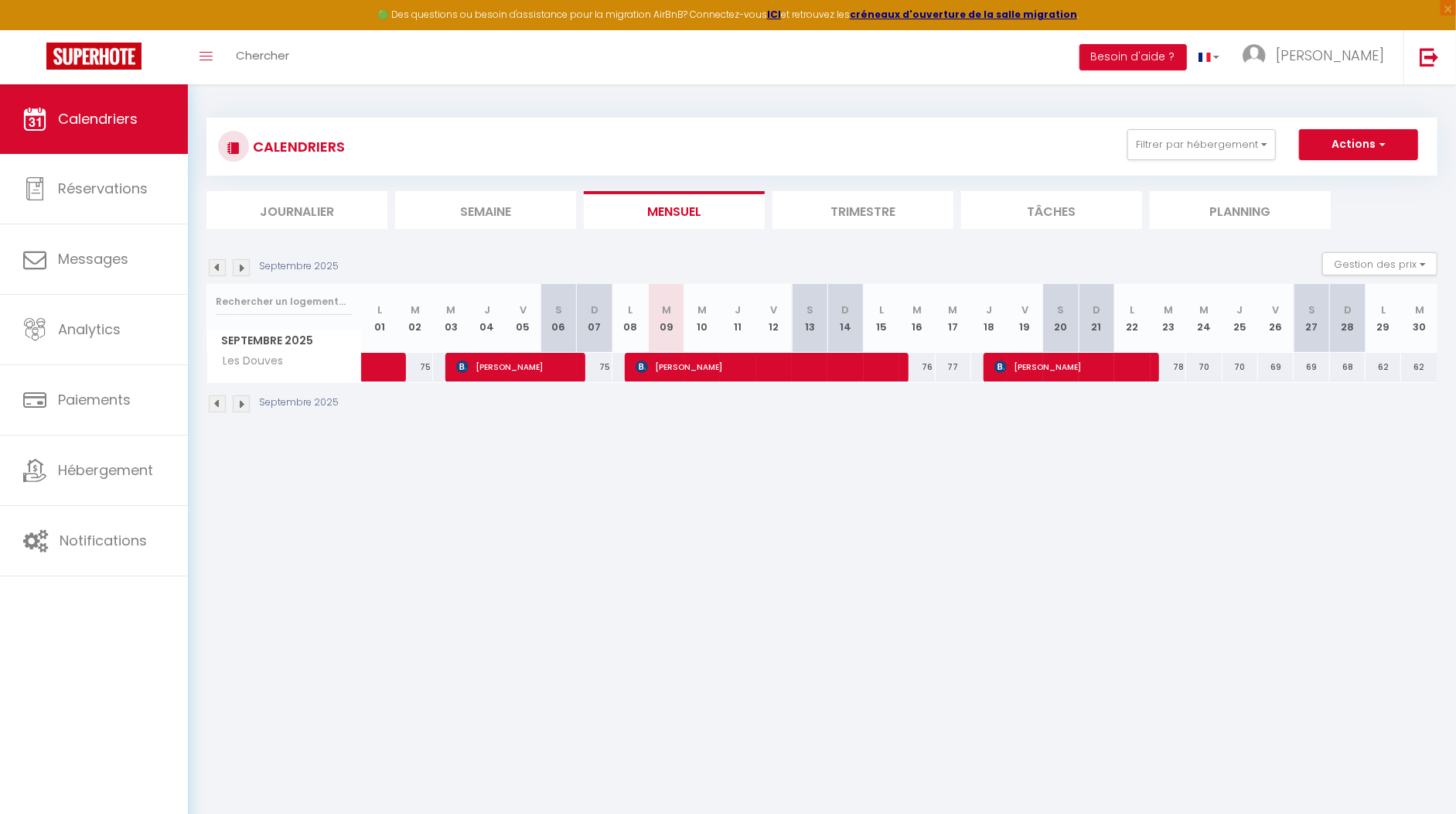
click at [220, 268] on img at bounding box center [217, 268] width 17 height 17
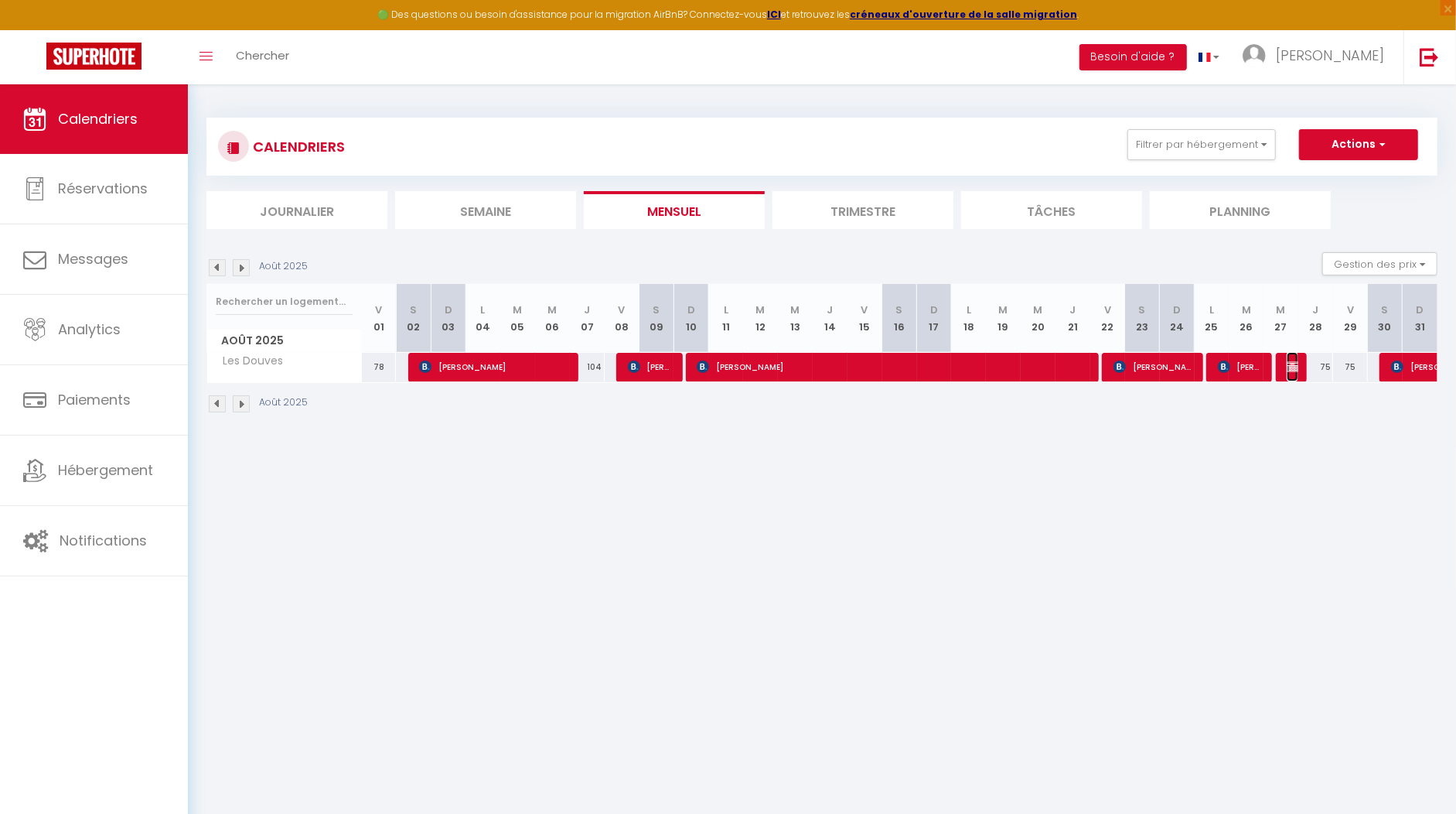
click at [1293, 365] on img at bounding box center [1293, 367] width 12 height 12
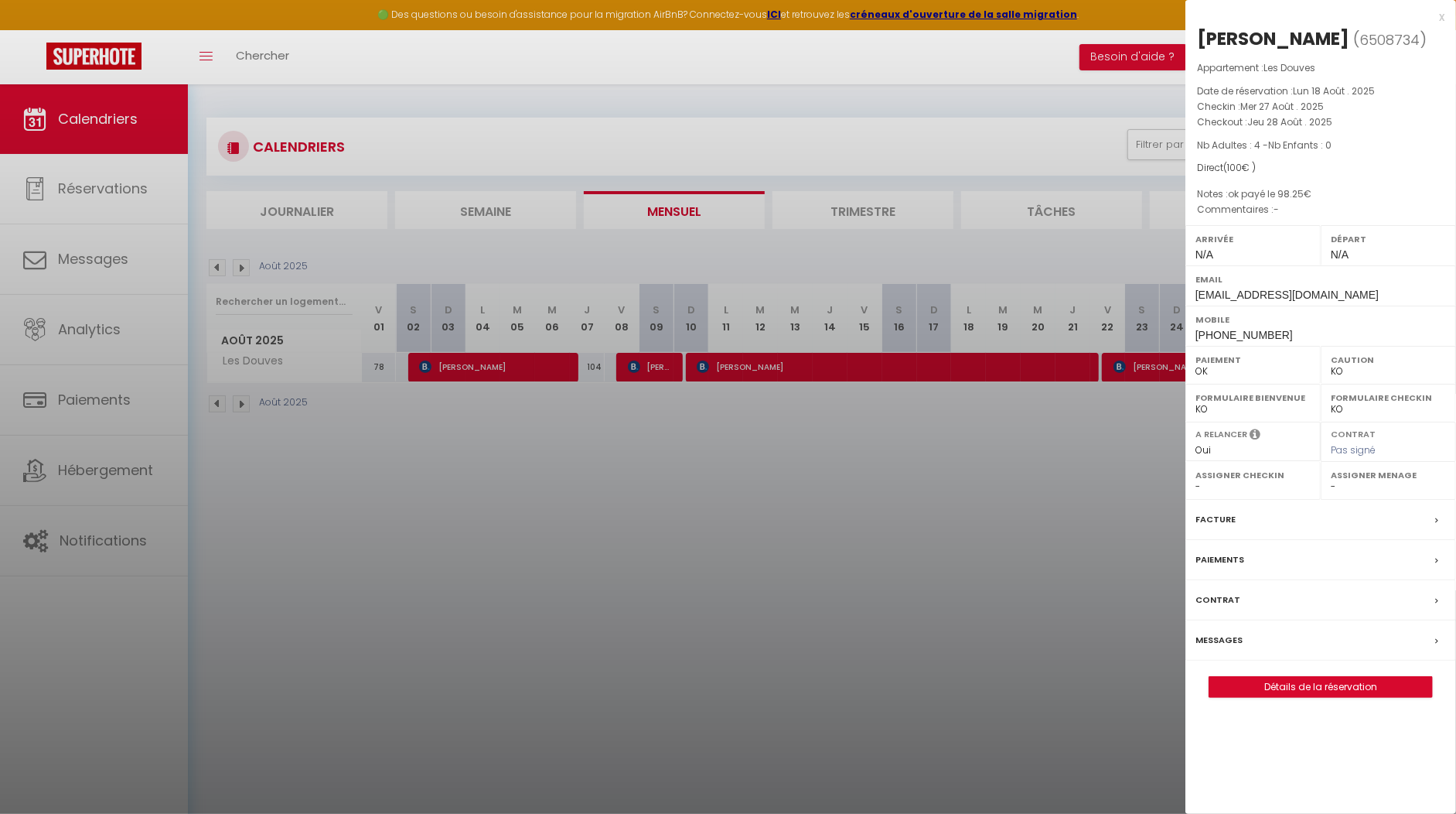
click at [1439, 19] on div "x" at bounding box center [1315, 17] width 259 height 19
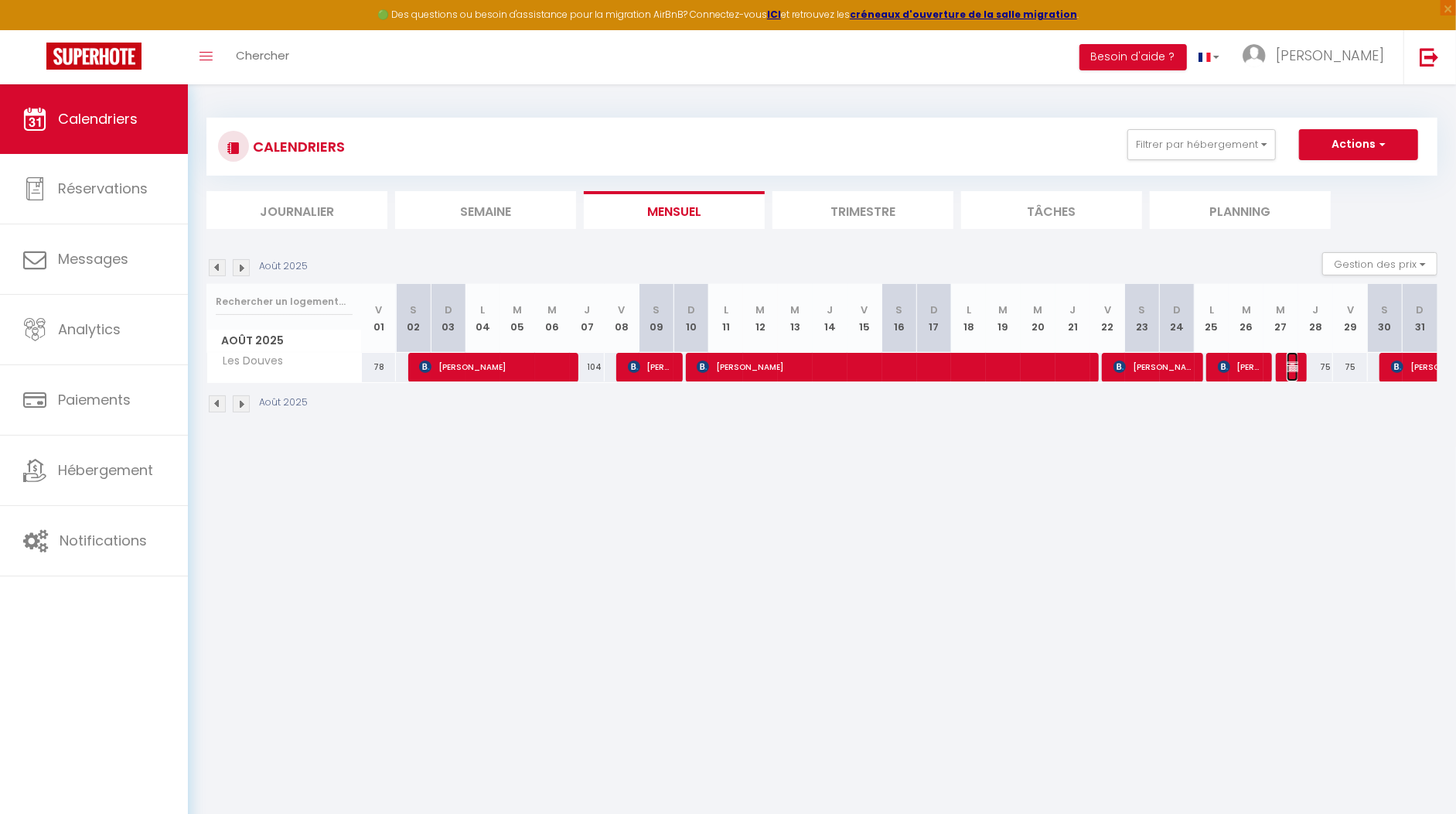
click at [1288, 369] on img at bounding box center [1293, 367] width 12 height 12
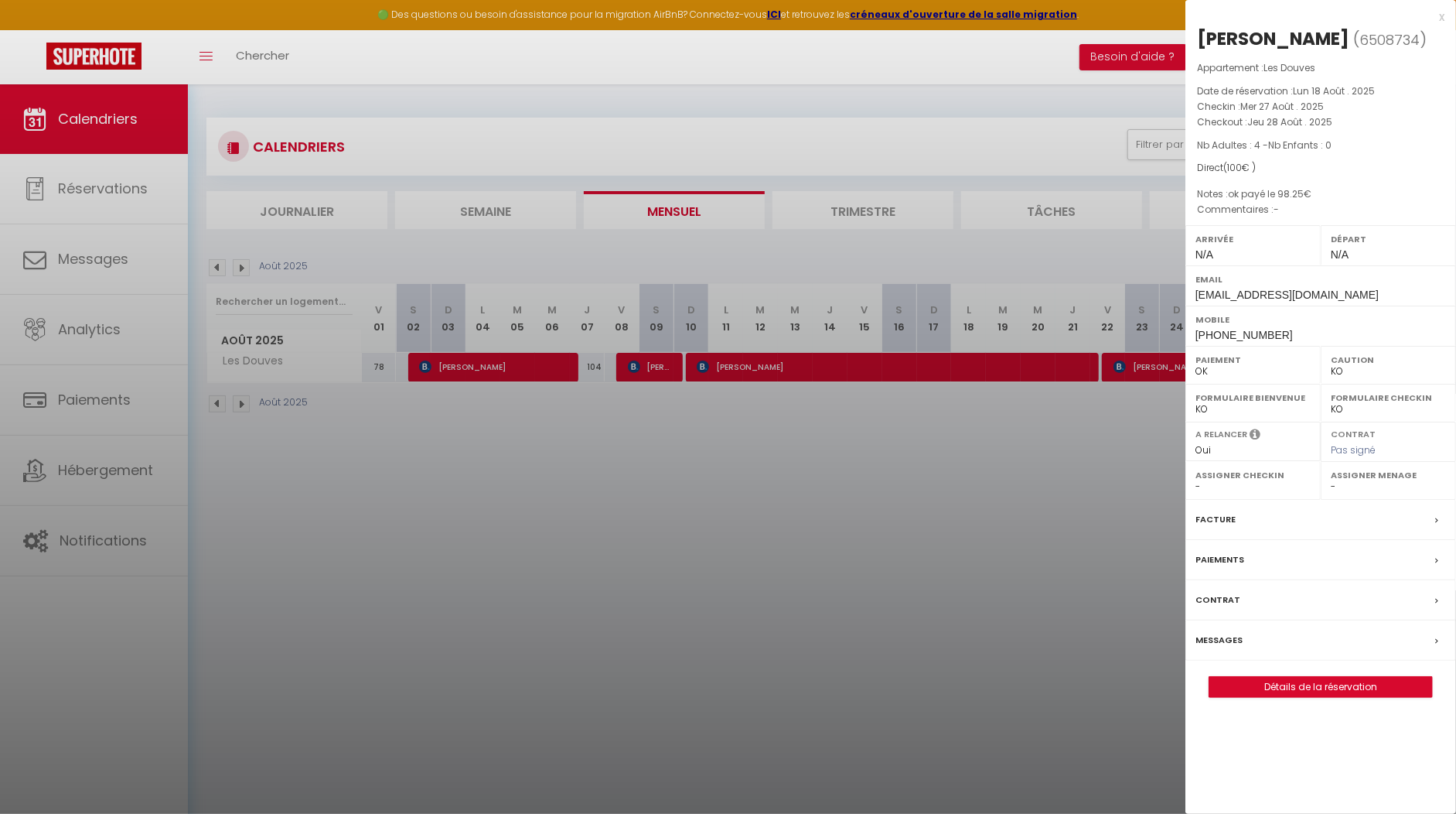
click at [1437, 16] on div "x" at bounding box center [1315, 17] width 259 height 19
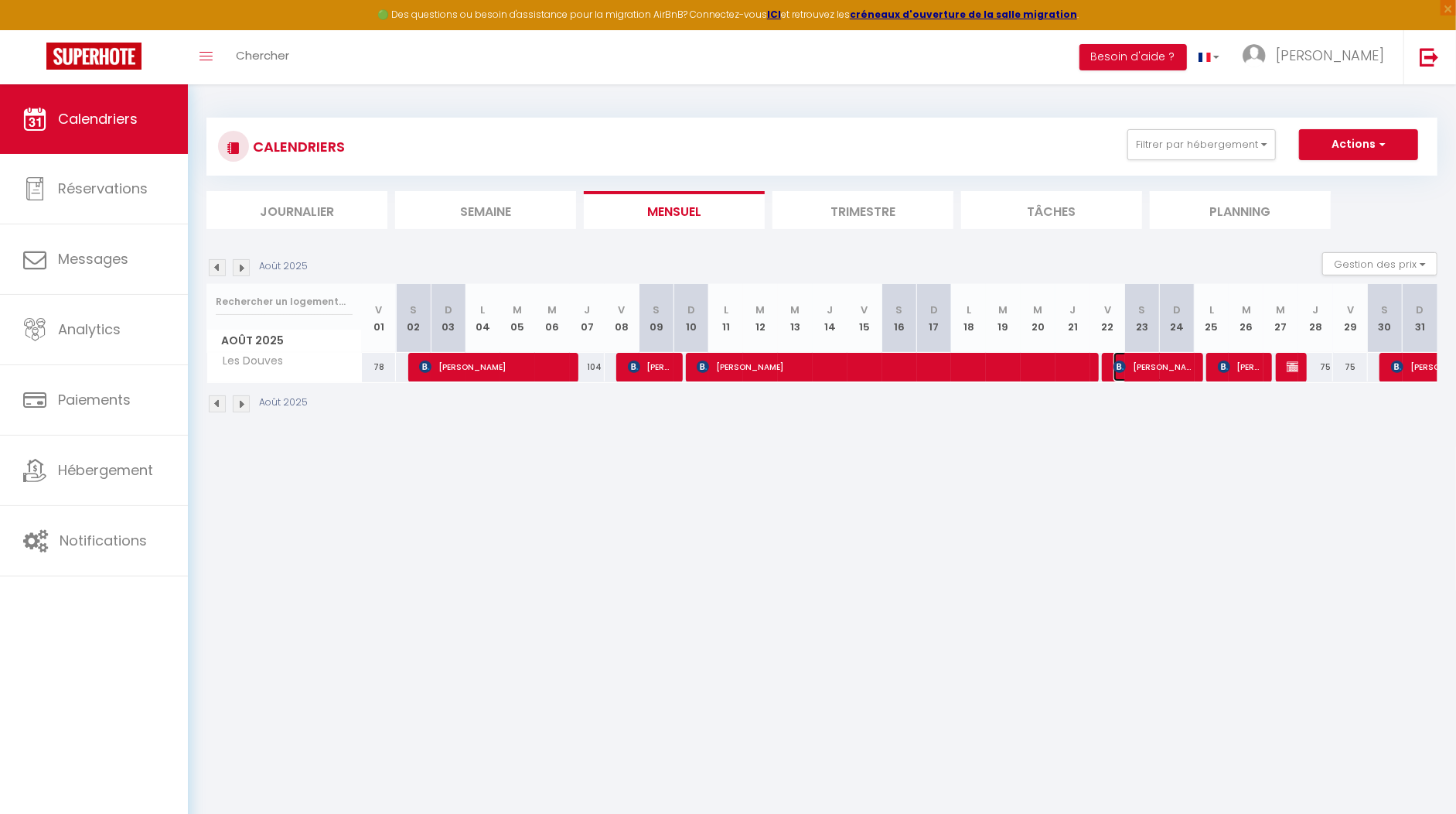
click at [1139, 369] on span "[PERSON_NAME]" at bounding box center [1153, 367] width 81 height 29
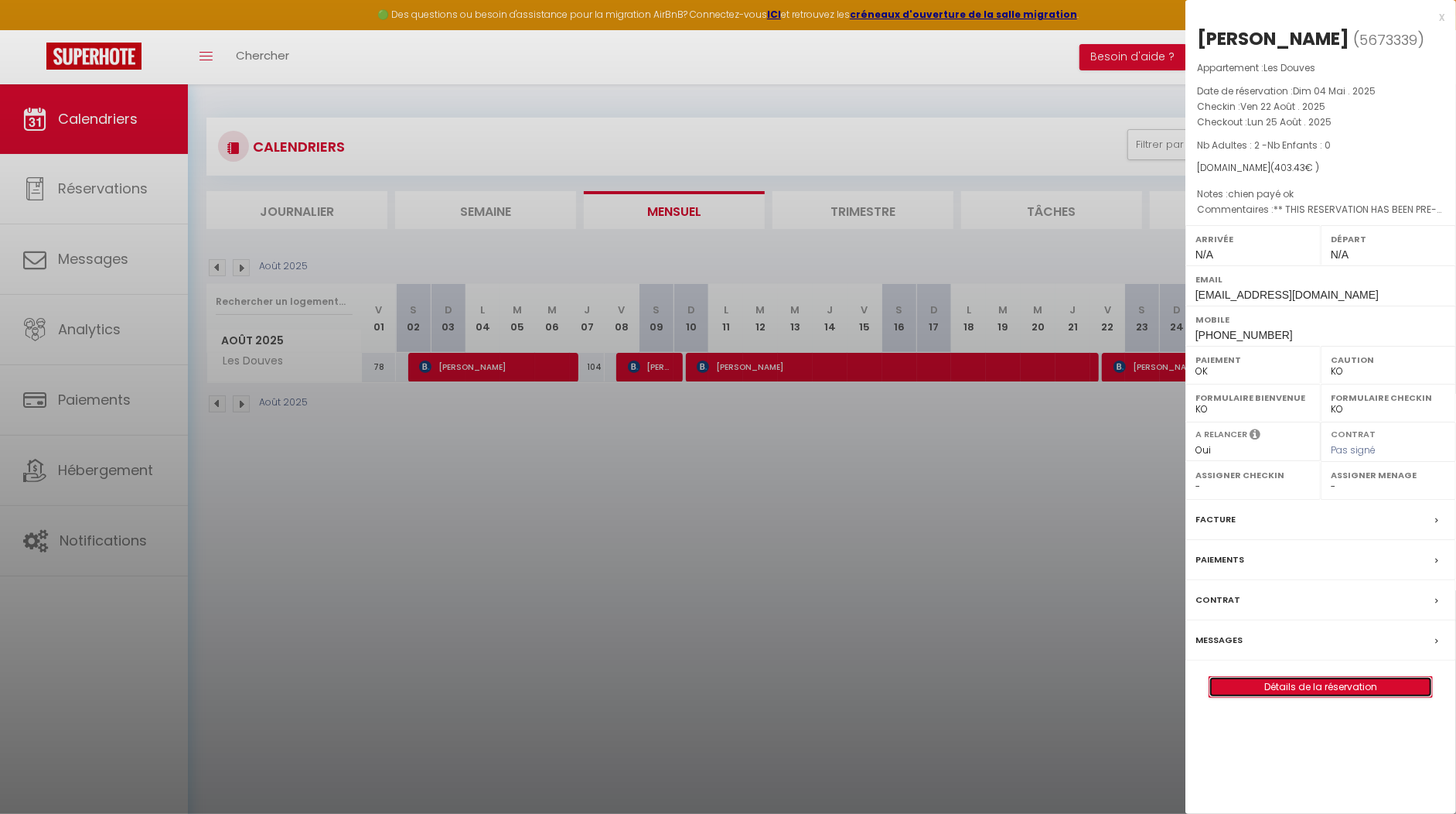
click at [1320, 677] on link "Détails de la réservation" at bounding box center [1320, 687] width 223 height 20
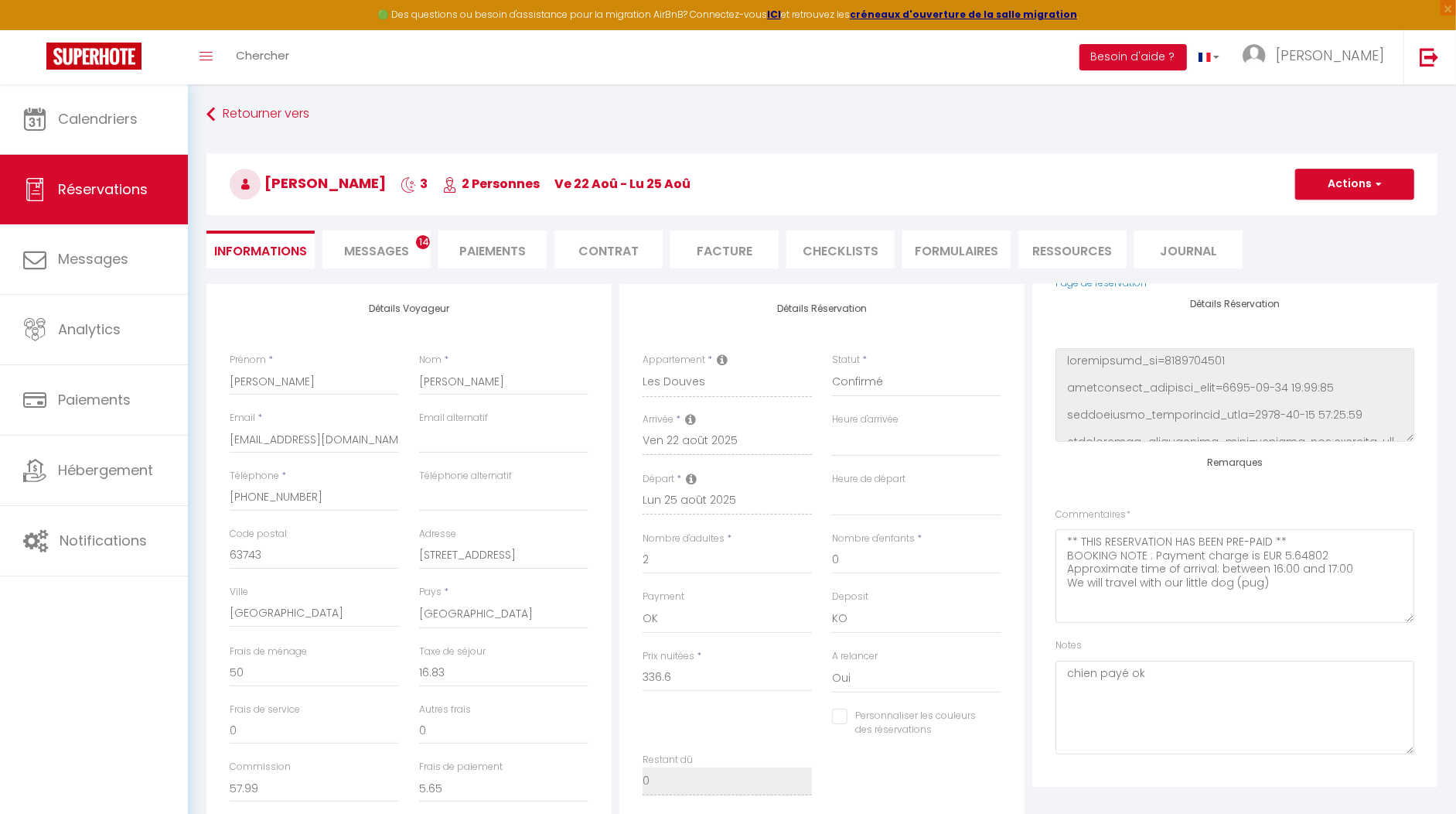
scroll to position [3, 0]
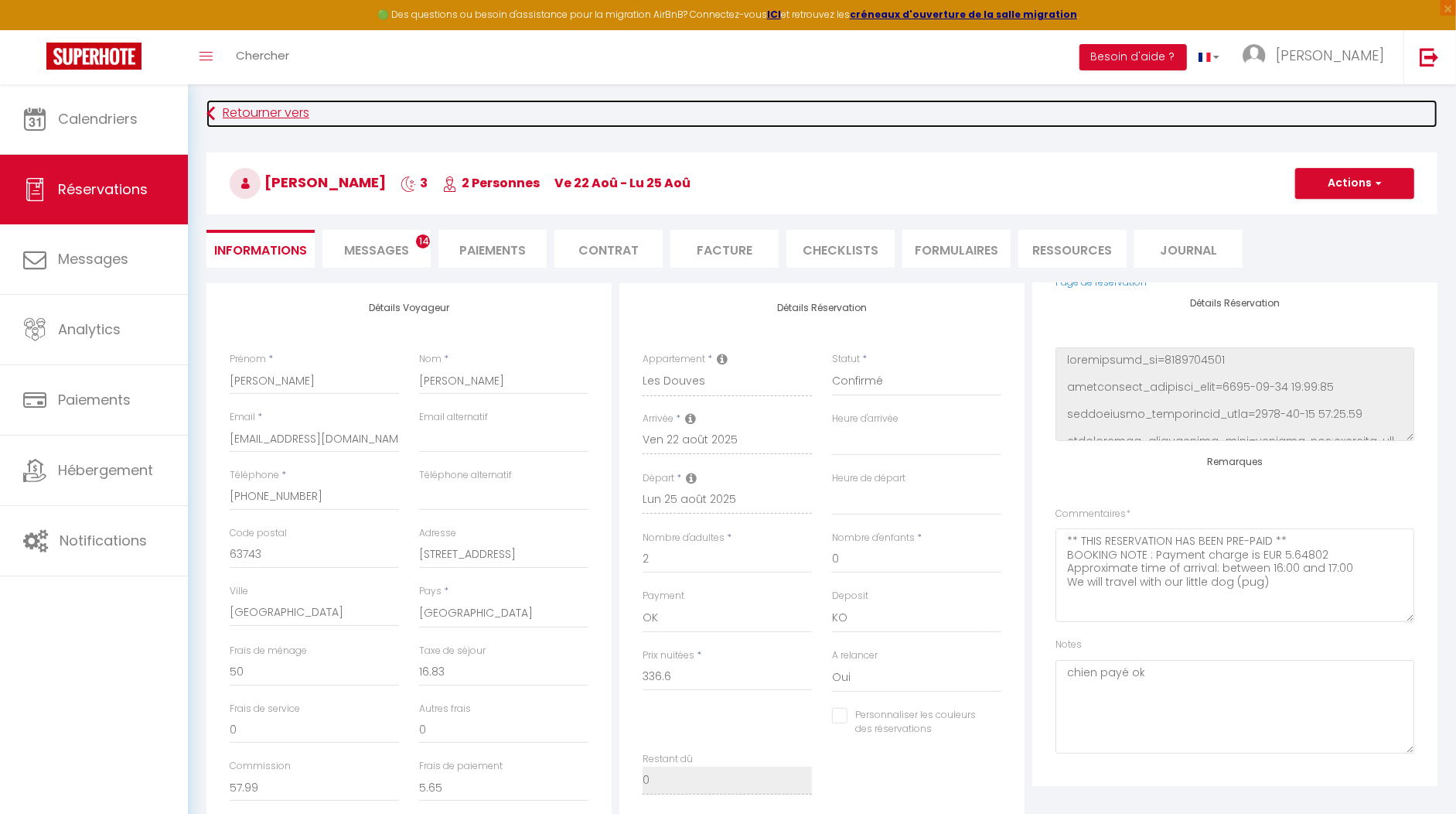
click at [250, 103] on link "Retourner vers" at bounding box center [821, 114] width 1231 height 28
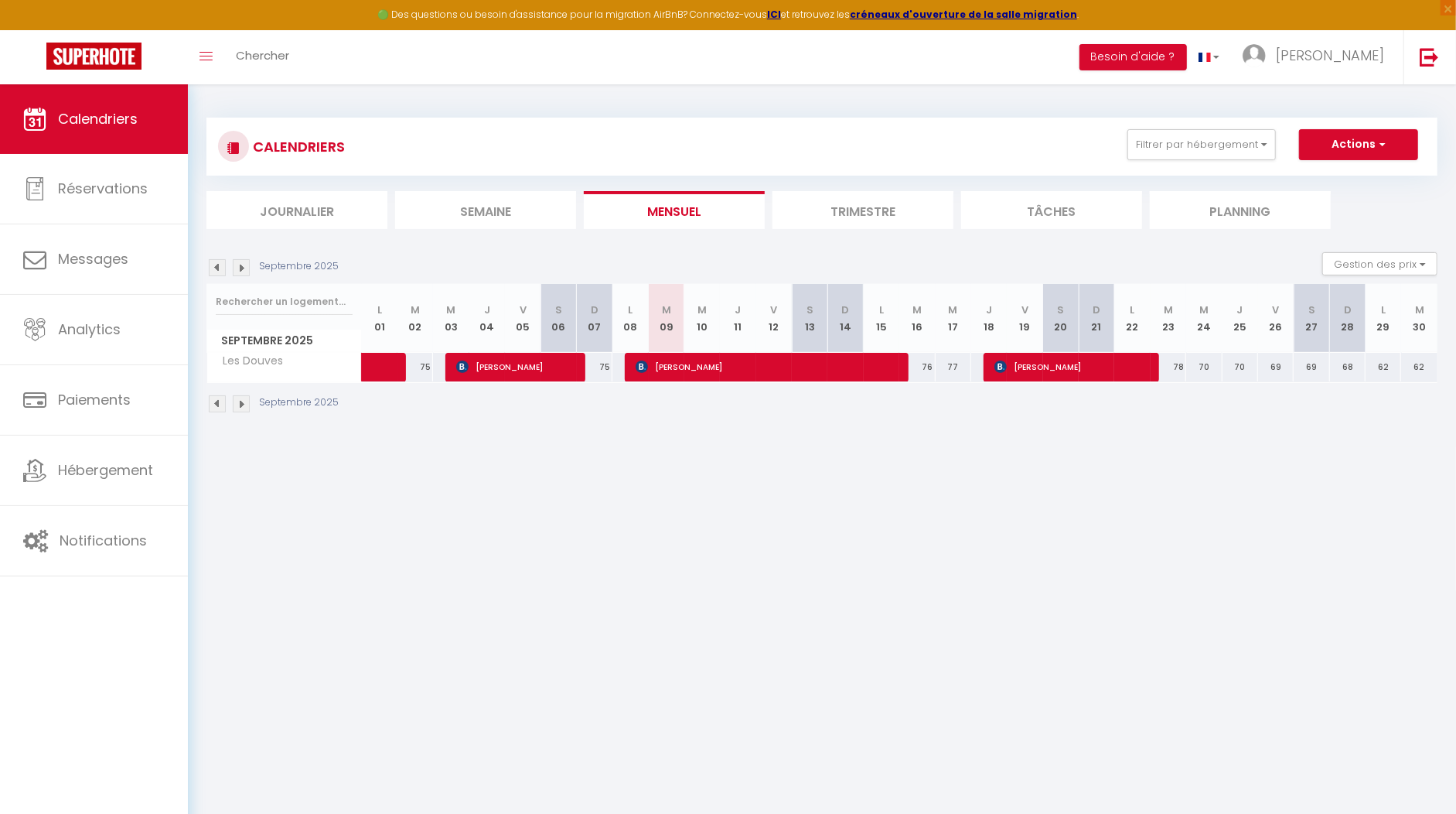
click at [218, 264] on img at bounding box center [217, 268] width 17 height 17
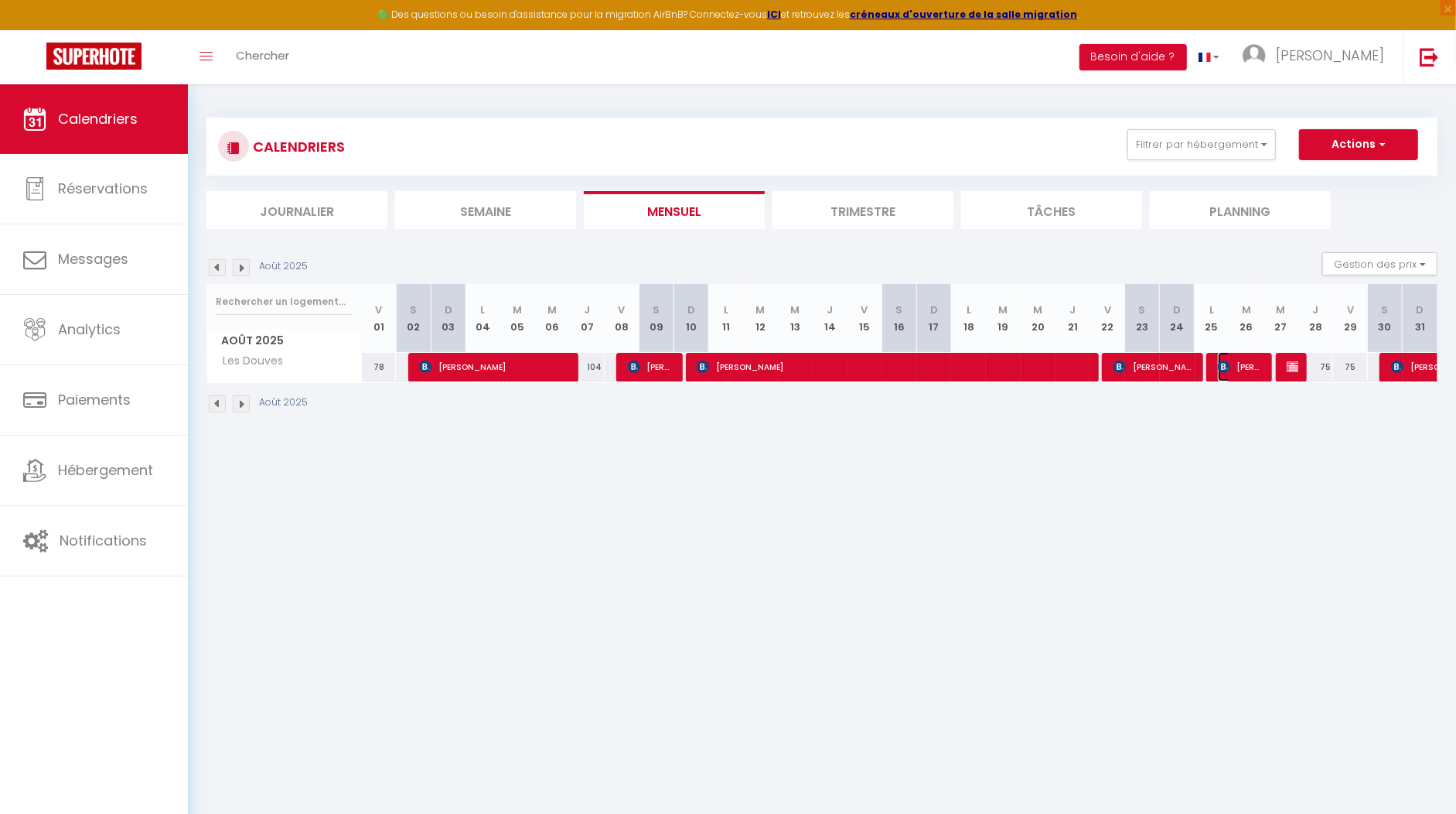
click at [1224, 367] on img at bounding box center [1224, 367] width 12 height 12
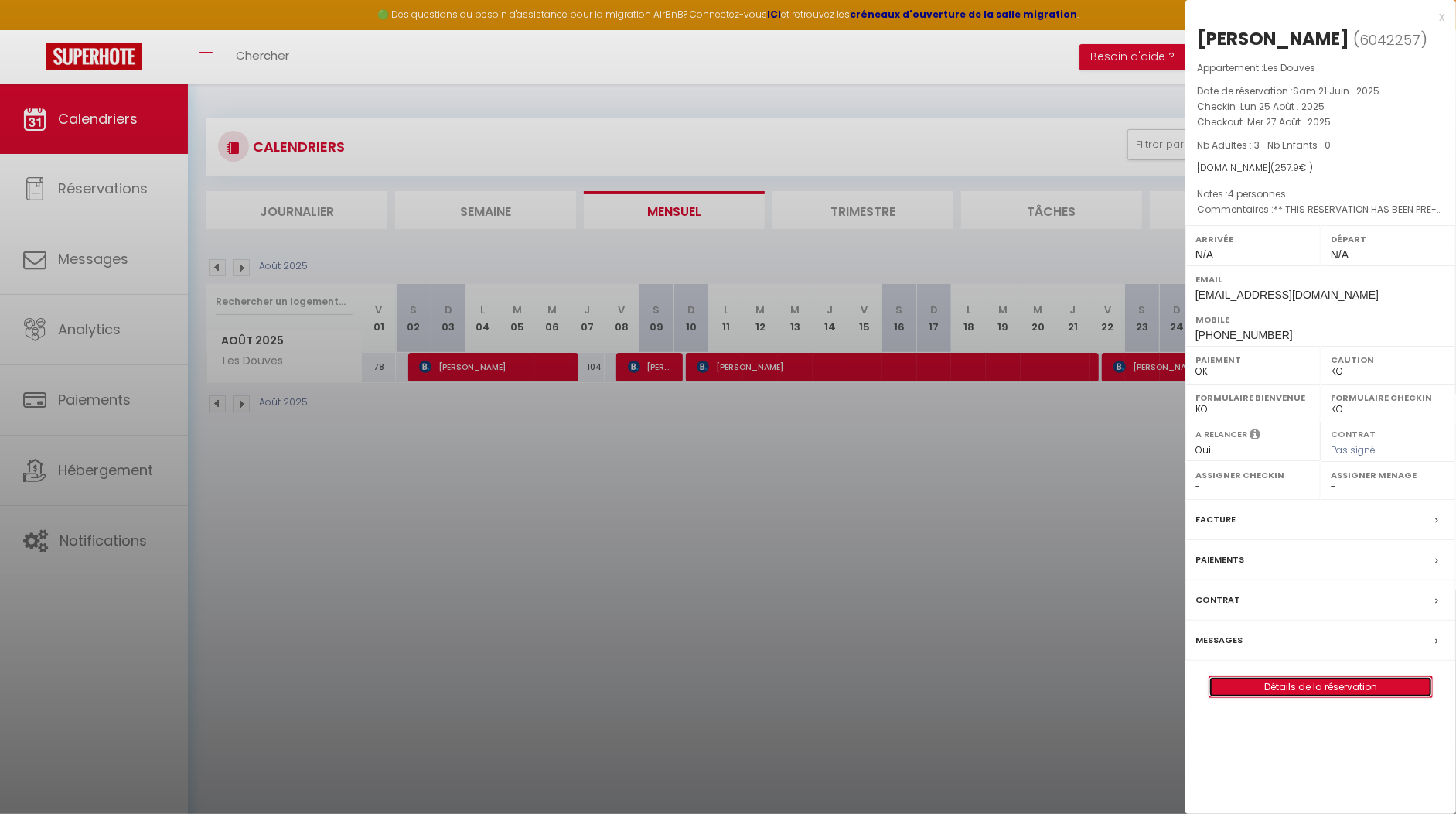
click at [1298, 678] on link "Détails de la réservation" at bounding box center [1320, 687] width 223 height 20
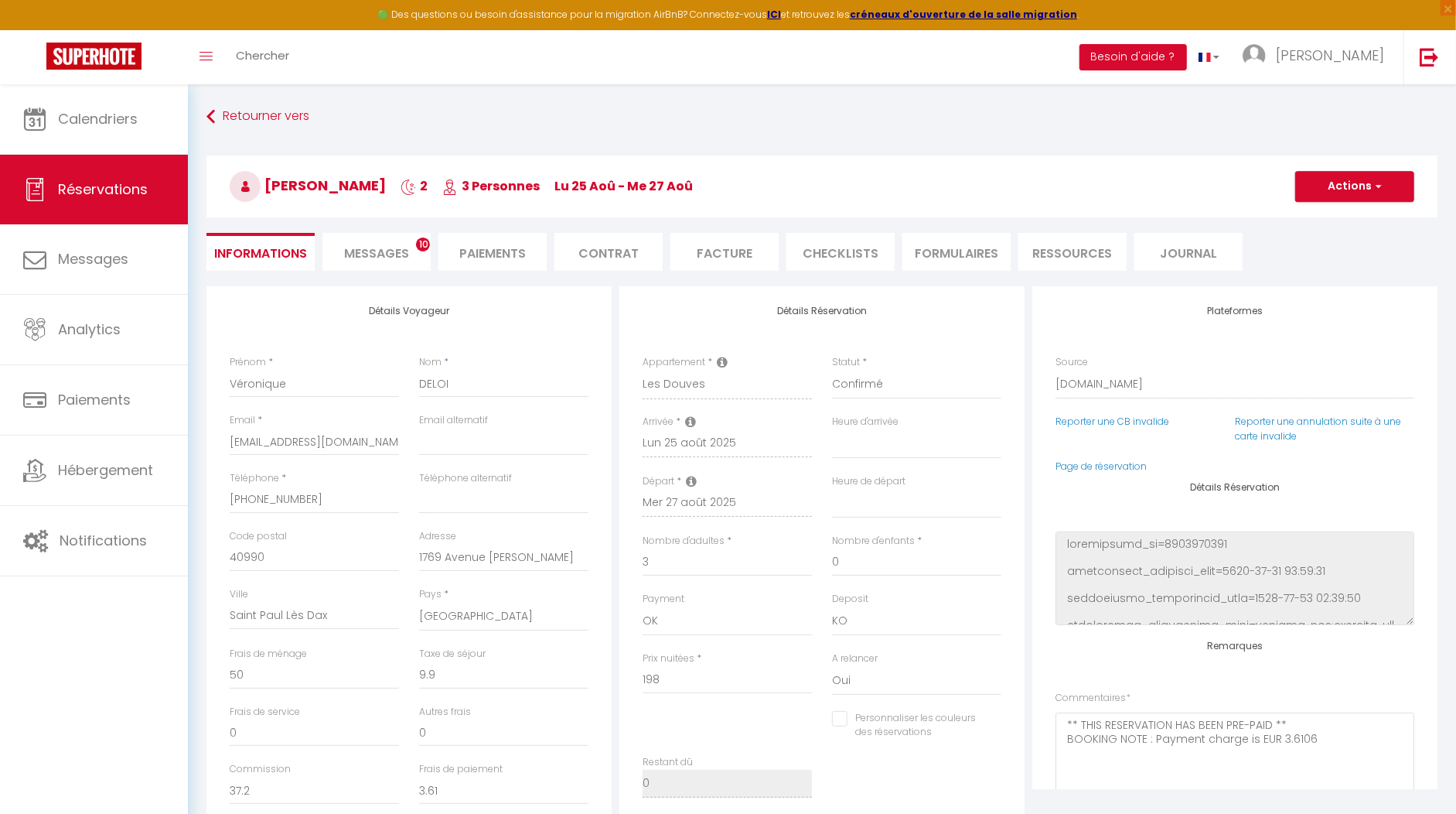
click at [1375, 654] on div "Remarques Commentaires * ** THIS RESERVATION HAS BEEN PRE-PAID ** BOOKING NOTE …" at bounding box center [1235, 788] width 359 height 297
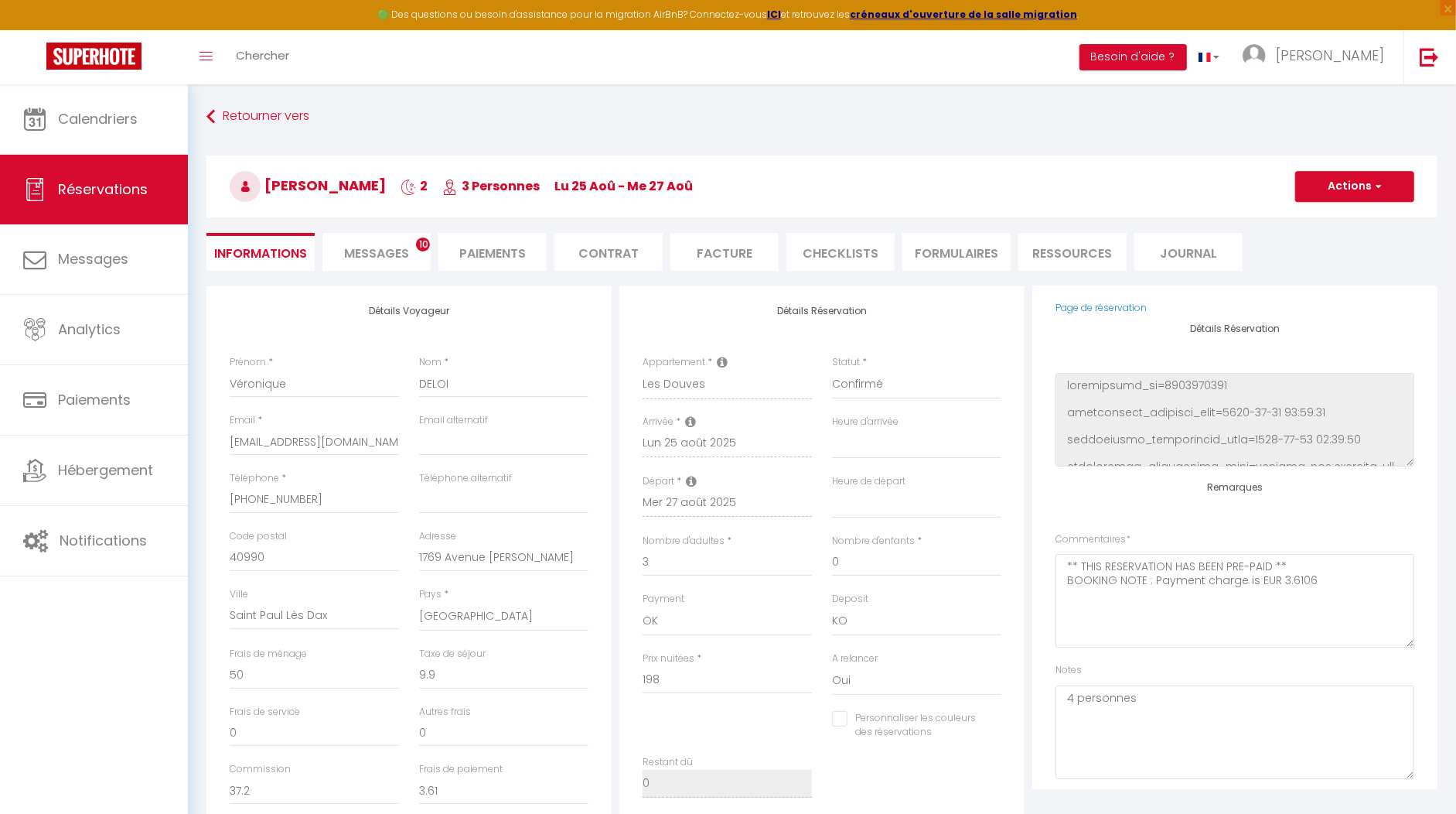
scroll to position [181, 0]
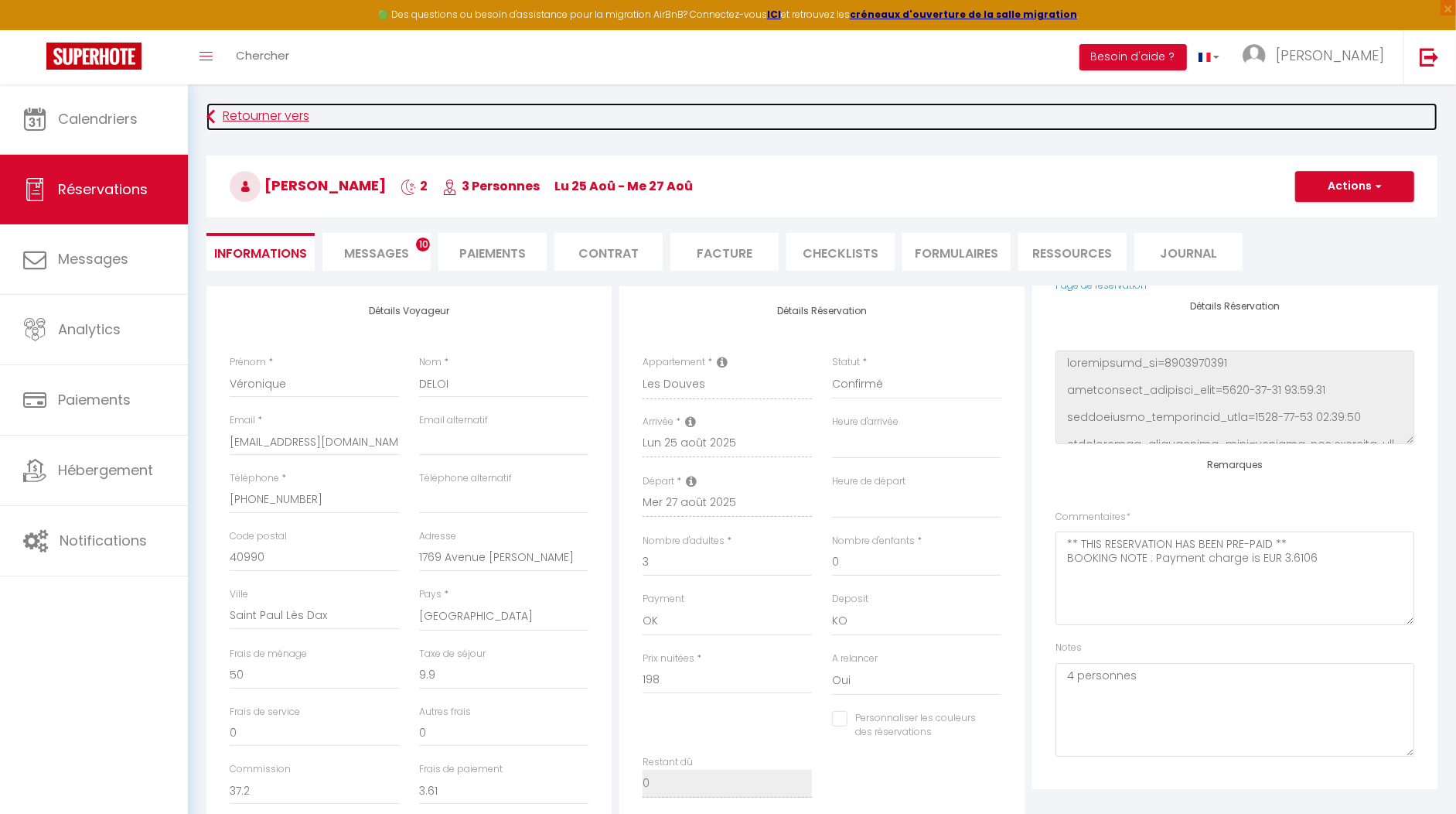
click at [239, 116] on link "Retourner vers" at bounding box center [821, 117] width 1231 height 28
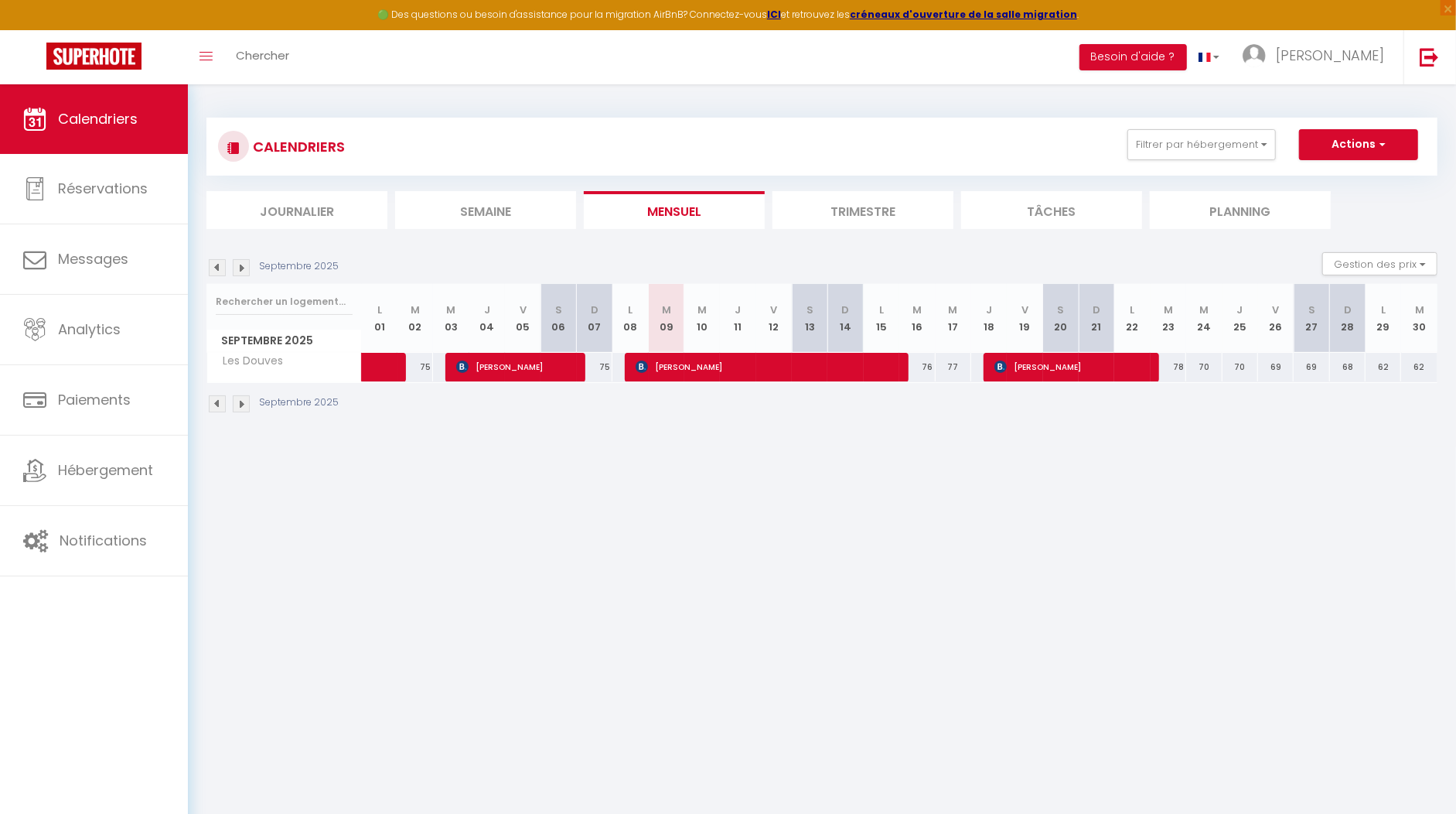
click at [220, 265] on img at bounding box center [217, 268] width 17 height 17
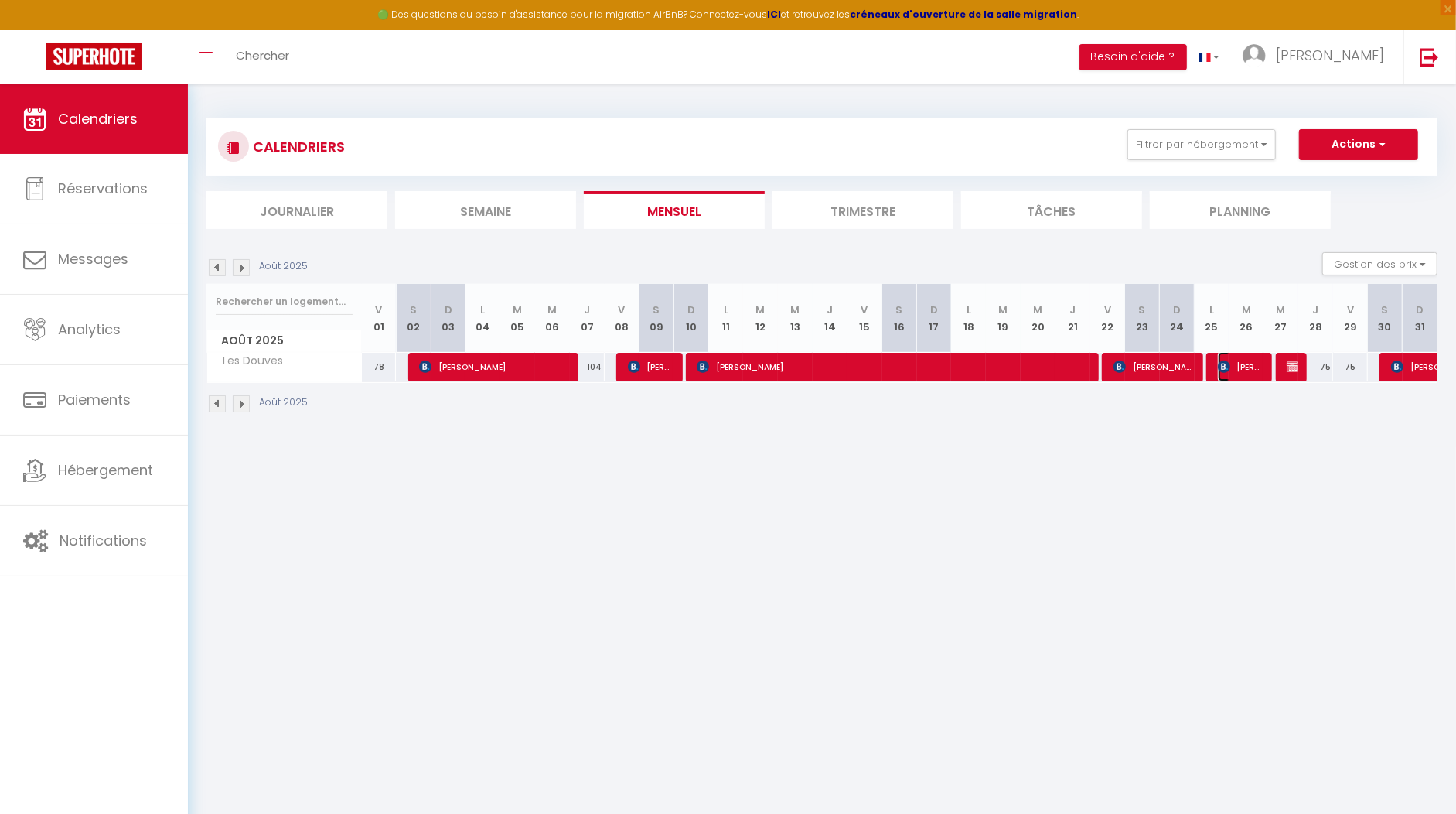
click at [1229, 376] on span "[PERSON_NAME]" at bounding box center [1241, 367] width 47 height 29
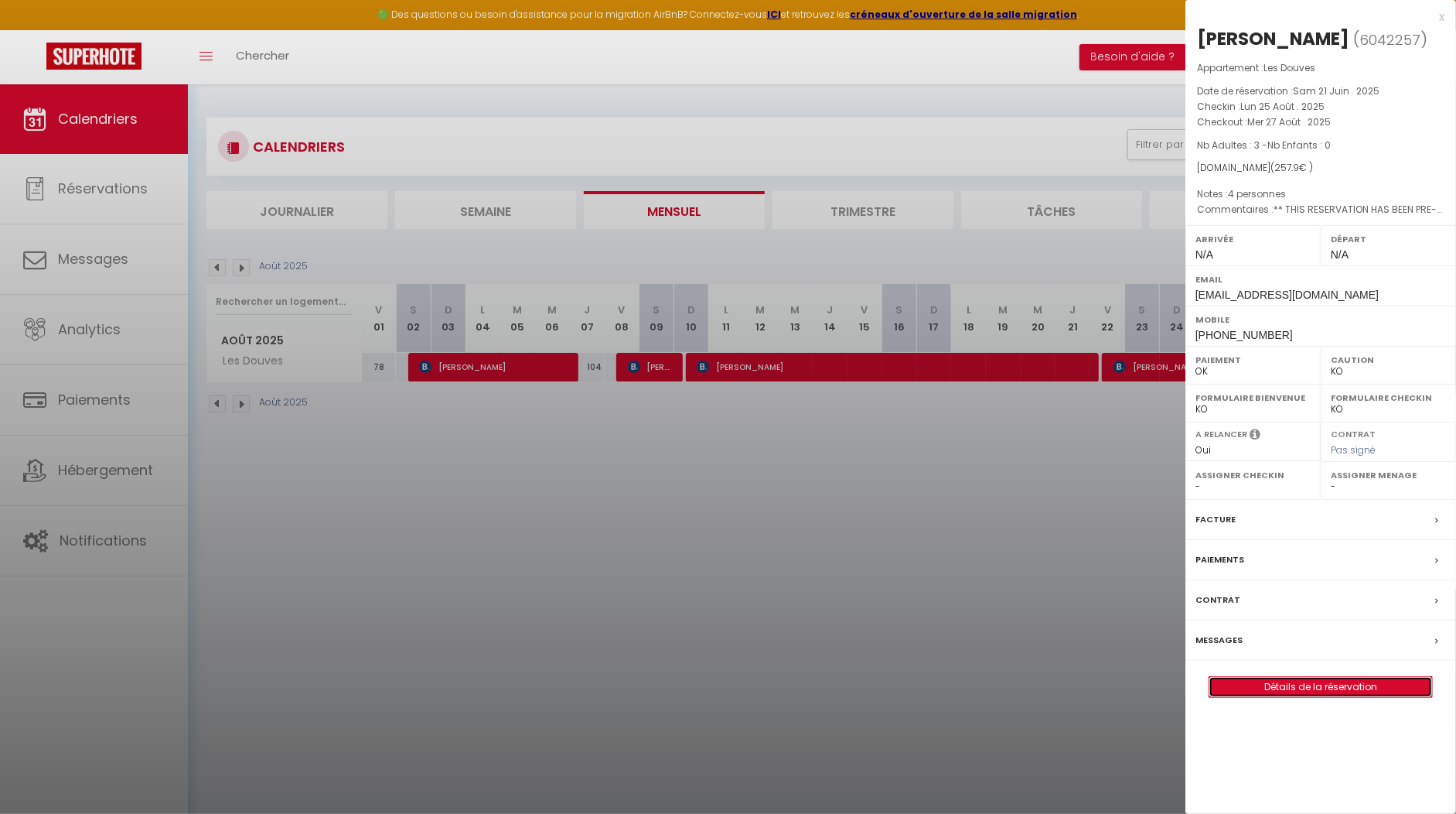
click at [1341, 677] on link "Détails de la réservation" at bounding box center [1320, 687] width 223 height 20
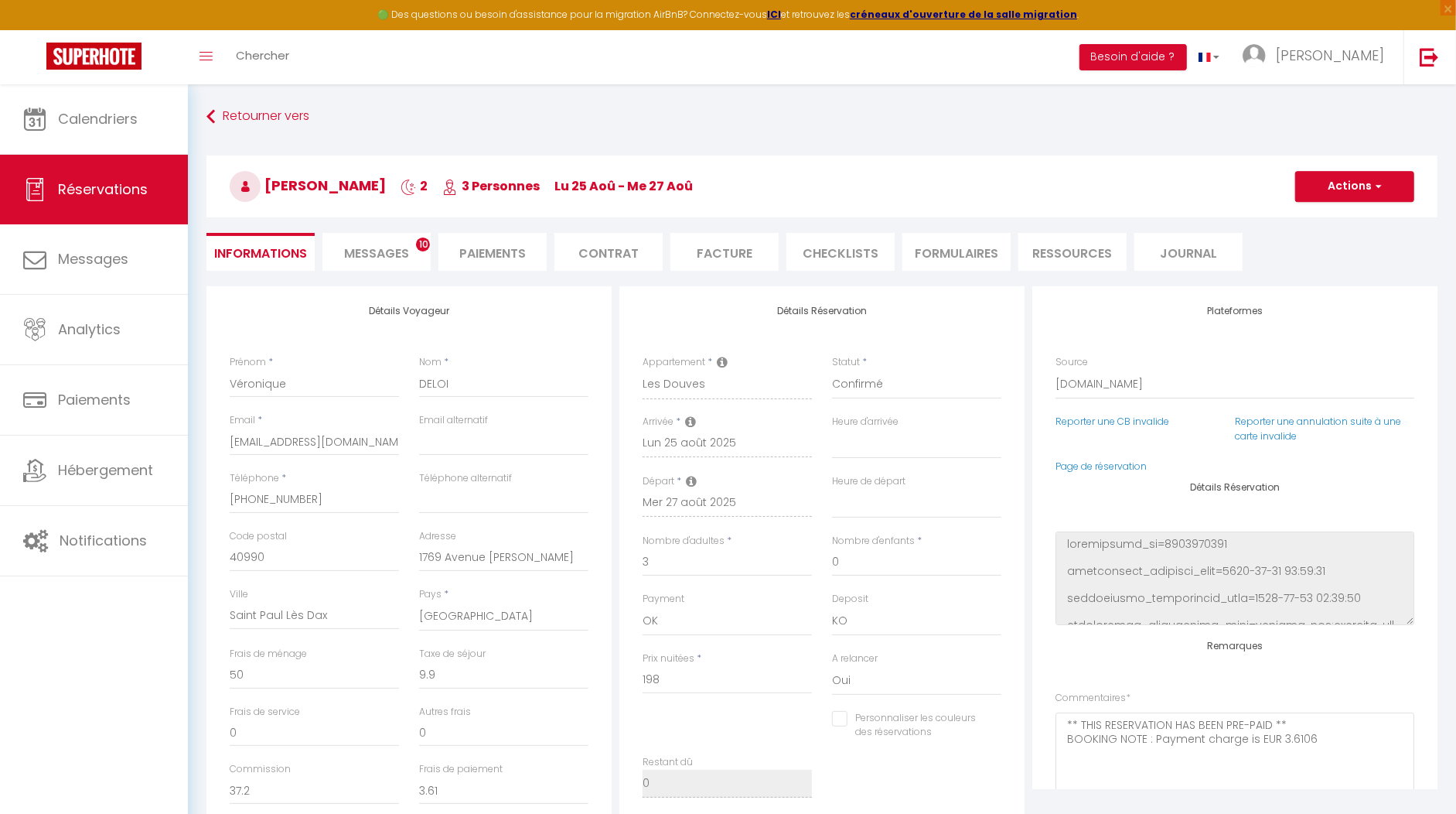
scroll to position [181, 0]
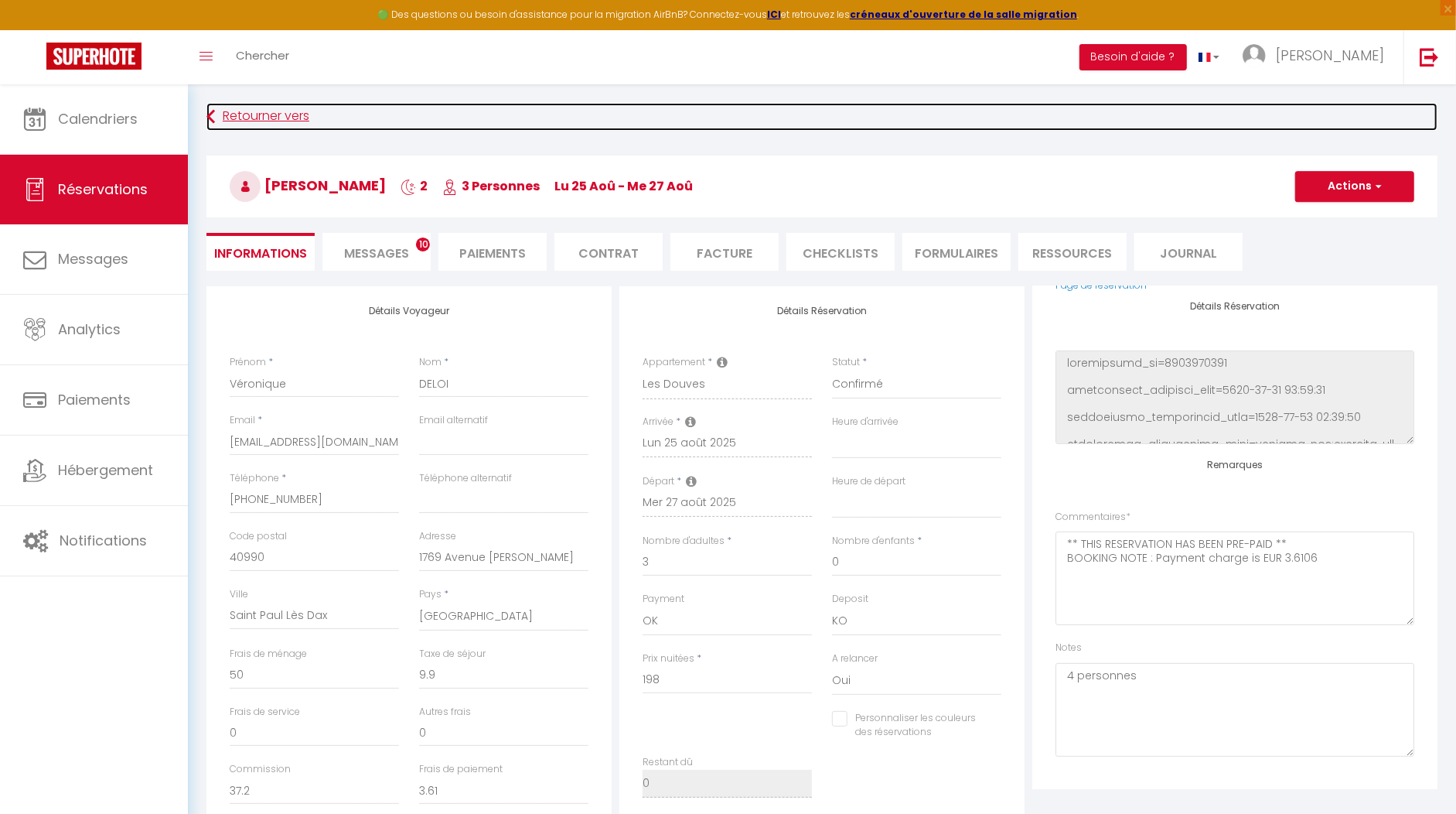
click at [230, 118] on link "Retourner vers" at bounding box center [821, 117] width 1231 height 28
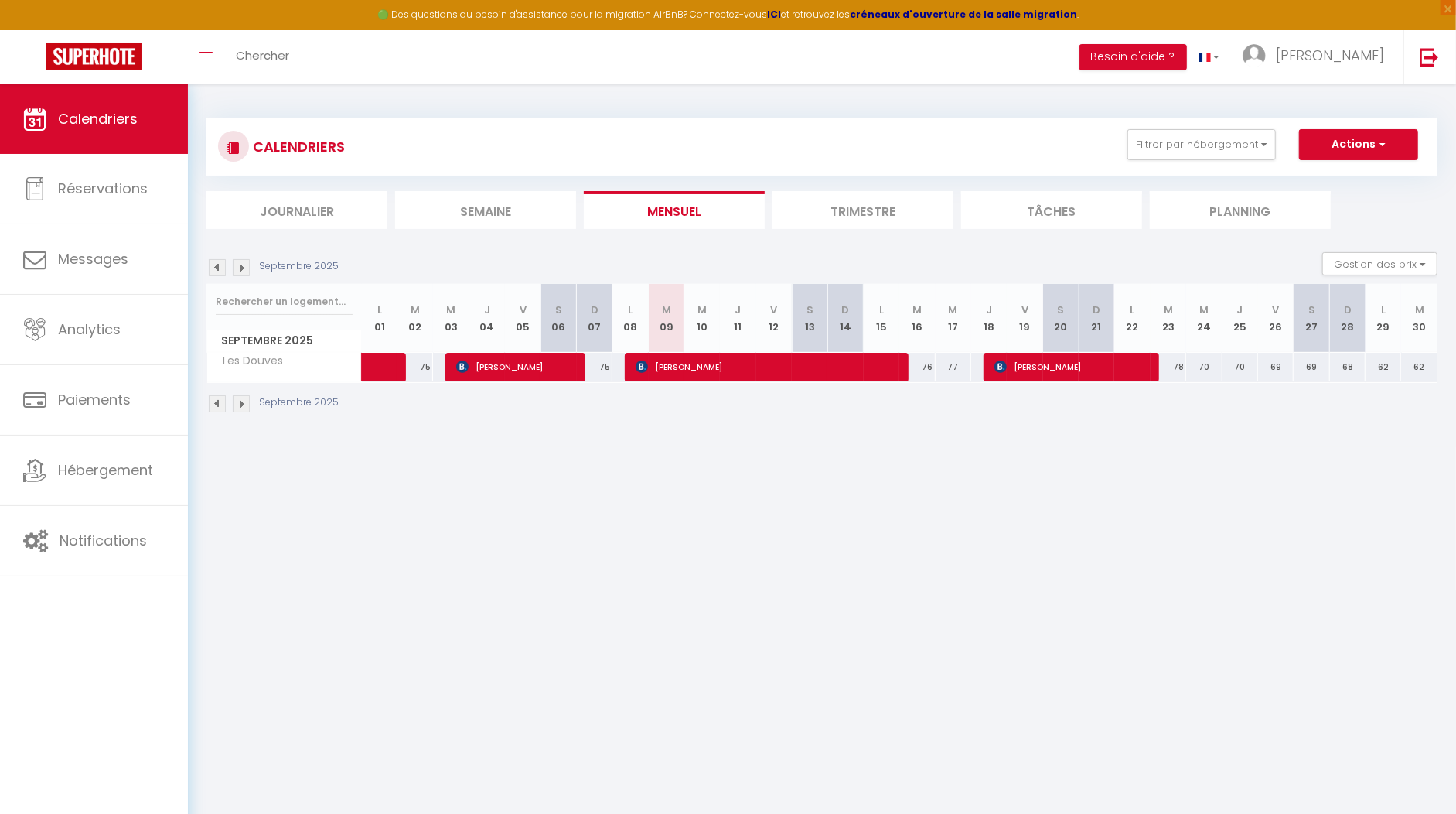
click at [220, 262] on img at bounding box center [217, 268] width 17 height 17
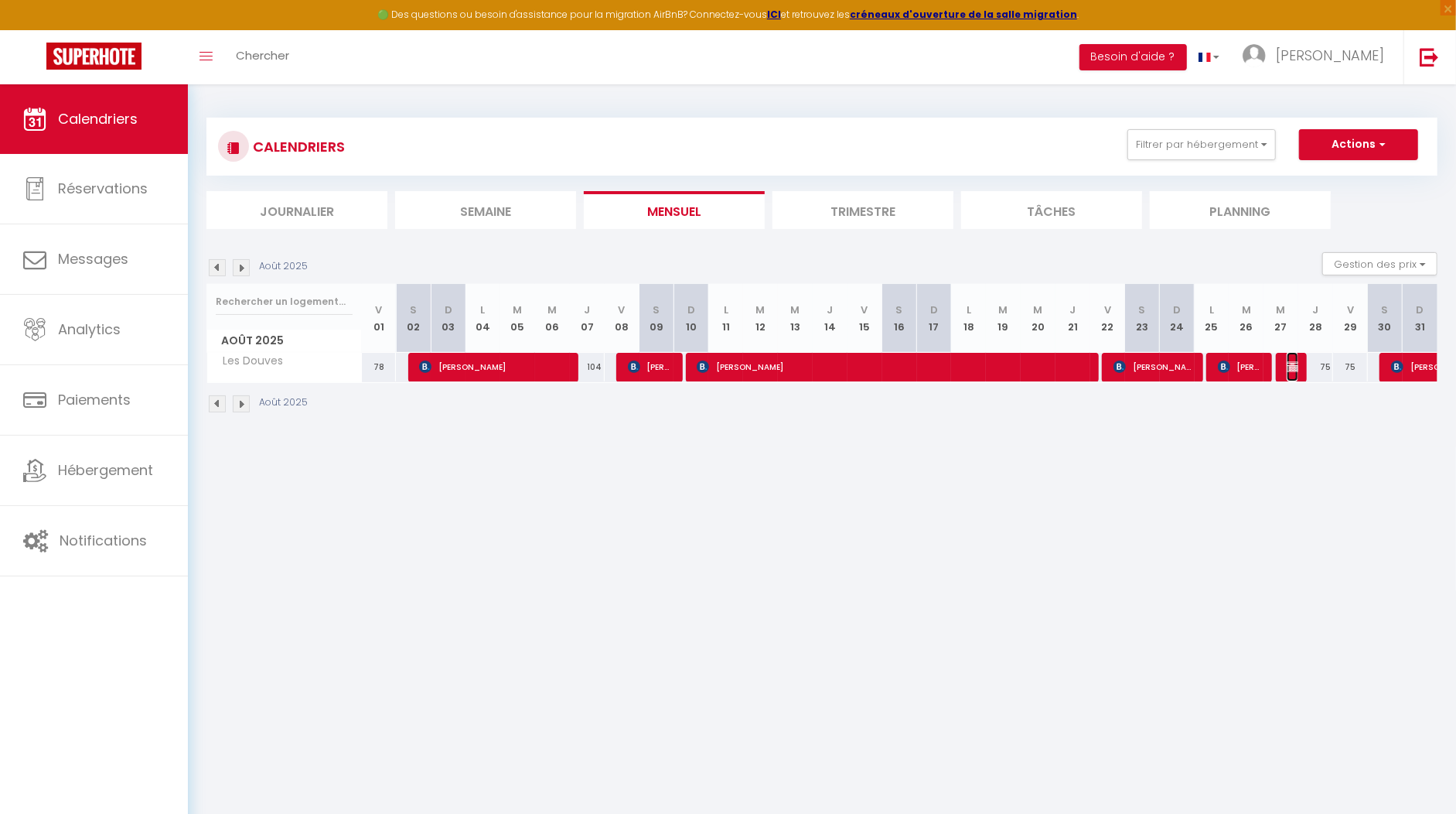
click at [1293, 373] on span "[PERSON_NAME]" at bounding box center [1292, 367] width 12 height 29
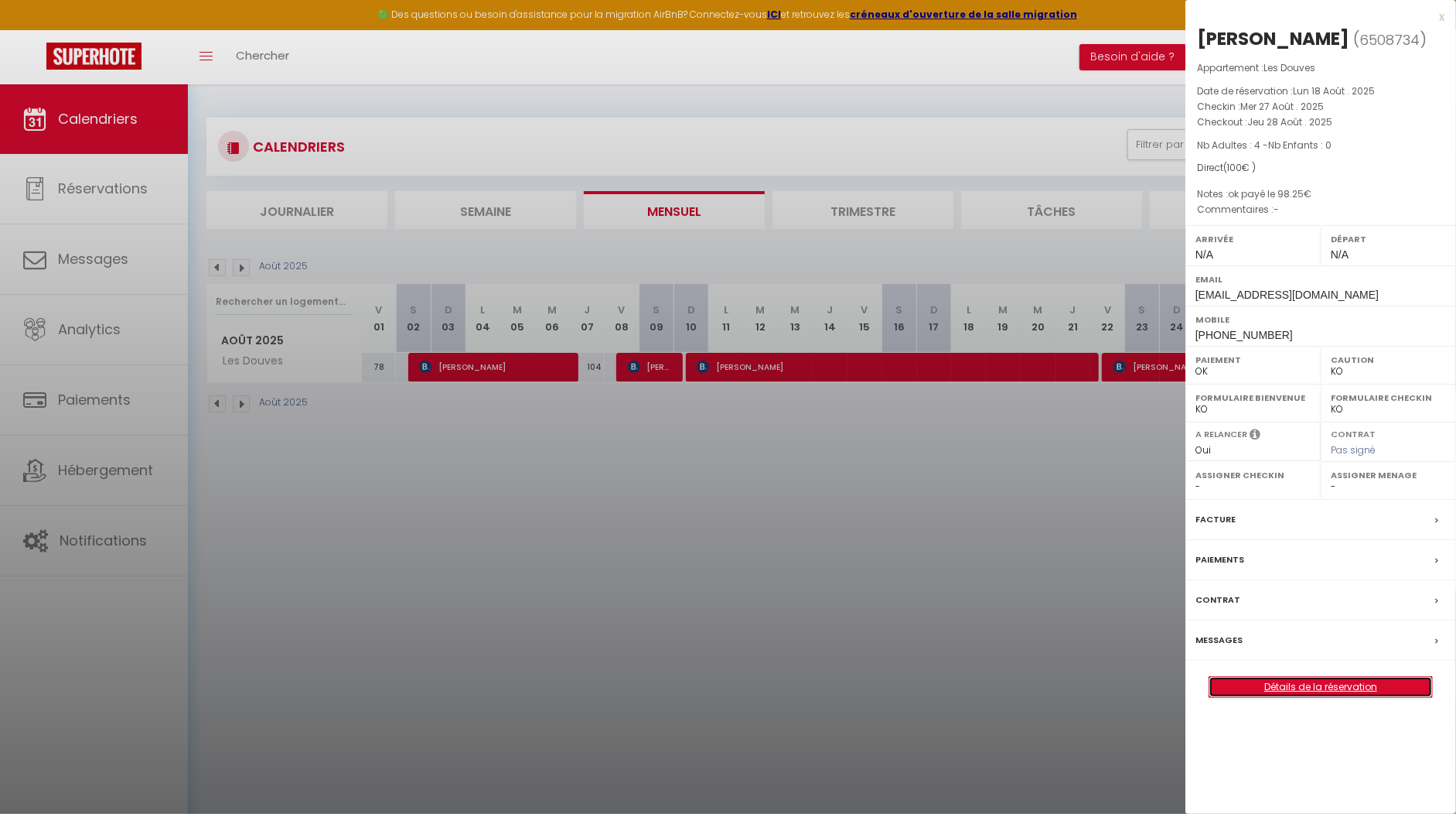
click at [1337, 670] on div "[PERSON_NAME] ( 6508734 ) Appartement : Les Douves Date de réservation : [DATE]…" at bounding box center [1320, 362] width 271 height 671
click at [1334, 683] on link "Détails de la réservation" at bounding box center [1320, 687] width 223 height 20
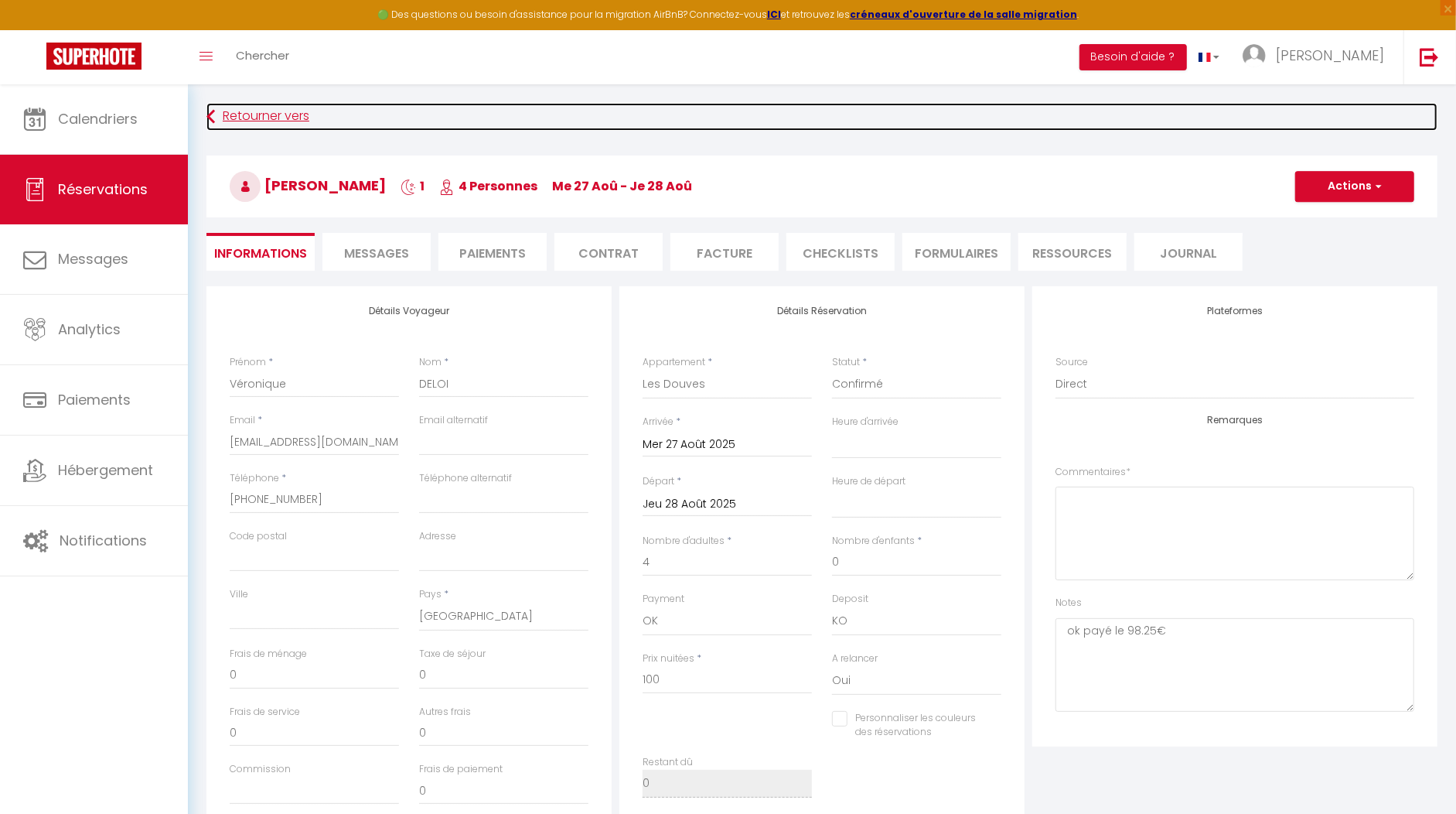
click at [247, 120] on link "Retourner vers" at bounding box center [821, 117] width 1231 height 28
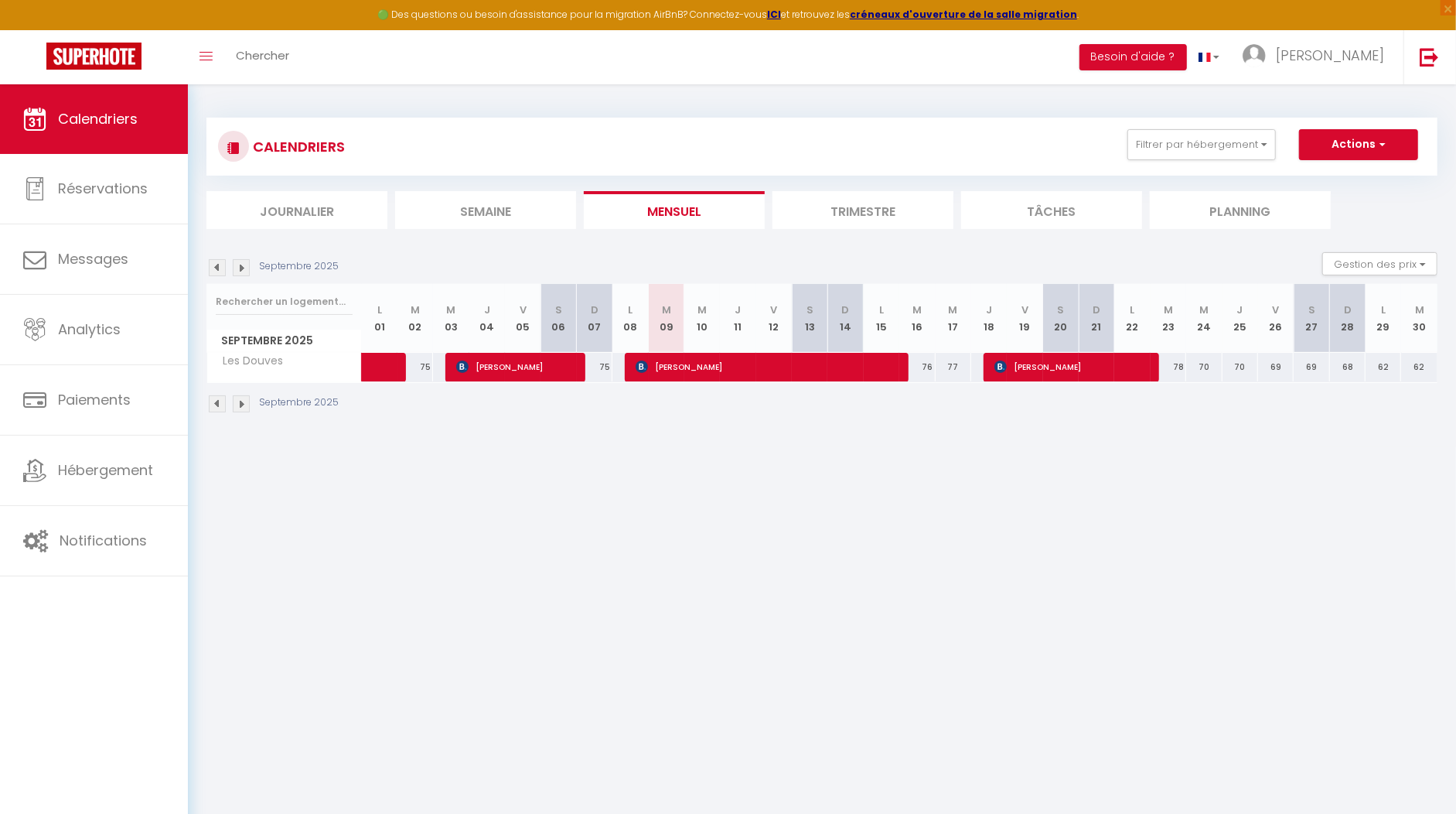
click at [213, 263] on img at bounding box center [217, 268] width 17 height 17
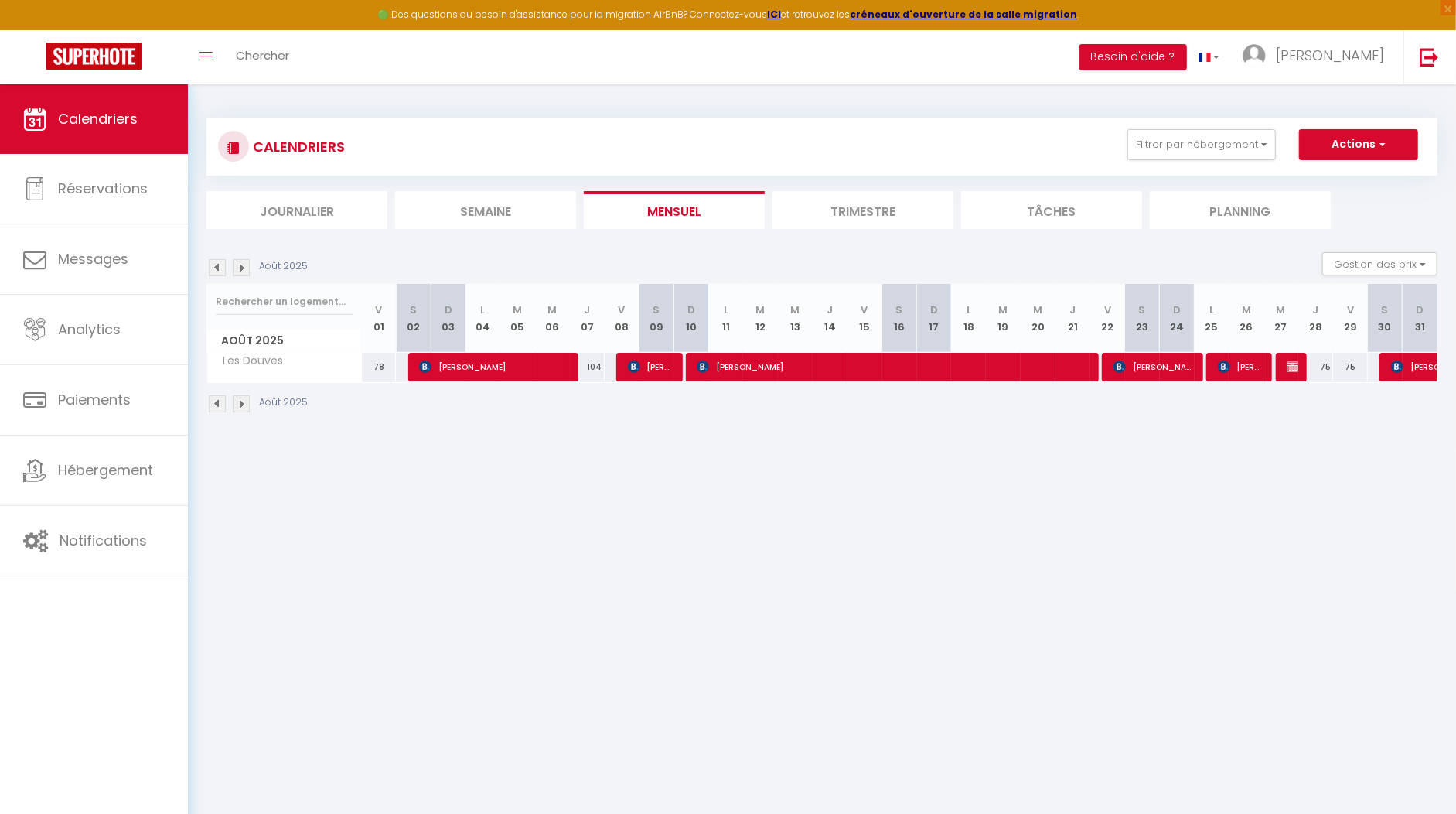
click at [1280, 362] on div at bounding box center [1293, 368] width 35 height 29
click at [1289, 364] on img at bounding box center [1293, 367] width 12 height 12
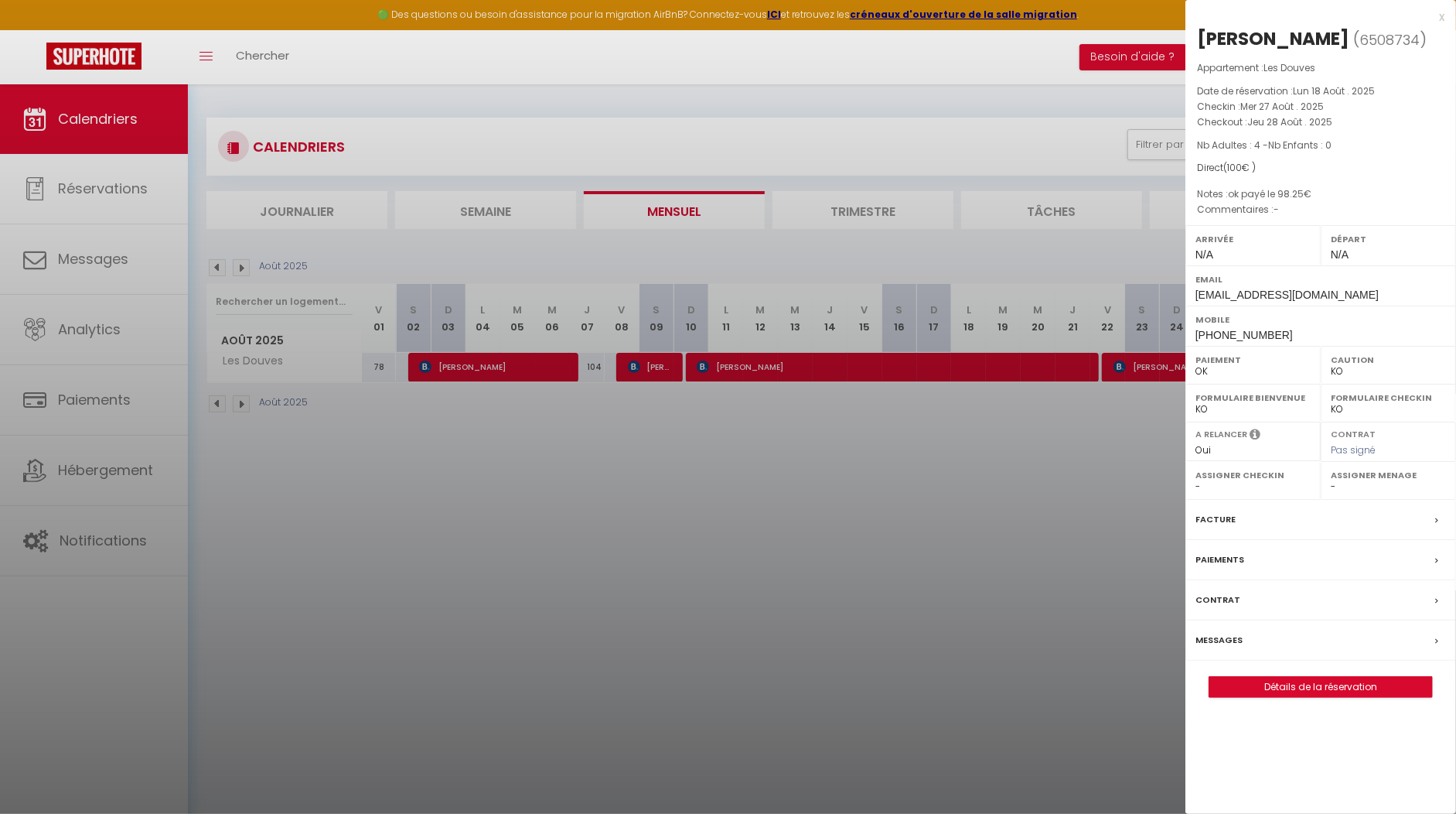
click at [1435, 19] on div "x" at bounding box center [1315, 17] width 259 height 19
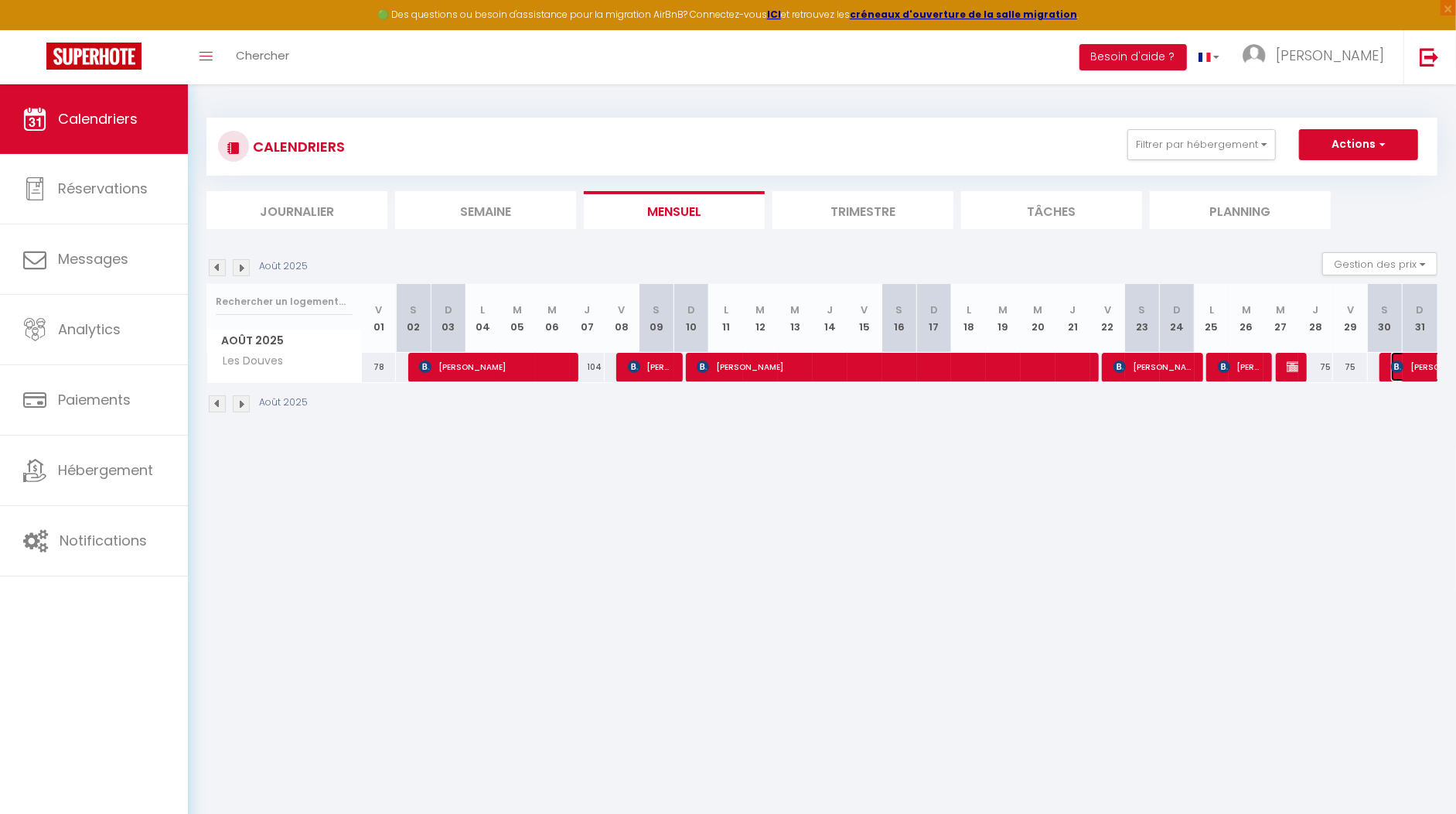
click at [1398, 367] on img at bounding box center [1397, 367] width 12 height 12
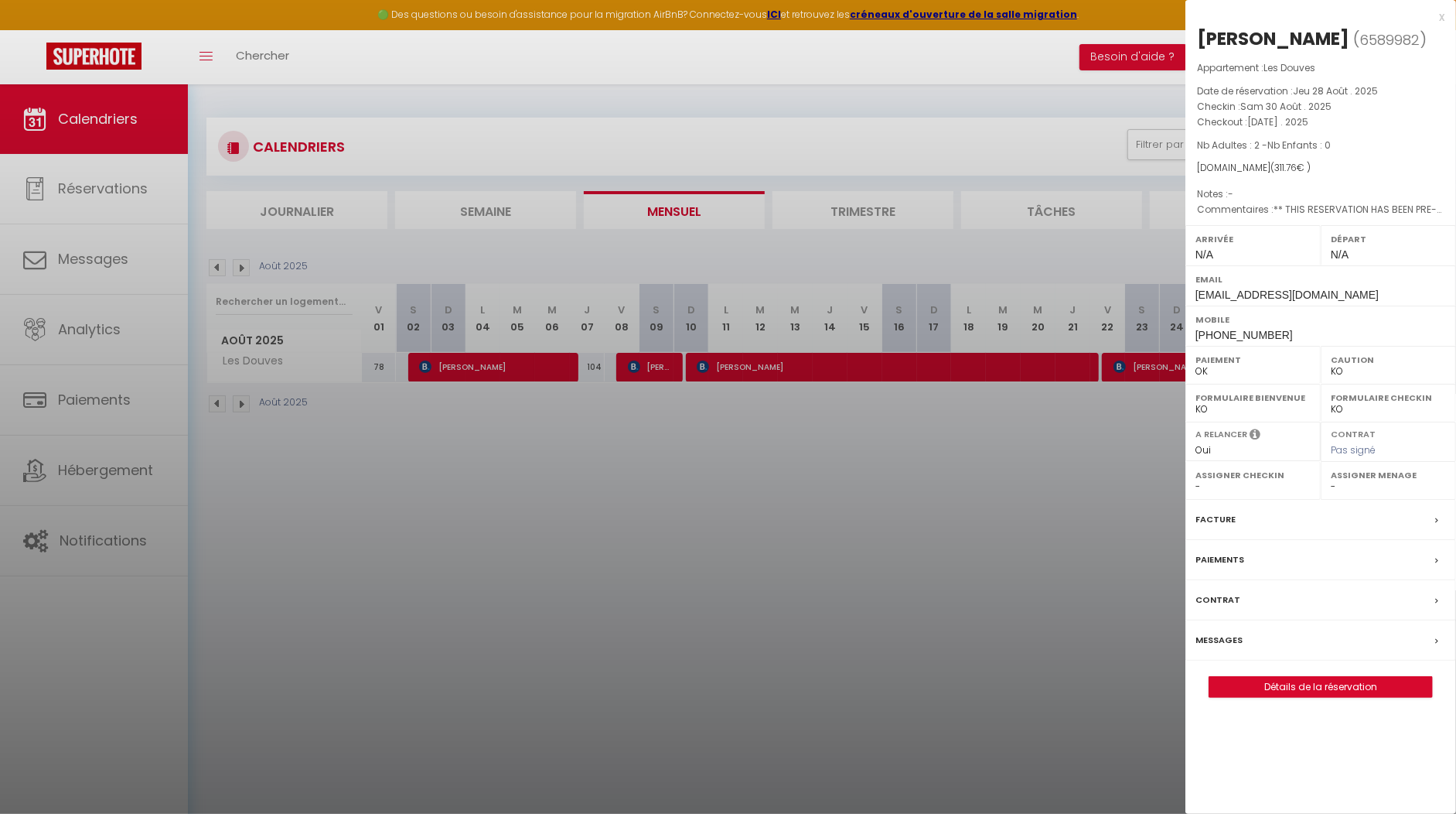
click at [1445, 12] on div "x [PERSON_NAME] ( 6589982 ) Appartement : Les Douves Date de réservation : [DAT…" at bounding box center [1320, 360] width 271 height 721
click at [1440, 12] on div "x" at bounding box center [1315, 17] width 259 height 19
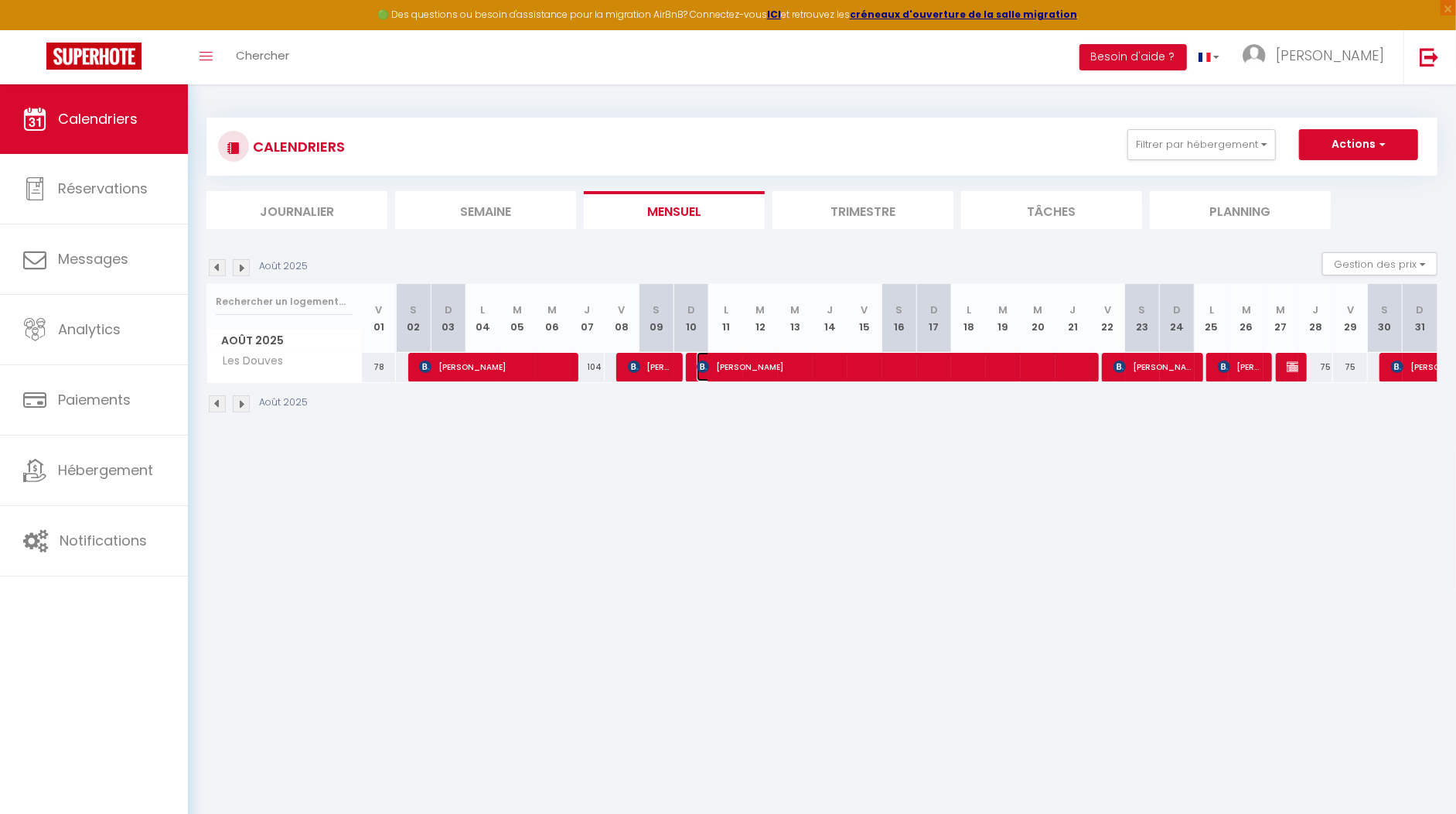
click at [875, 373] on span "[PERSON_NAME]" at bounding box center [894, 367] width 394 height 29
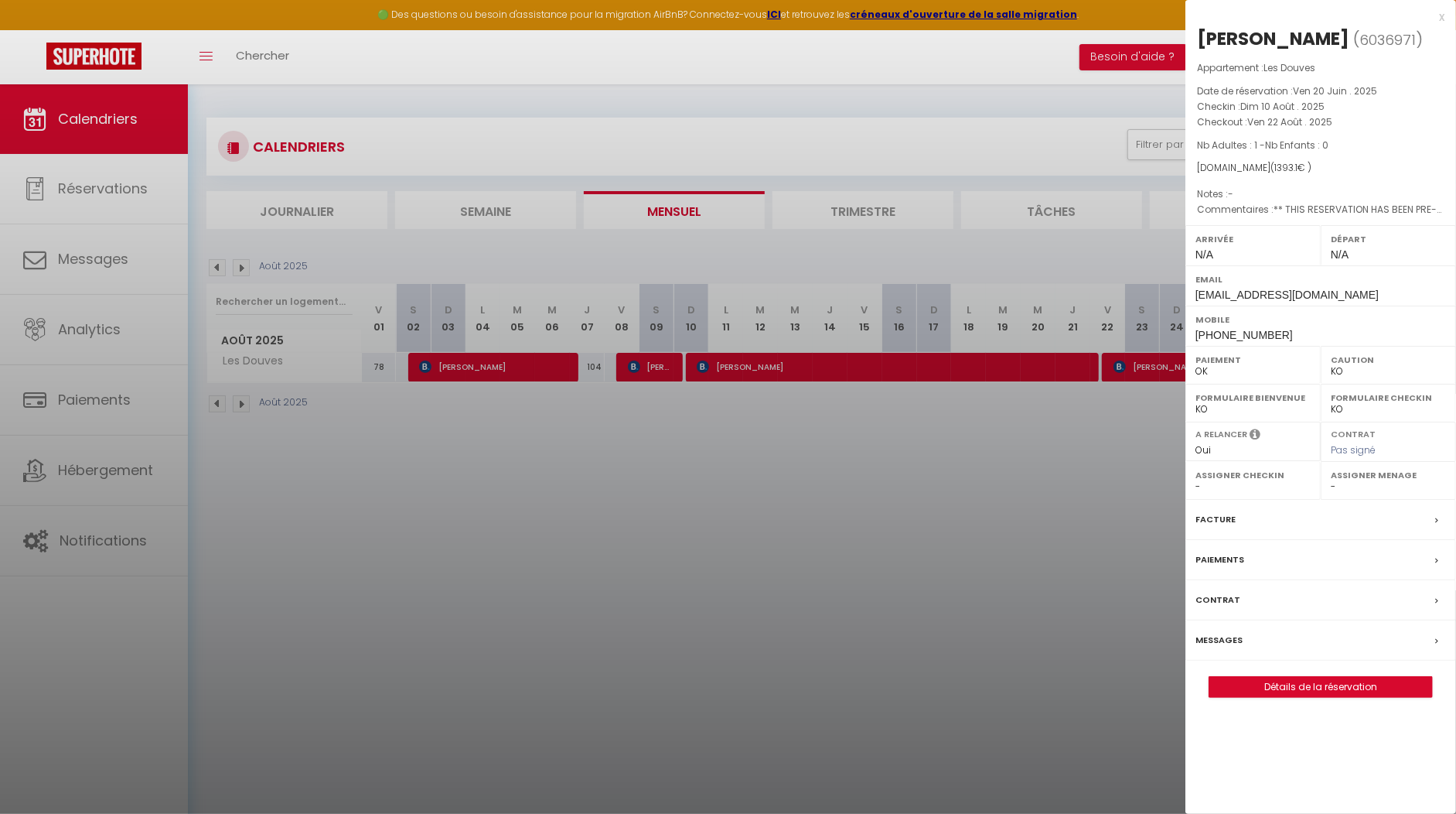
drag, startPoint x: 1437, startPoint y: 16, endPoint x: 1429, endPoint y: 16, distance: 8.0
click at [1437, 15] on div "x" at bounding box center [1315, 17] width 259 height 19
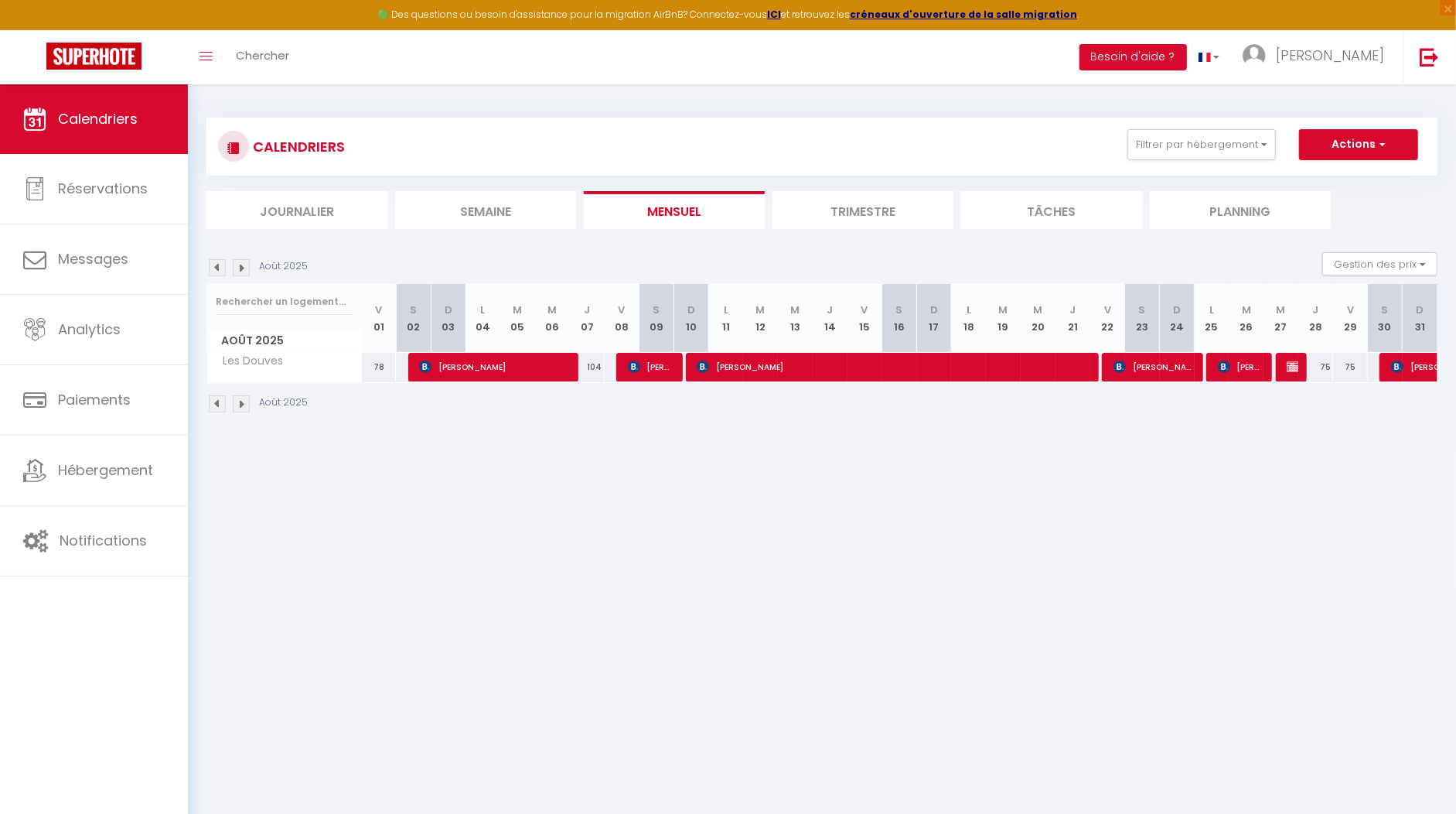
click at [1281, 365] on div at bounding box center [1293, 368] width 35 height 29
click at [1301, 363] on div "75" at bounding box center [1316, 367] width 35 height 29
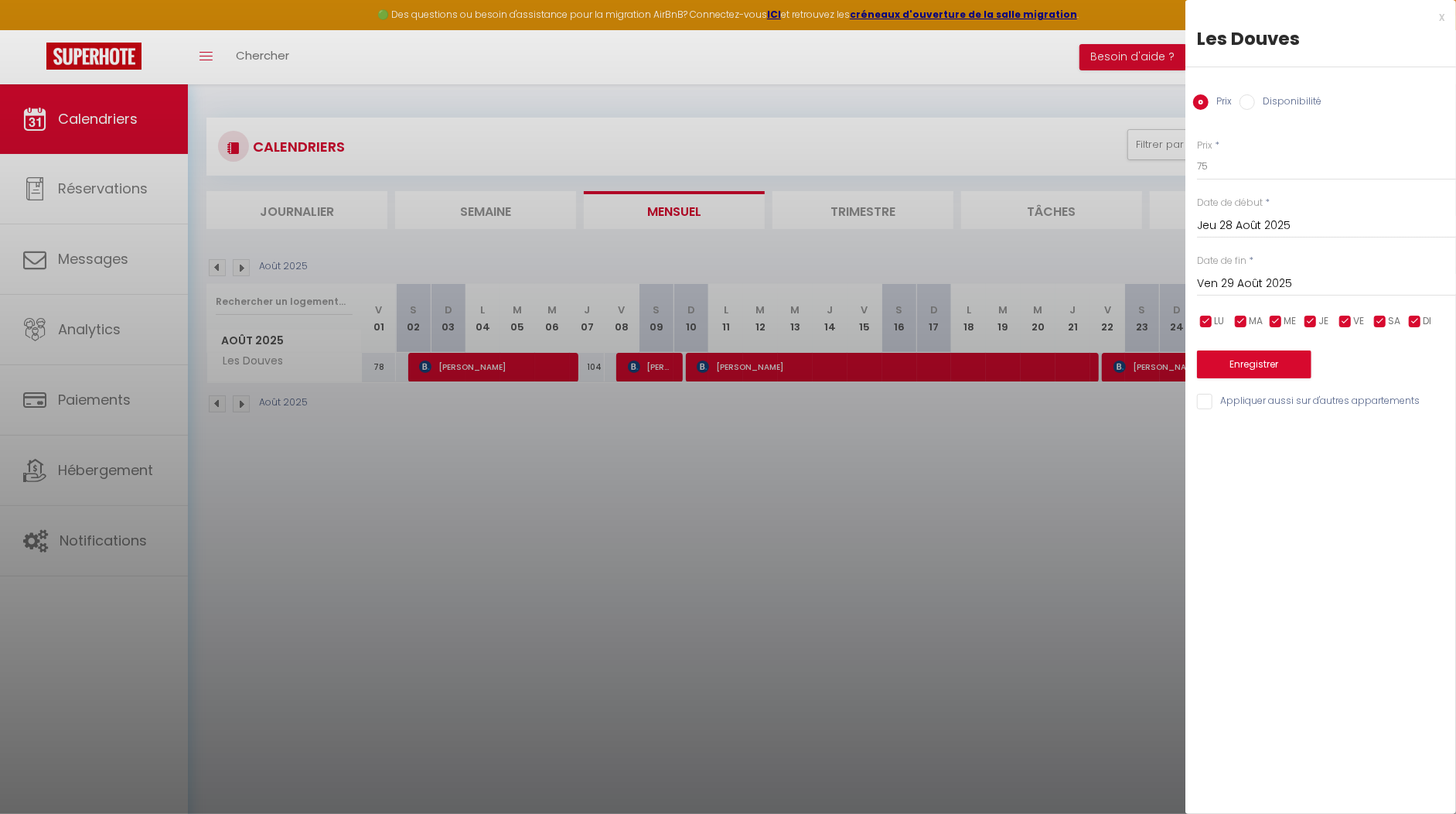
click at [1437, 13] on div "x" at bounding box center [1315, 17] width 259 height 19
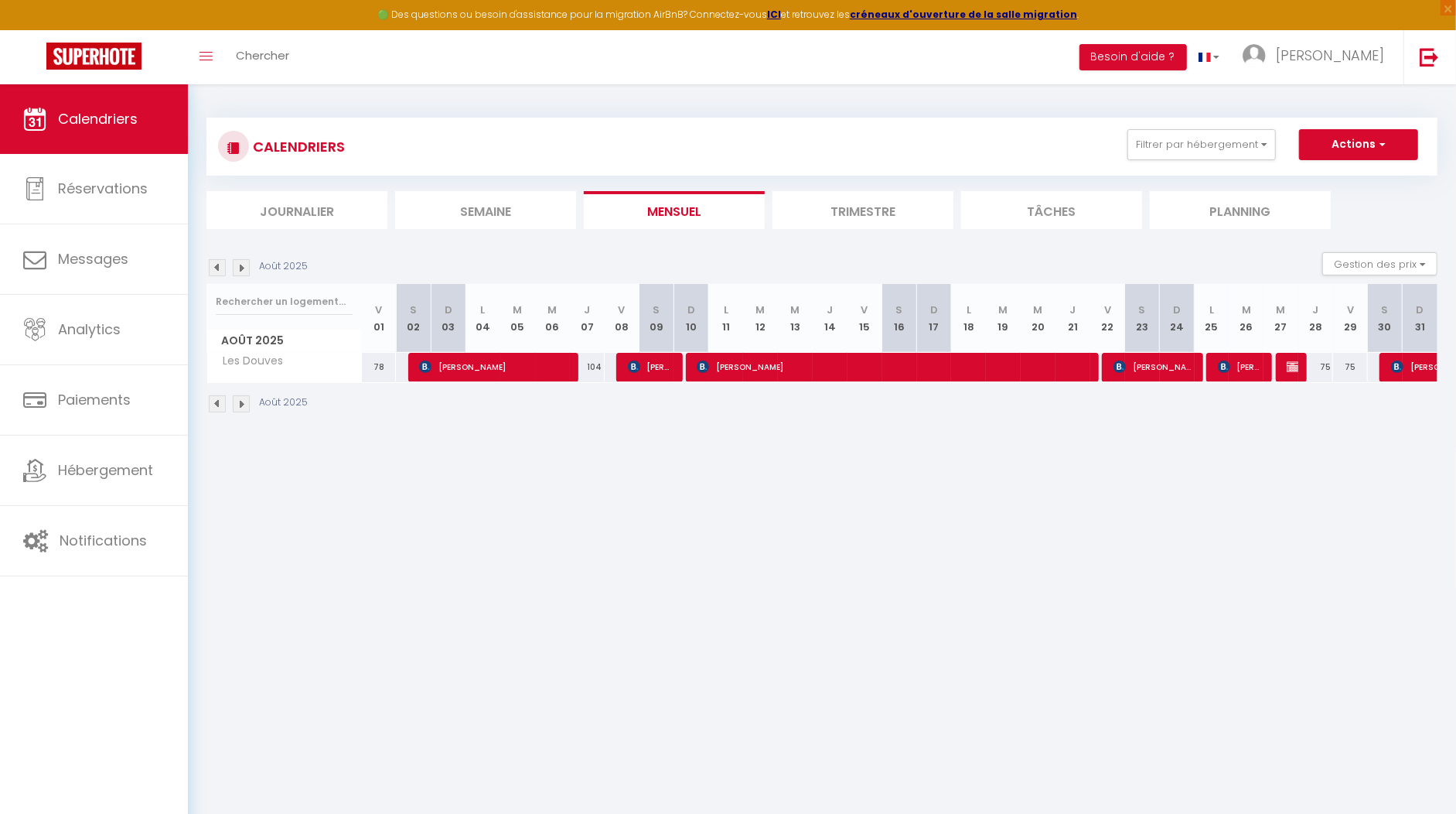
click at [1305, 372] on div "75" at bounding box center [1316, 367] width 35 height 29
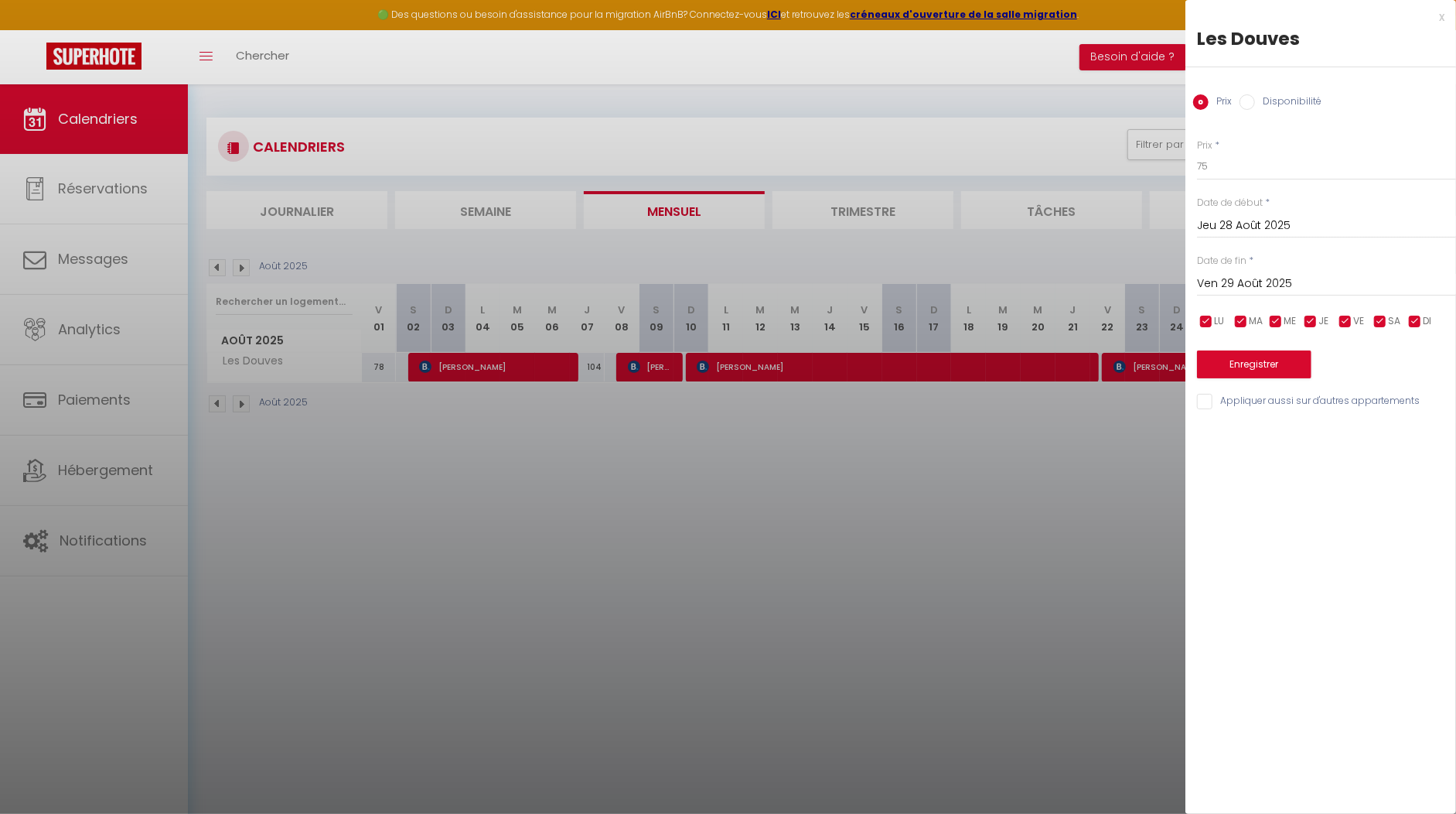
click at [1443, 18] on div "x" at bounding box center [1315, 17] width 259 height 19
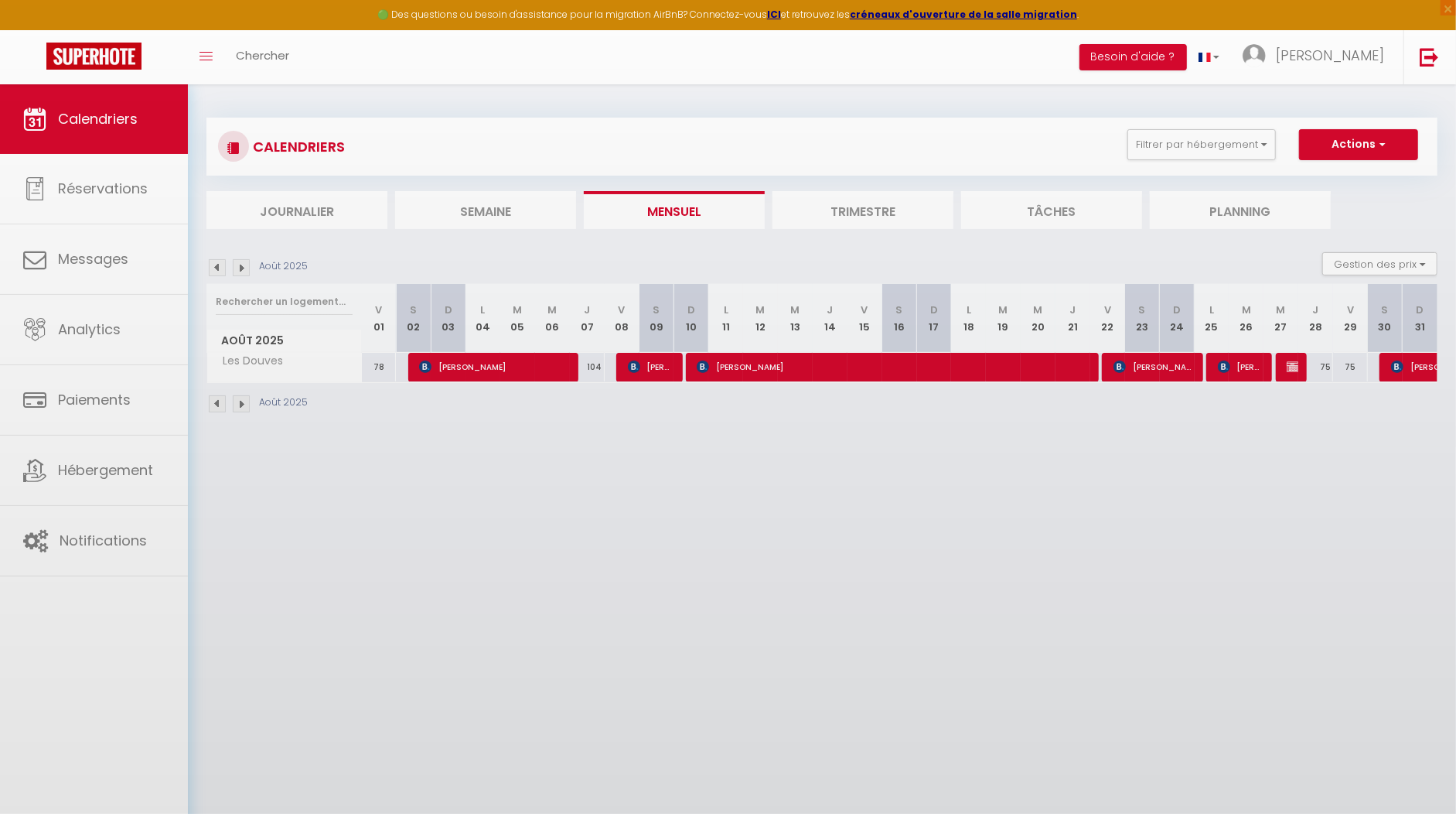
click at [1161, 405] on div "Août 2025" at bounding box center [821, 405] width 1231 height 46
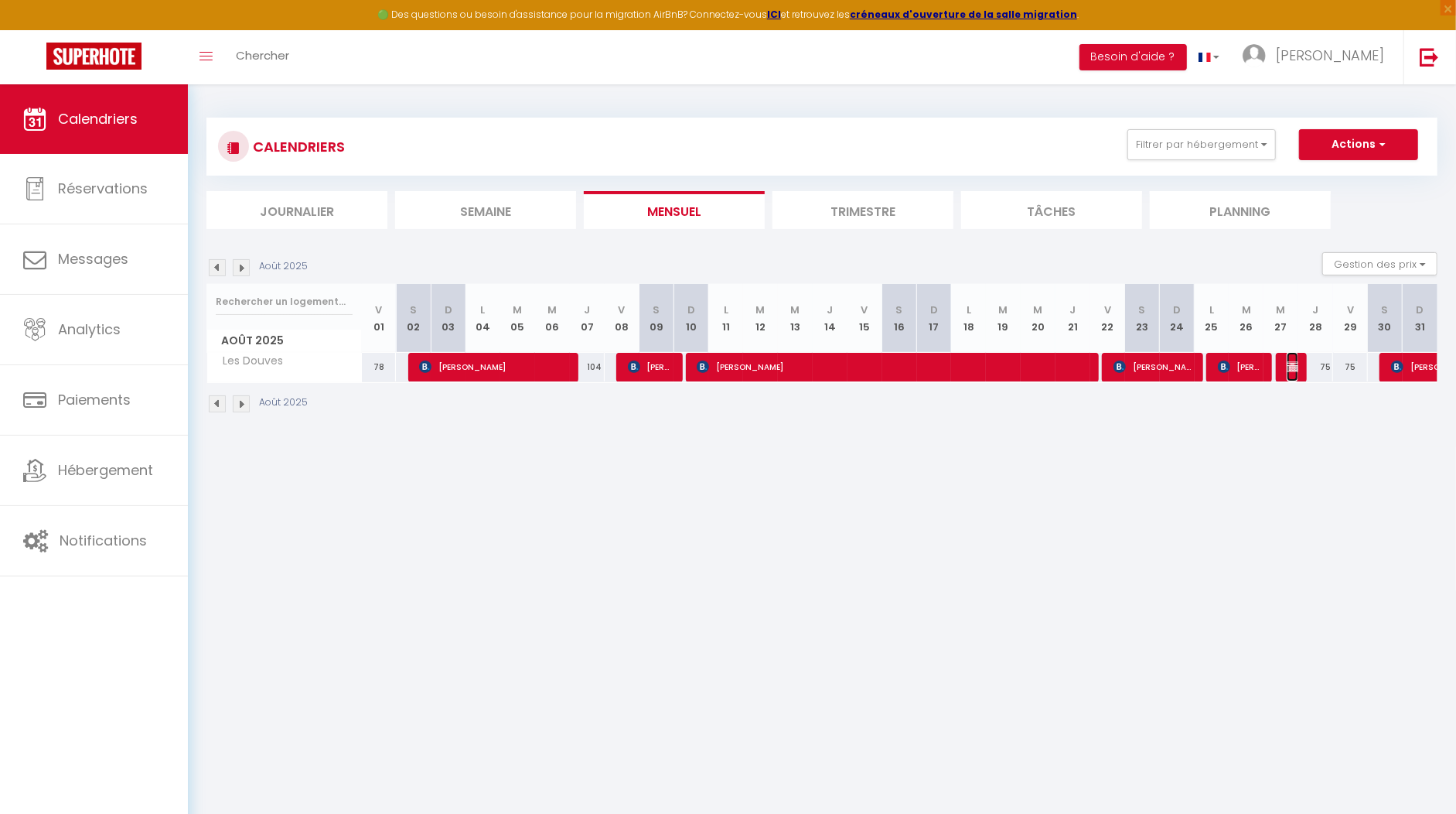
click at [1289, 371] on img at bounding box center [1293, 367] width 12 height 12
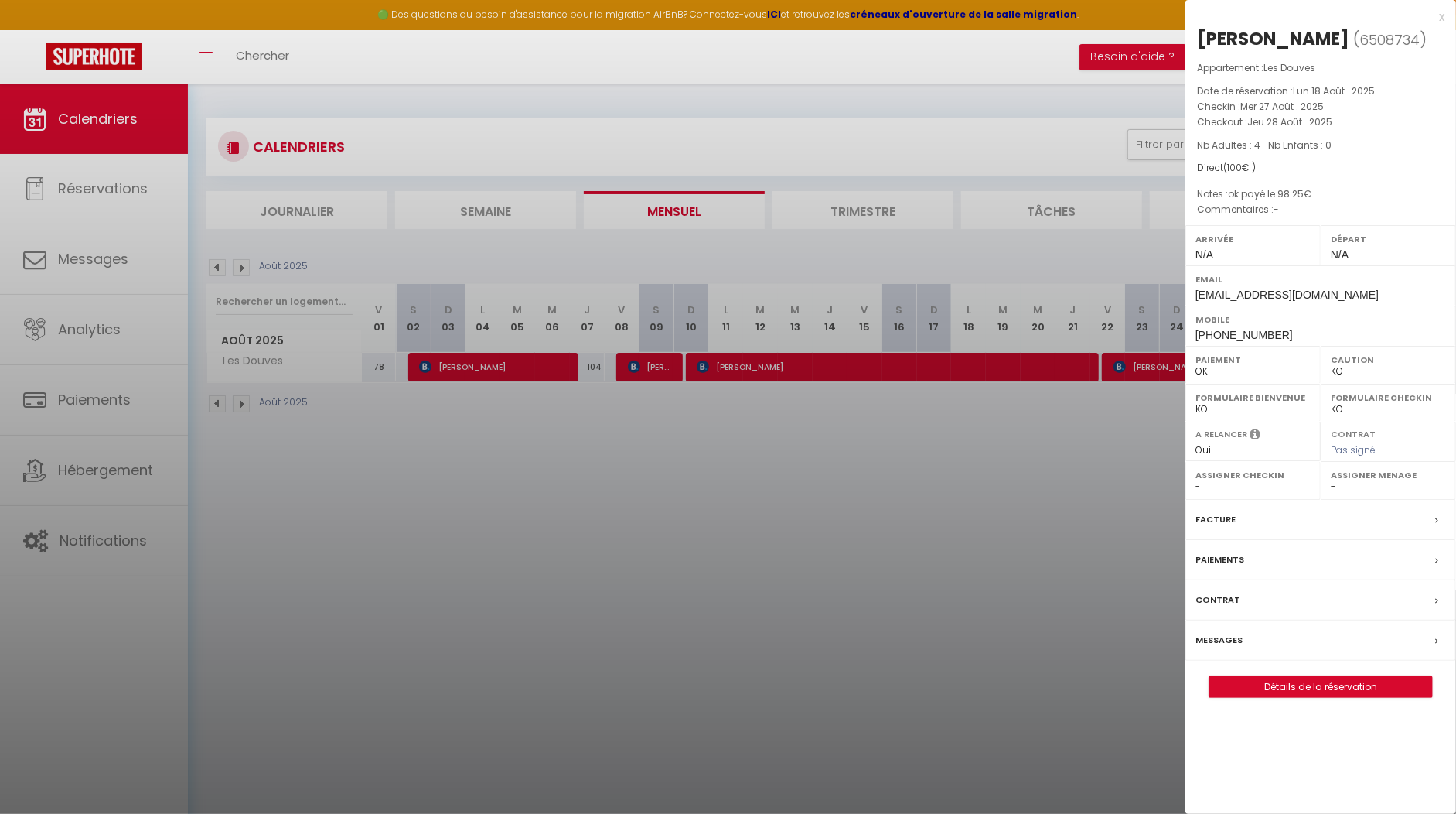
click at [1445, 14] on div "x [PERSON_NAME] ( 6508734 ) Appartement : Les Douves Date de réservation : [DAT…" at bounding box center [1320, 360] width 271 height 721
click at [1442, 14] on div "x" at bounding box center [1315, 17] width 259 height 19
